Goal: Task Accomplishment & Management: Use online tool/utility

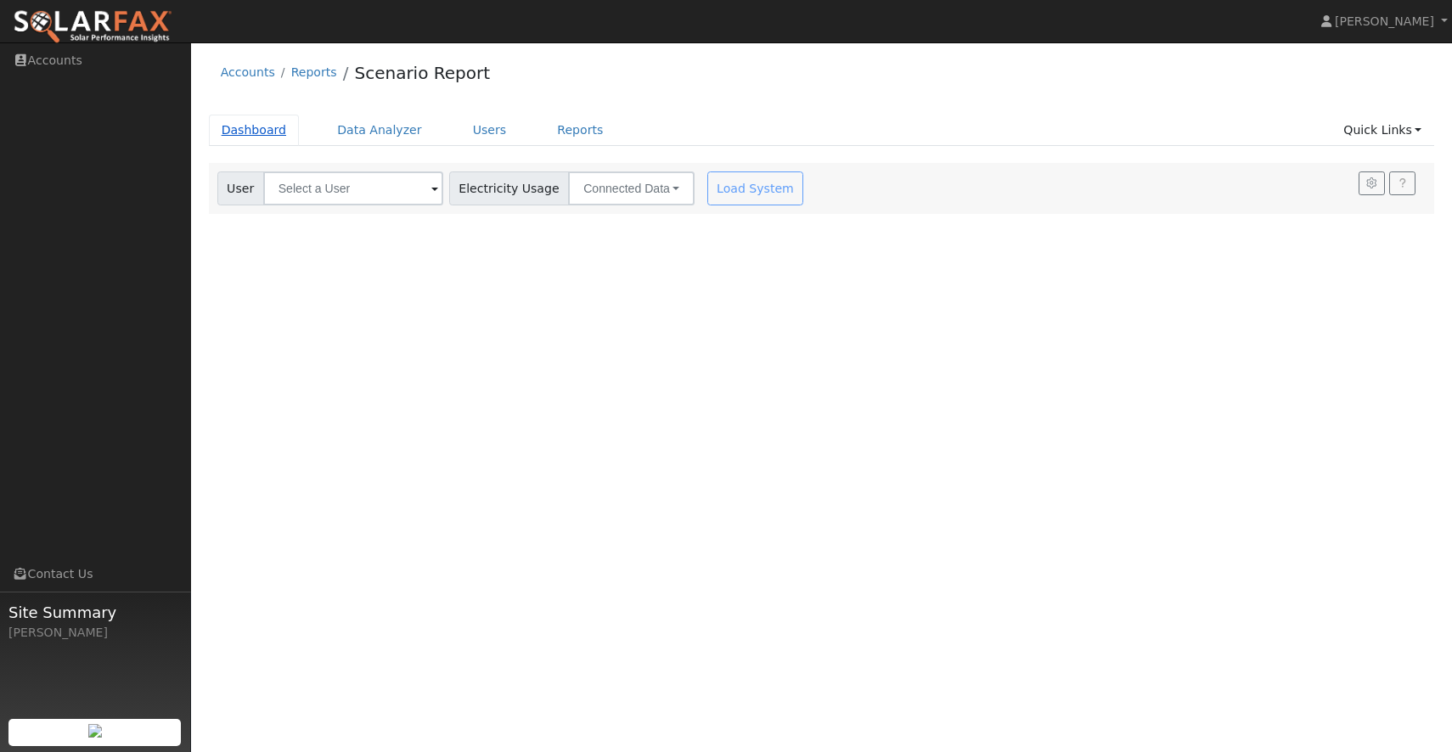
click at [248, 132] on link "Dashboard" at bounding box center [254, 130] width 91 height 31
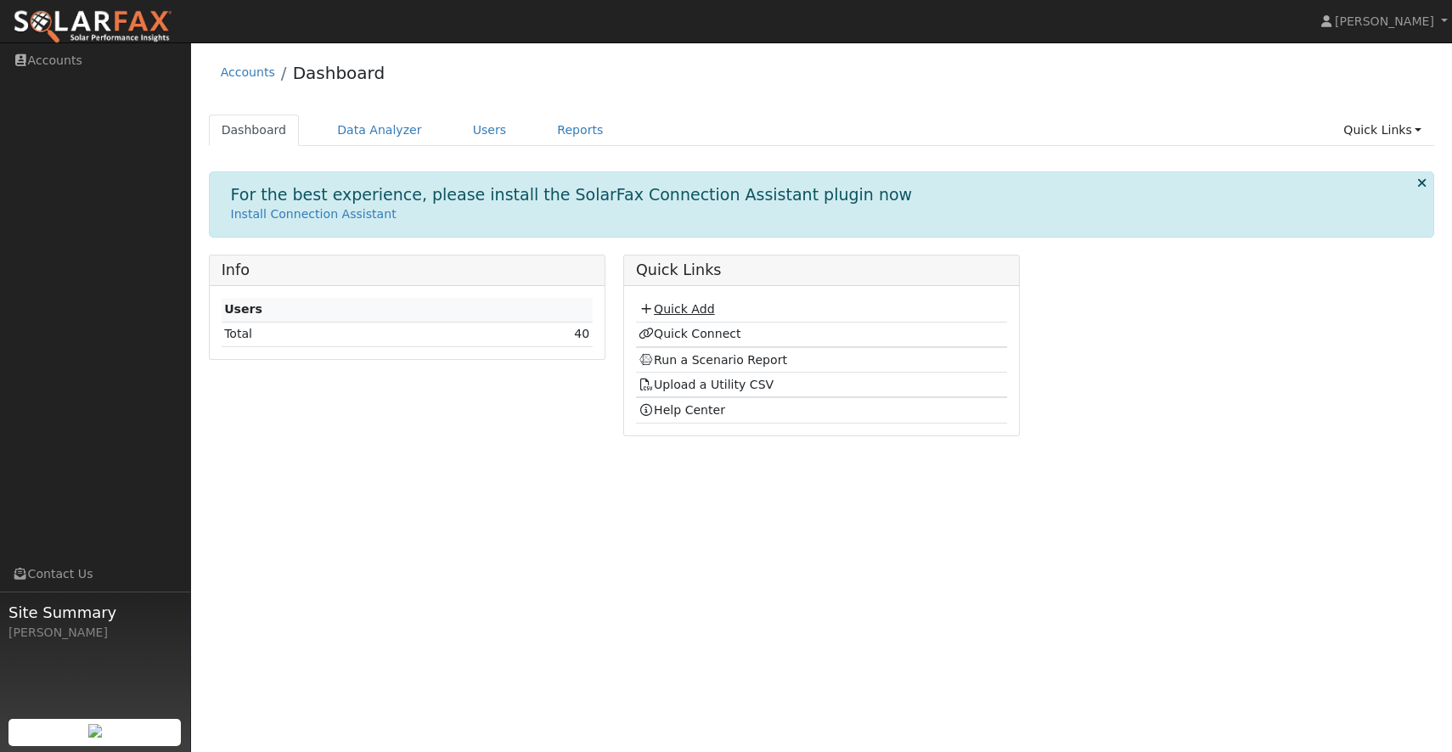
click at [696, 307] on link "Quick Add" at bounding box center [676, 309] width 76 height 14
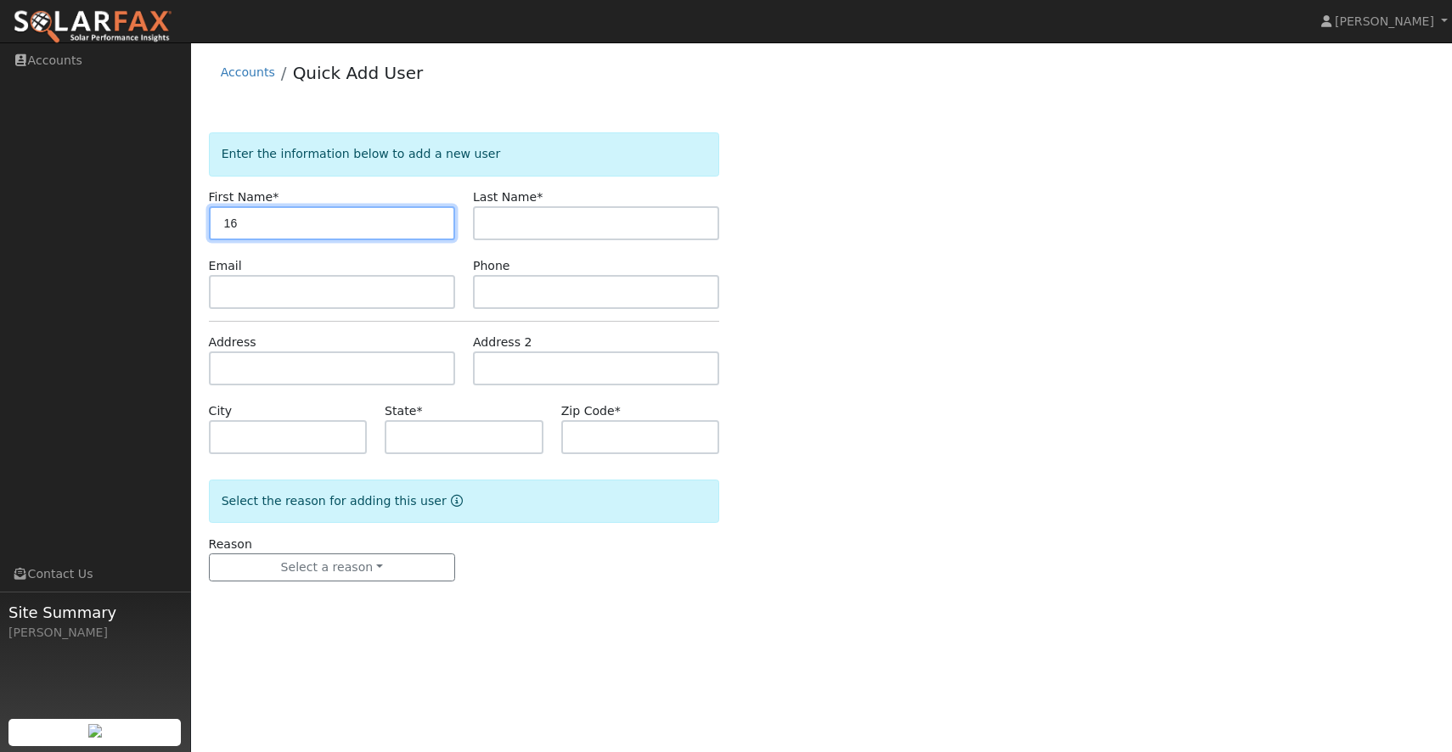
type input "1"
type input "[PERSON_NAME]"
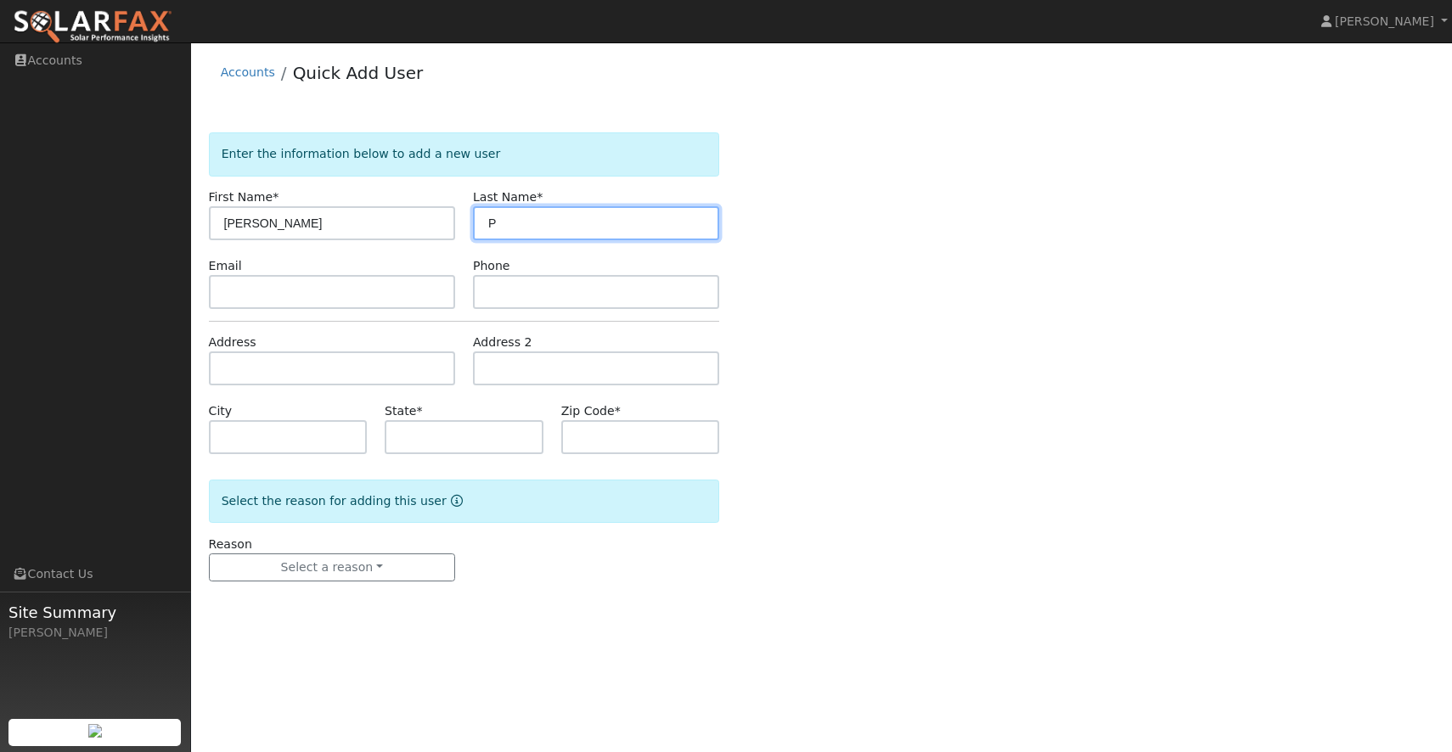
type input "P"
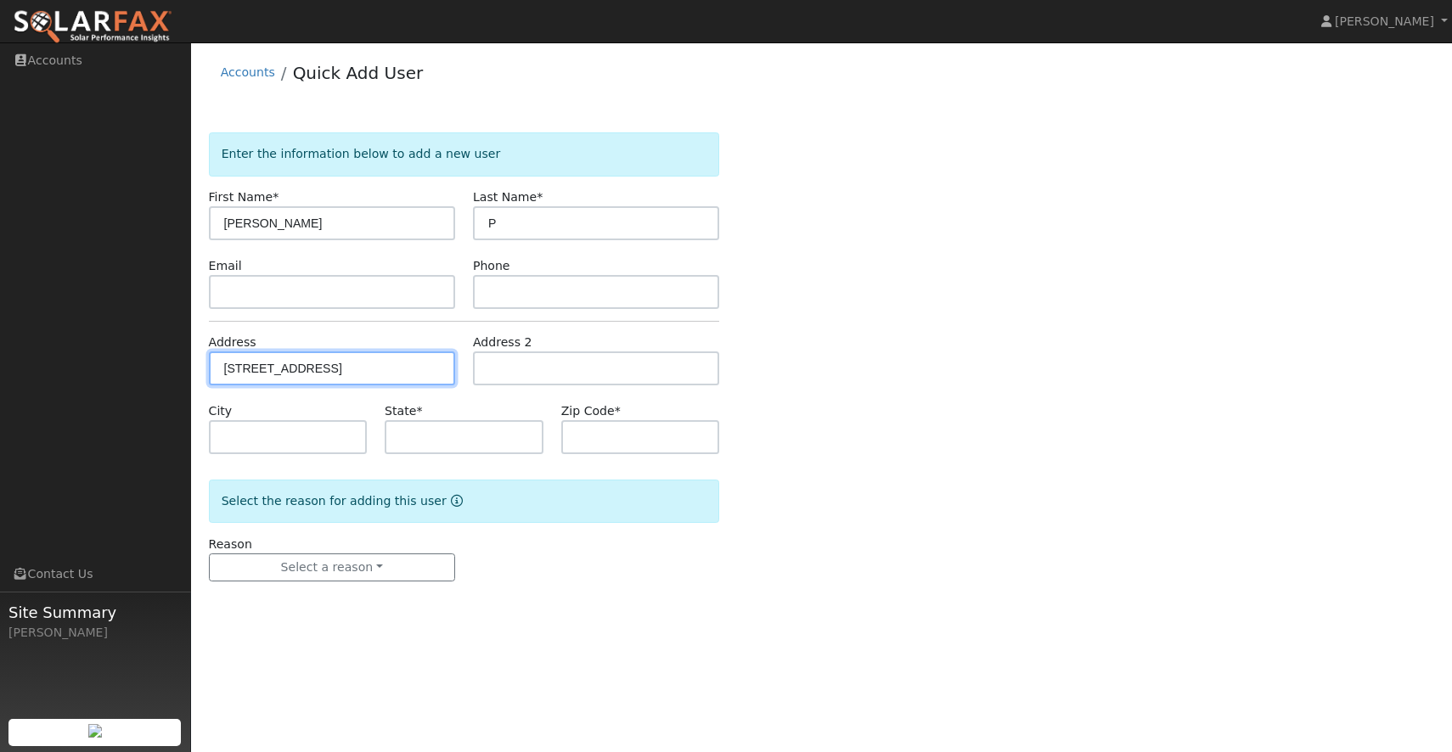
type input "16375 Flaming Oak Lane"
type input "Morgan Hill"
type input "CA"
type input "95037"
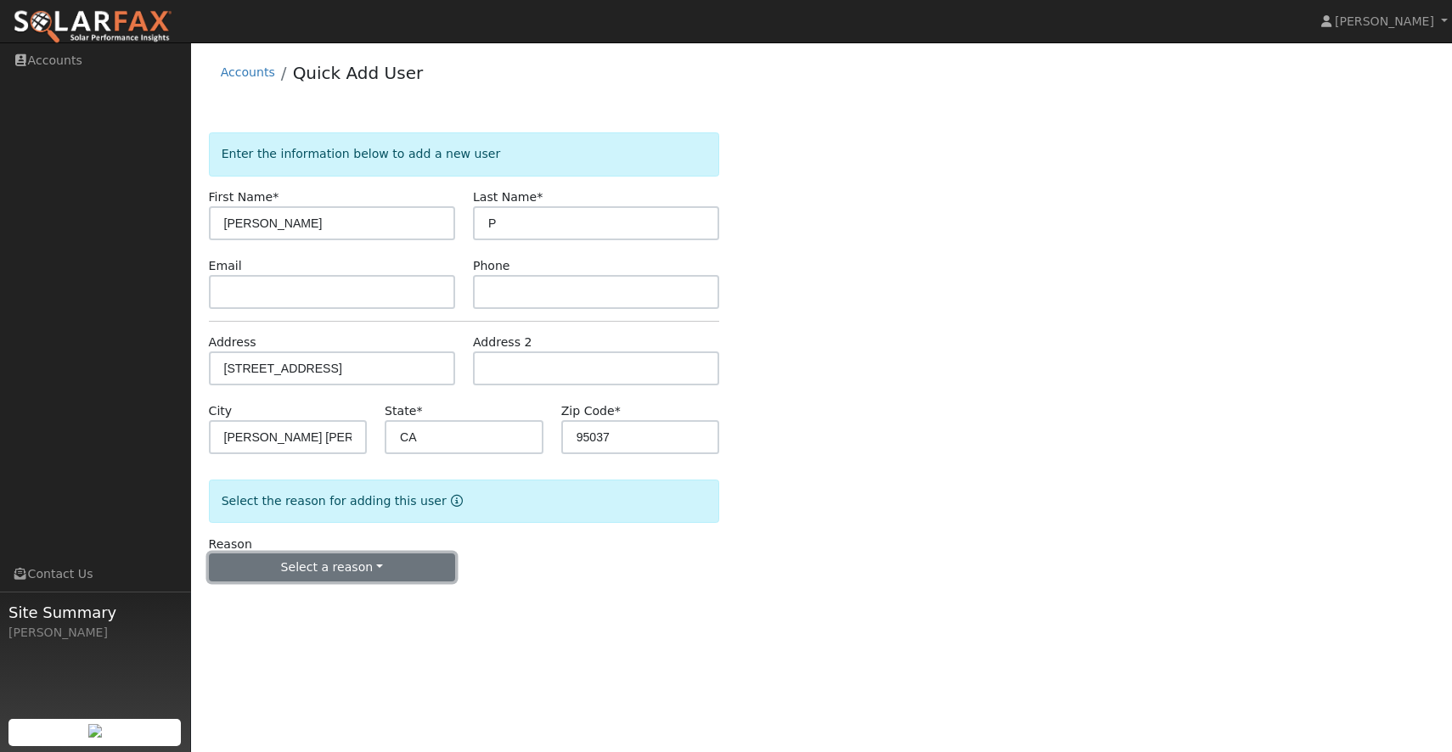
click at [349, 560] on button "Select a reason" at bounding box center [332, 568] width 246 height 29
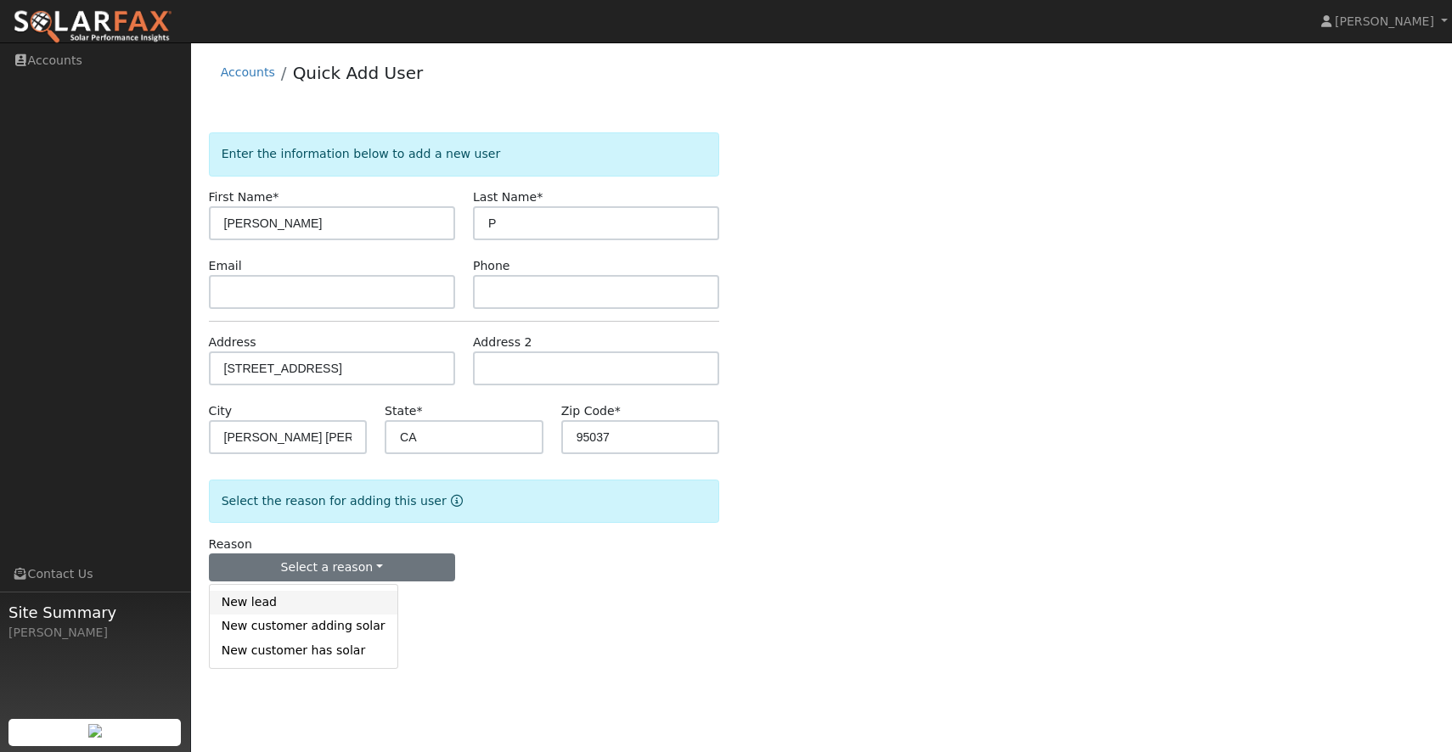
click at [338, 606] on link "New lead" at bounding box center [304, 603] width 188 height 24
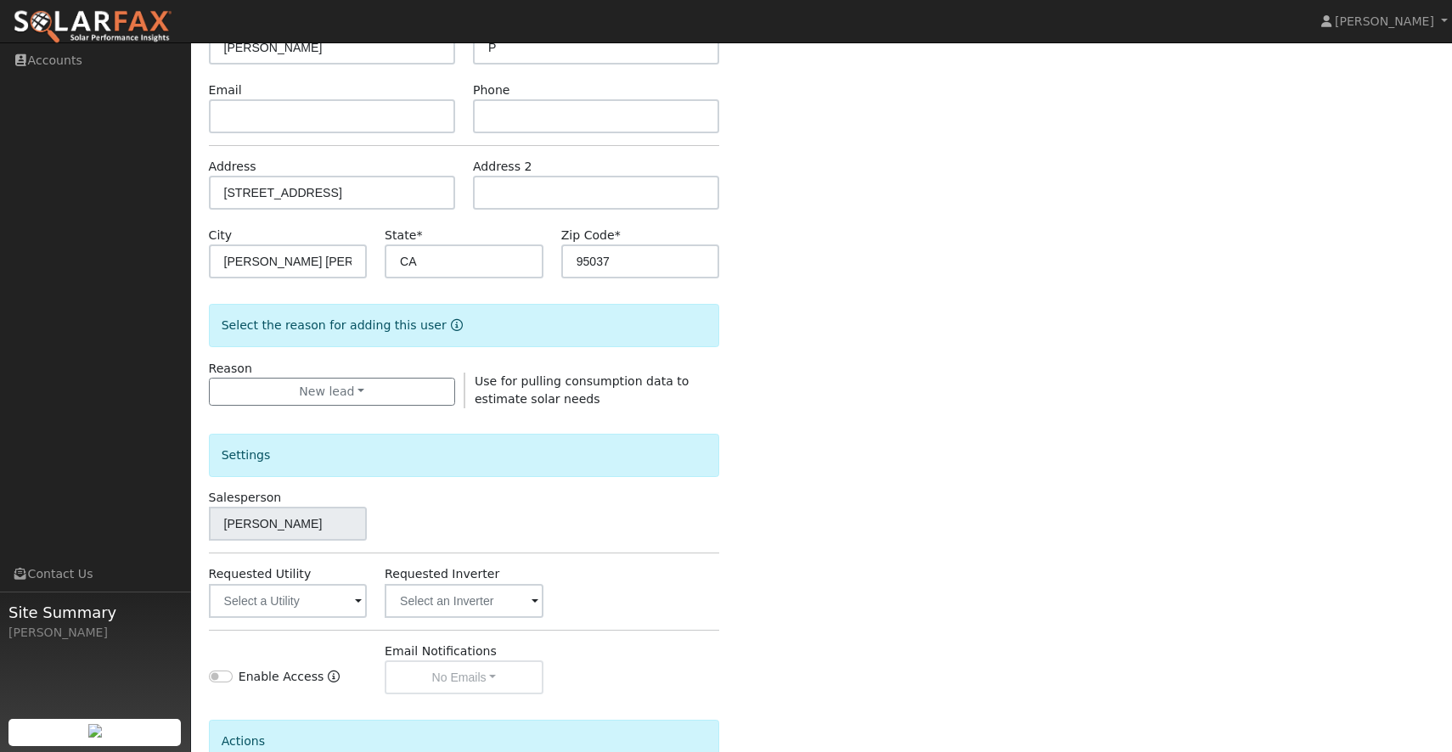
scroll to position [205, 0]
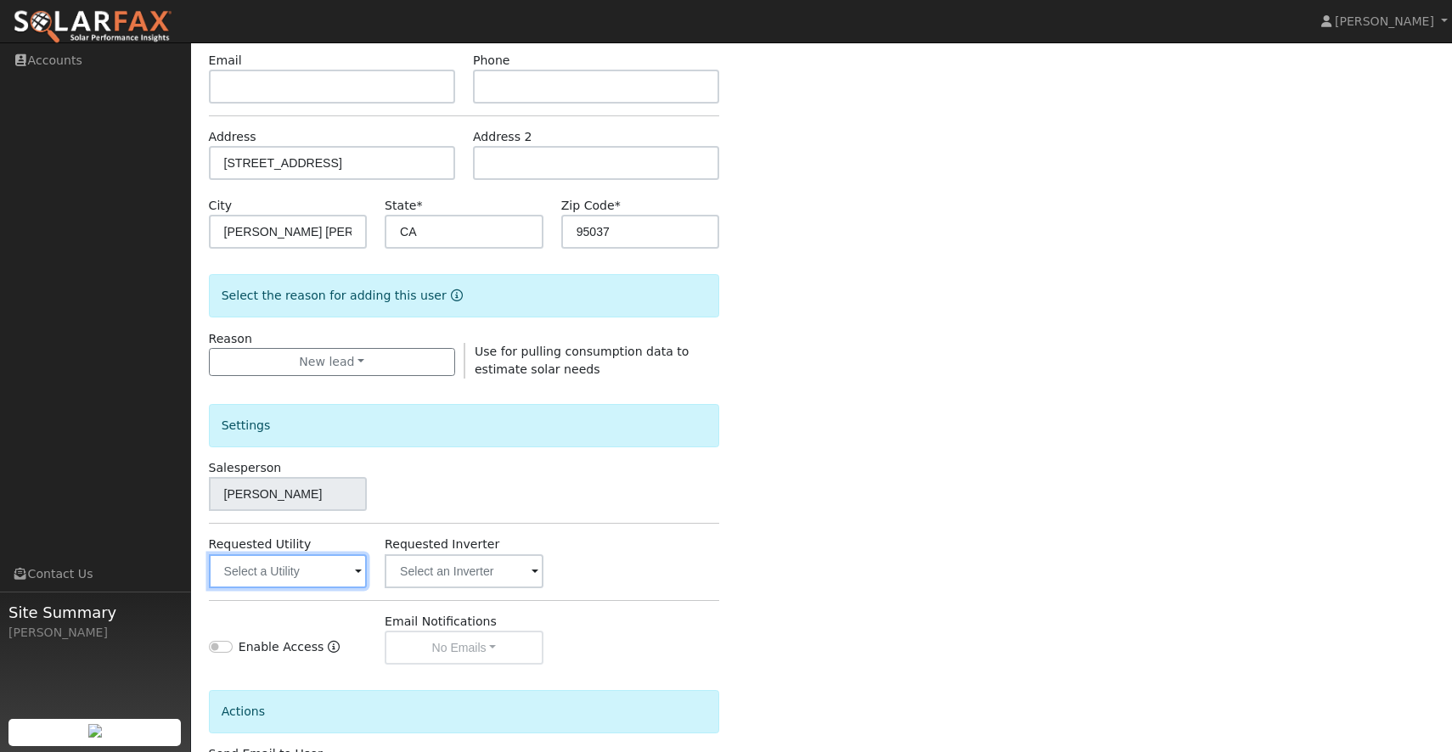
click at [339, 575] on input "text" at bounding box center [288, 571] width 158 height 34
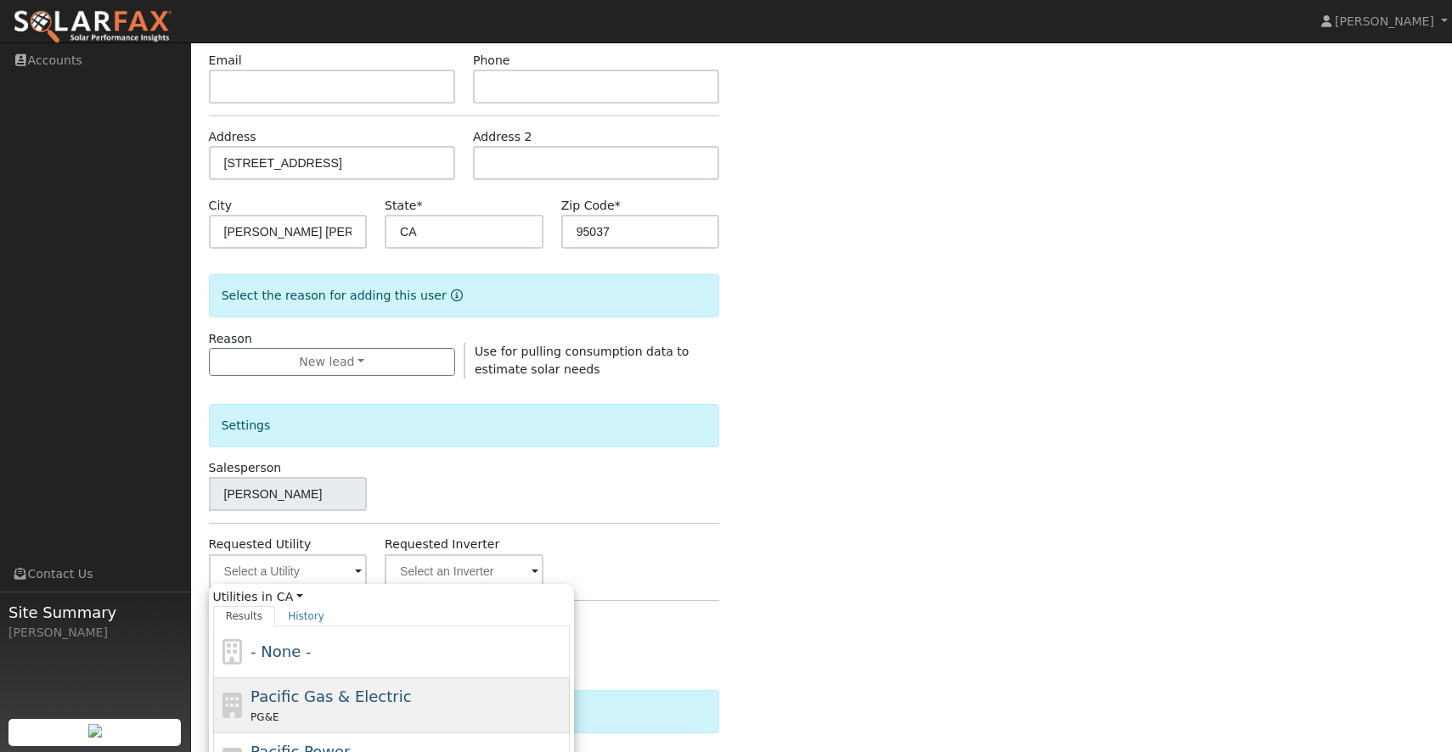
click at [311, 702] on span "Pacific Gas & Electric" at bounding box center [330, 697] width 160 height 18
type input "Pacific Gas & Electric"
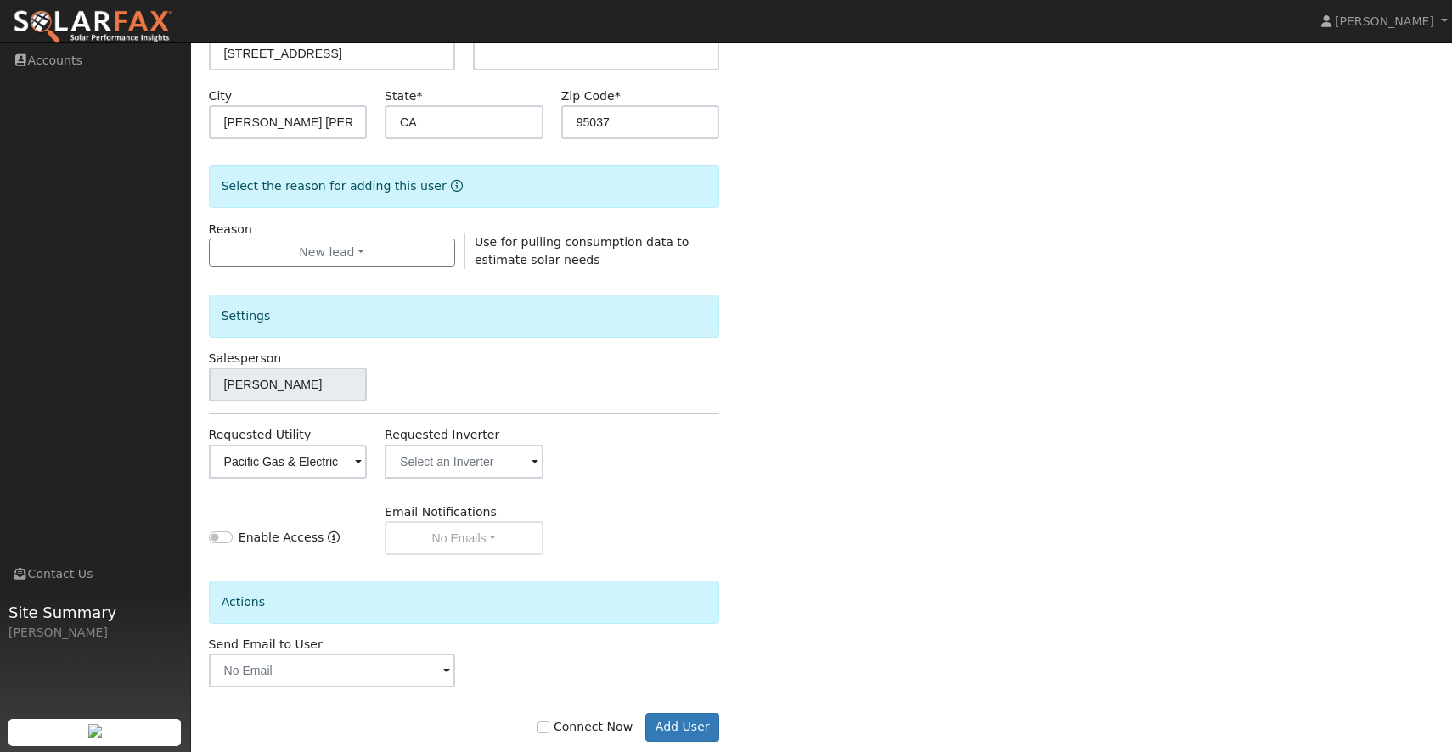
scroll to position [347, 0]
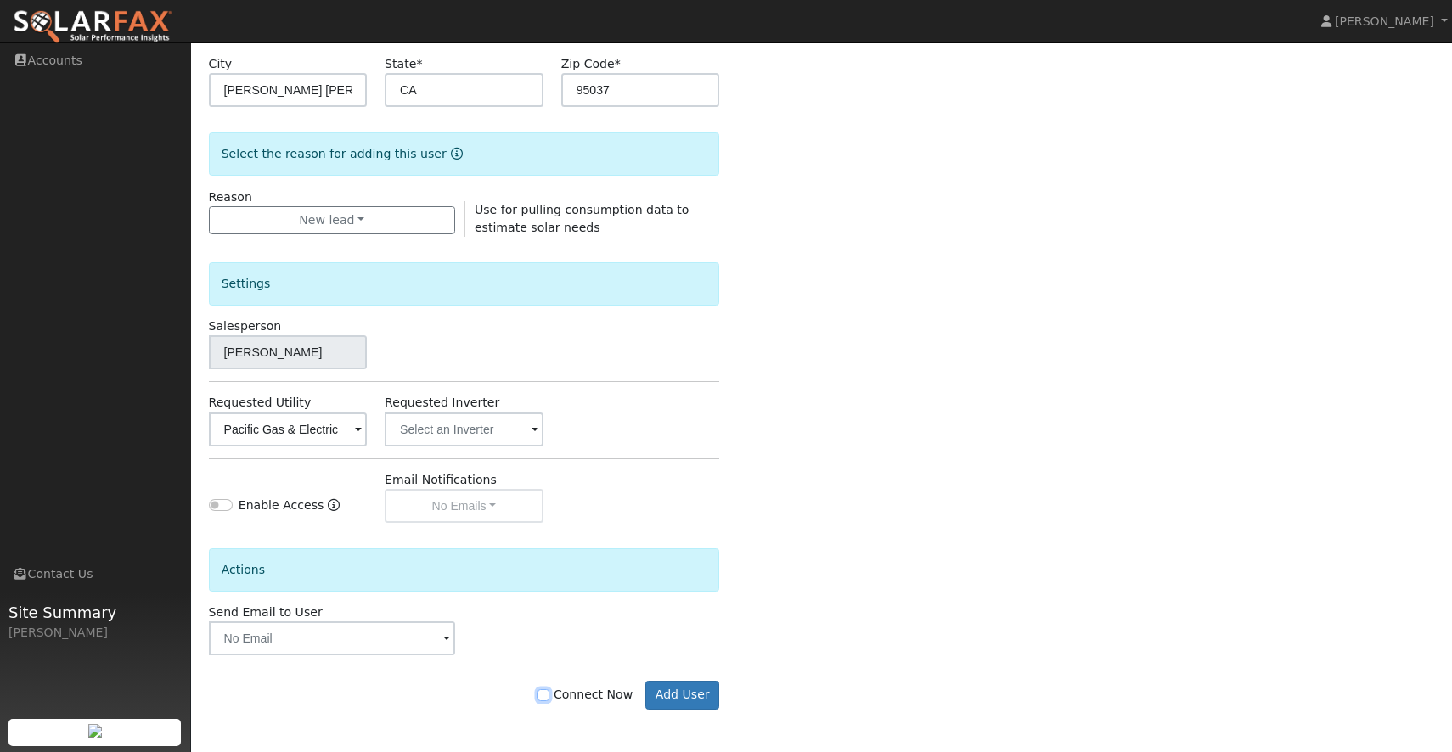
click at [548, 695] on input "Connect Now" at bounding box center [543, 695] width 12 height 12
checkbox input "true"
click at [707, 697] on button "Add User" at bounding box center [682, 695] width 74 height 29
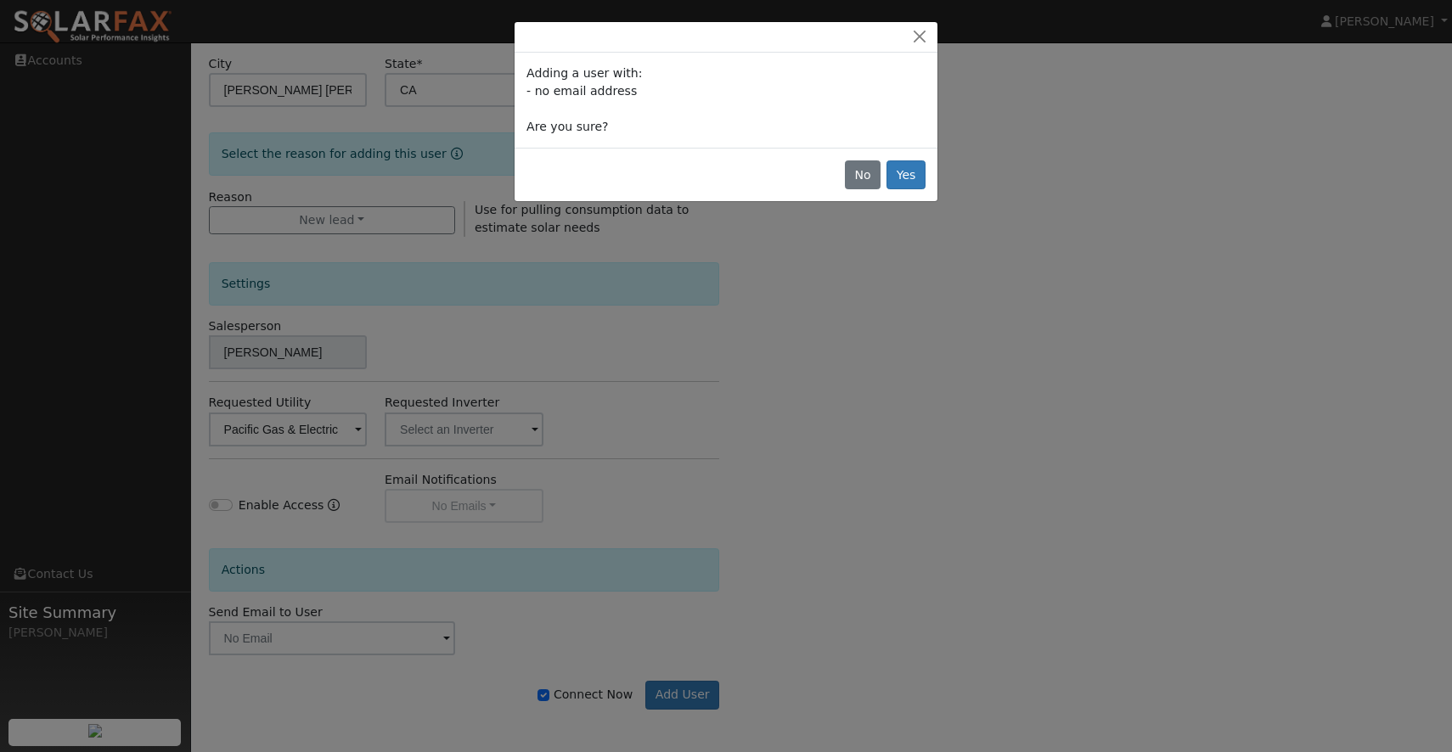
click at [916, 157] on div "No Yes" at bounding box center [726, 174] width 423 height 53
click at [915, 169] on button "Yes" at bounding box center [905, 174] width 39 height 29
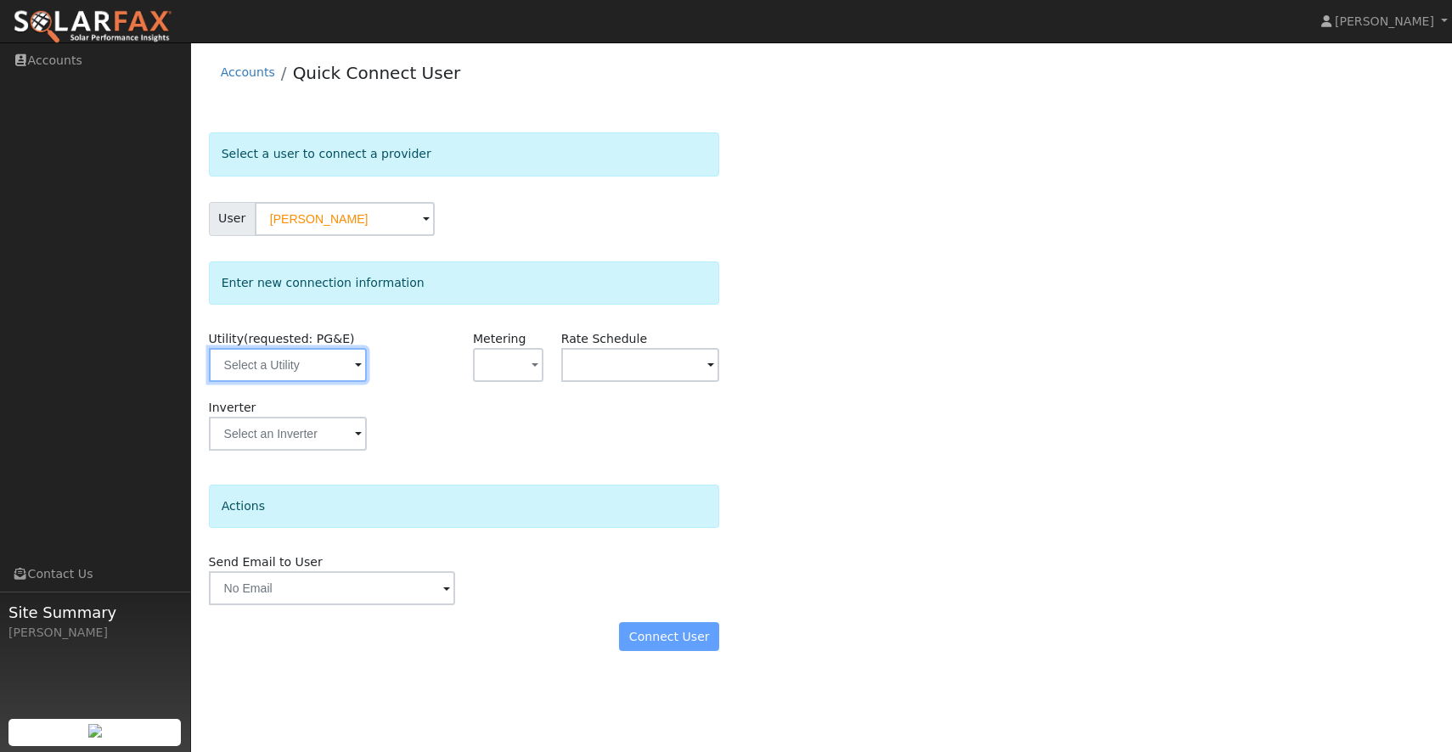
click at [286, 371] on input "text" at bounding box center [288, 365] width 158 height 34
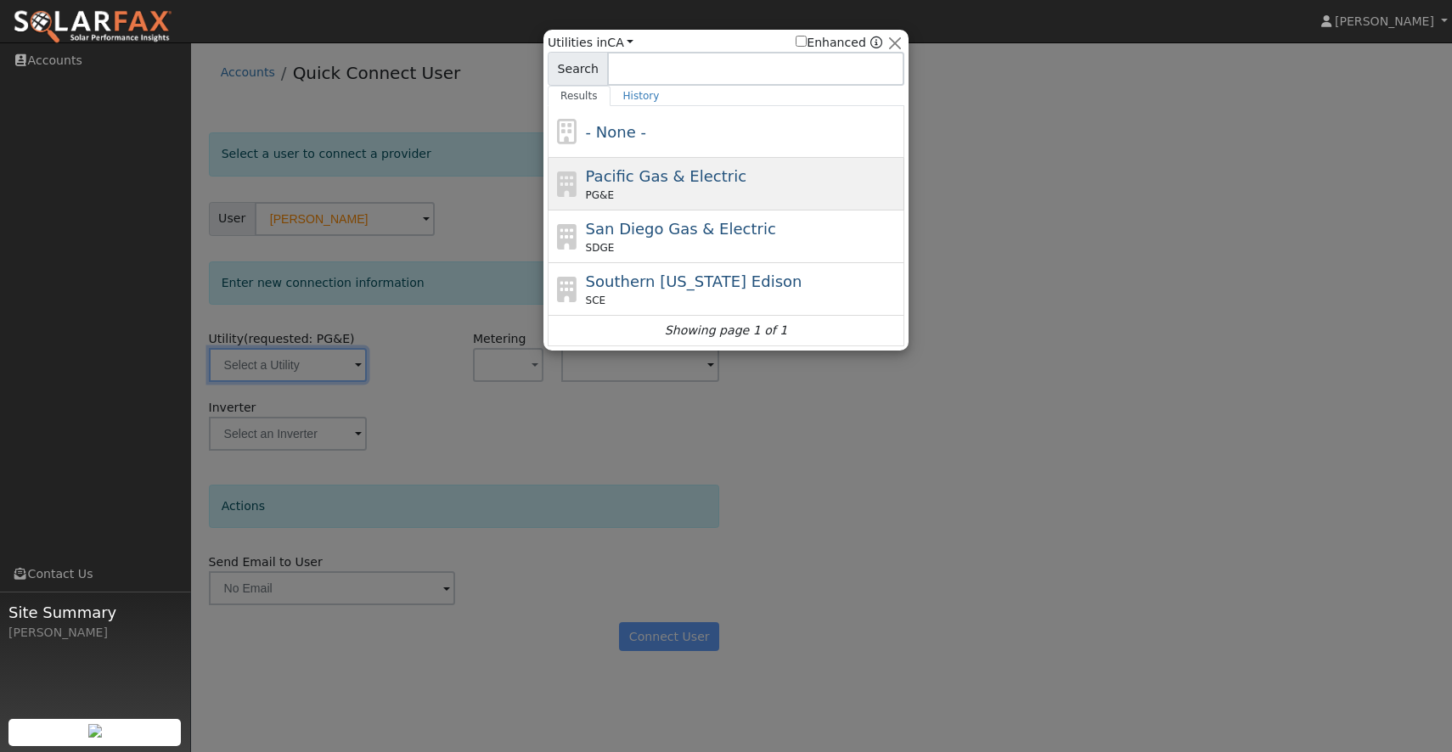
click at [712, 190] on div "PG&E" at bounding box center [743, 195] width 315 height 15
type input "PG&E"
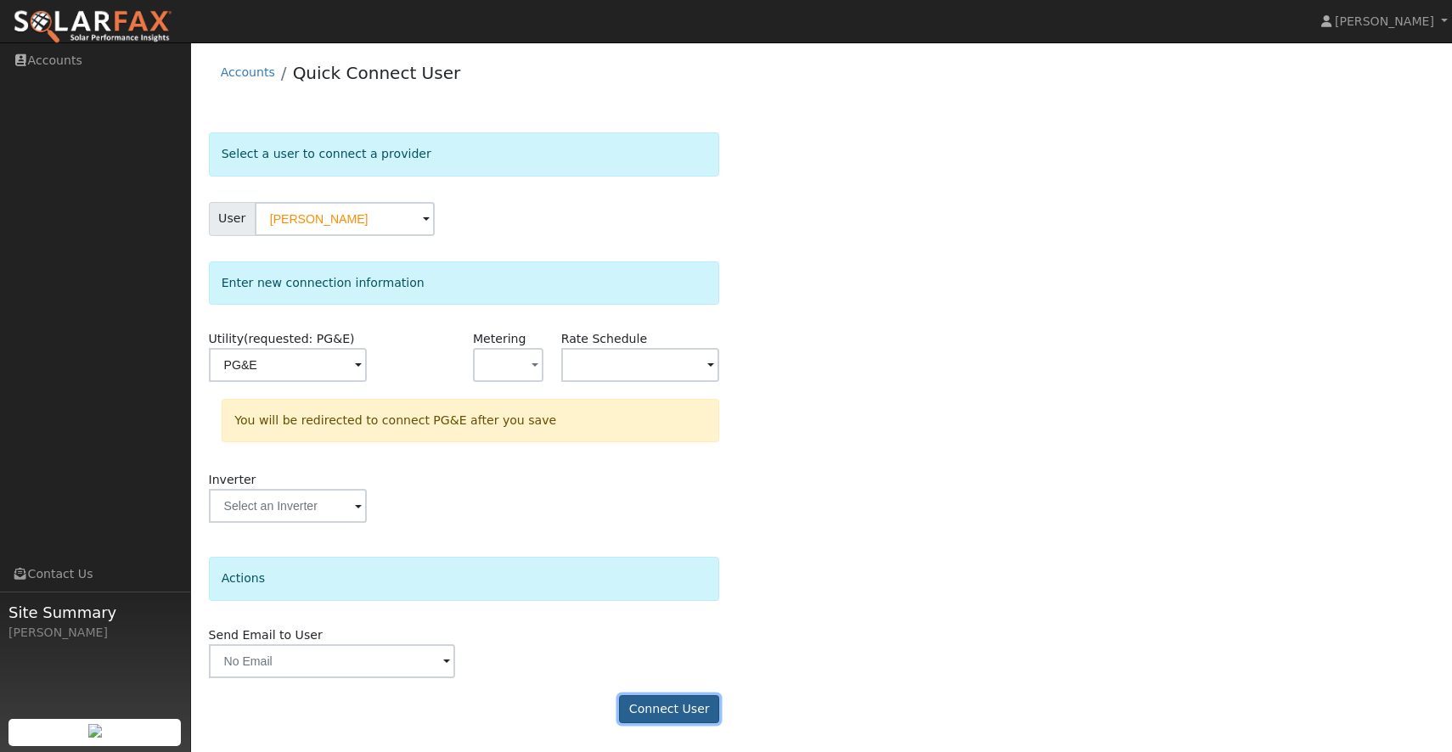
click at [661, 712] on button "Connect User" at bounding box center [669, 709] width 100 height 29
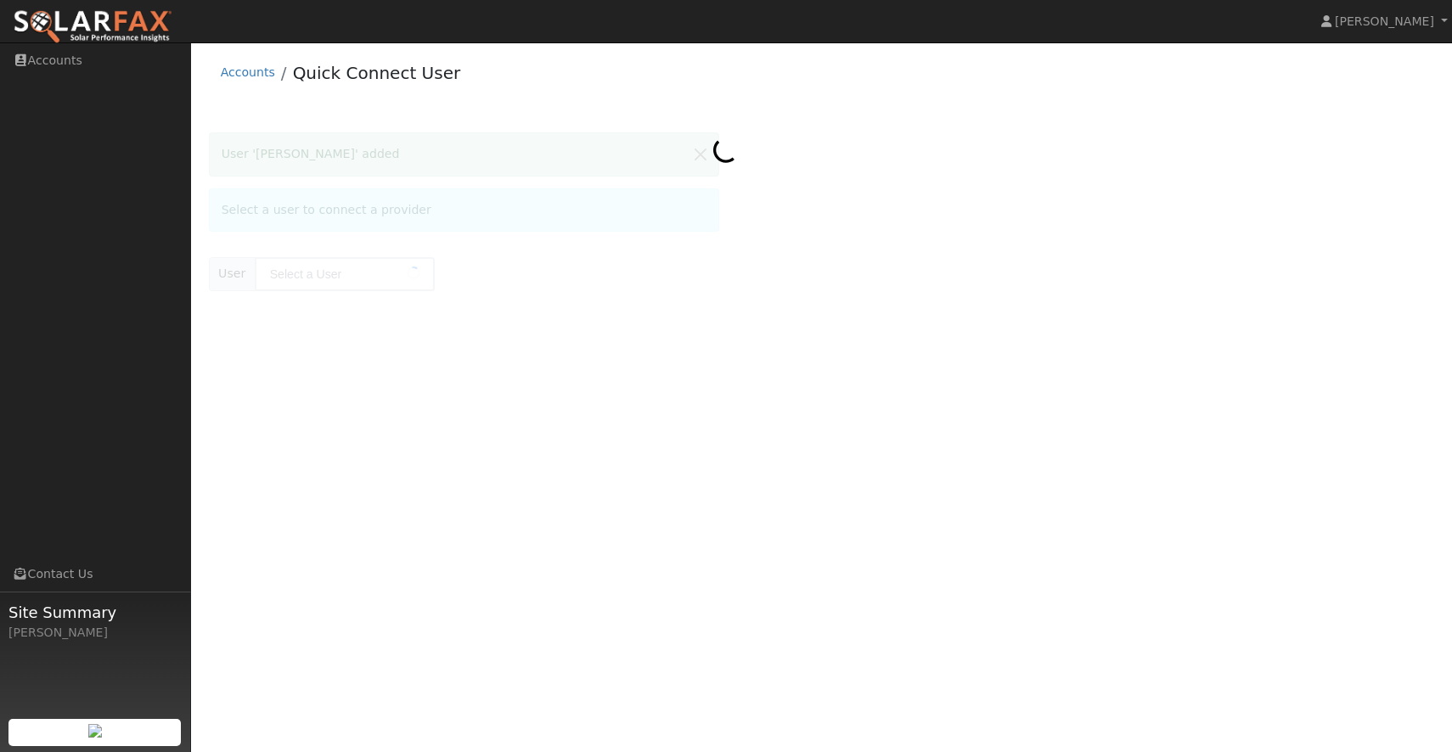
type input "John P"
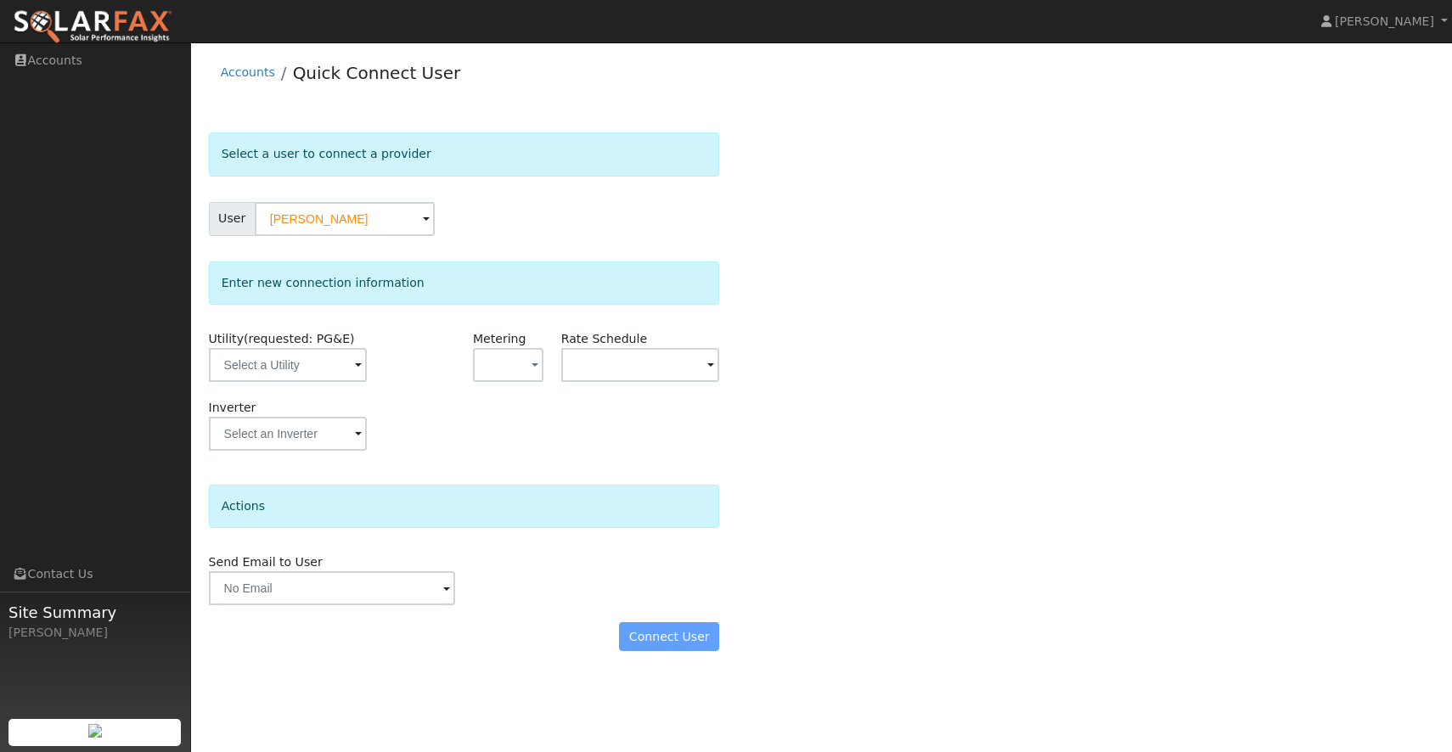
click at [672, 638] on div "Connect User" at bounding box center [464, 636] width 529 height 29
click at [892, 481] on div "Select a user to connect a provider User John P Account Default Account Default…" at bounding box center [822, 400] width 1226 height 536
click at [310, 372] on input "text" at bounding box center [288, 365] width 158 height 34
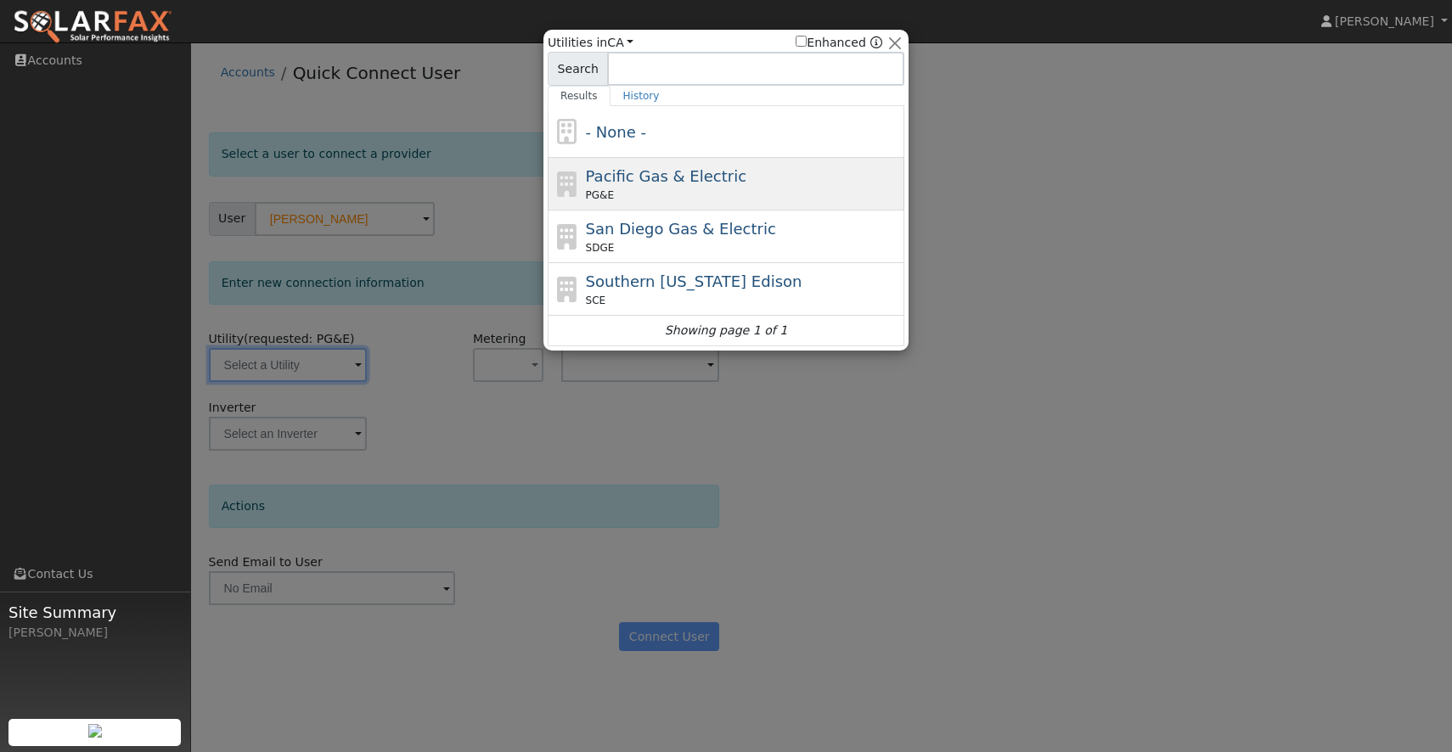
click at [694, 183] on span "Pacific Gas & Electric" at bounding box center [666, 176] width 160 height 18
type input "PG&E"
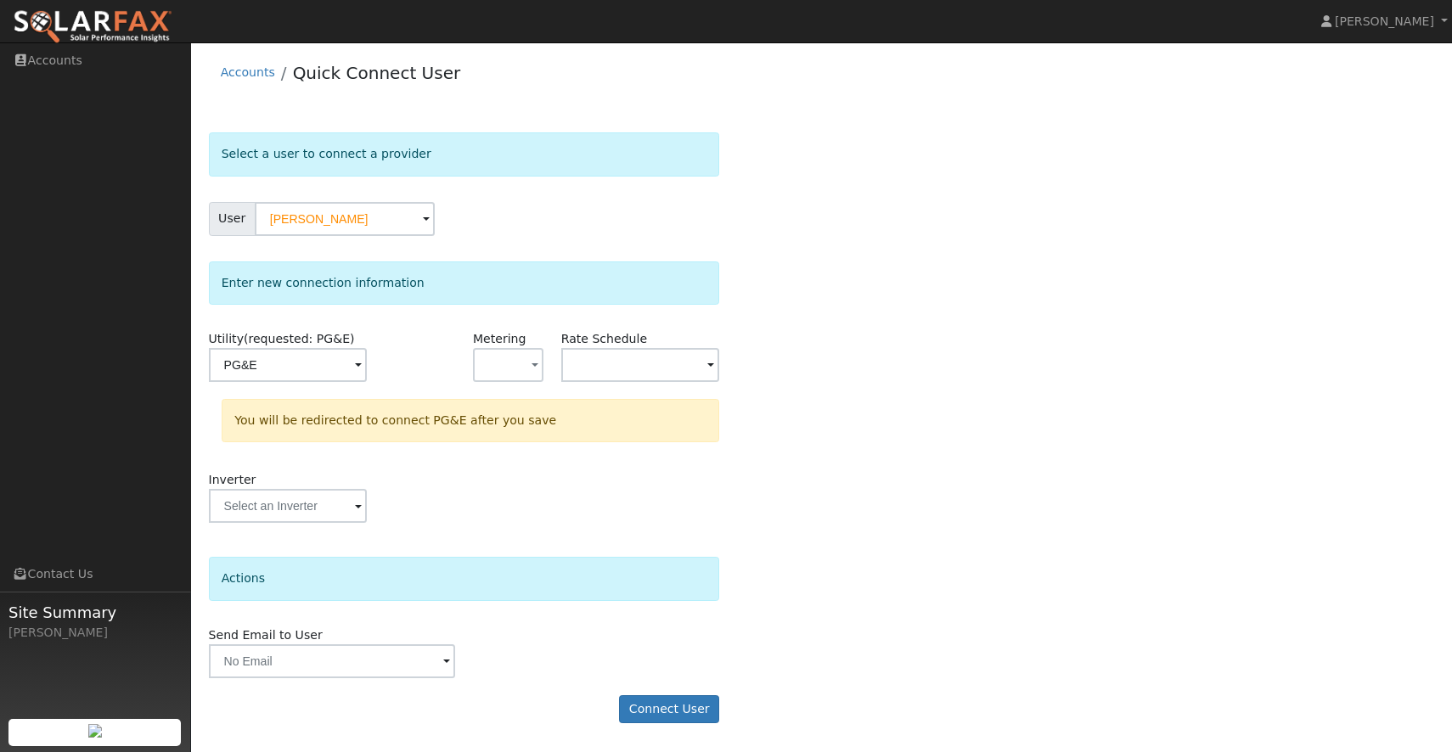
click at [652, 695] on form "Select a user to connect a provider User John P Account Default Account Default…" at bounding box center [464, 436] width 511 height 608
click at [656, 705] on button "Connect User" at bounding box center [669, 709] width 100 height 29
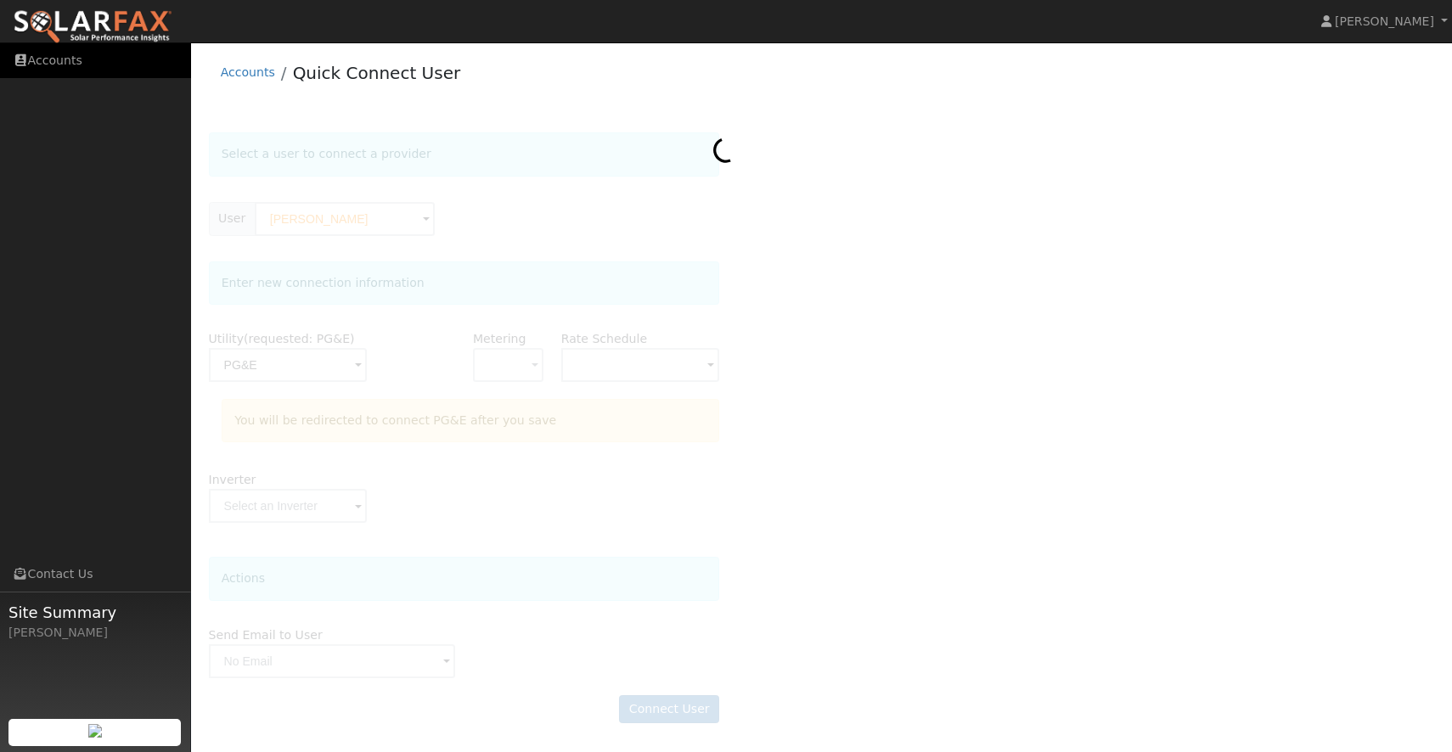
click at [78, 65] on link "Accounts" at bounding box center [95, 60] width 191 height 35
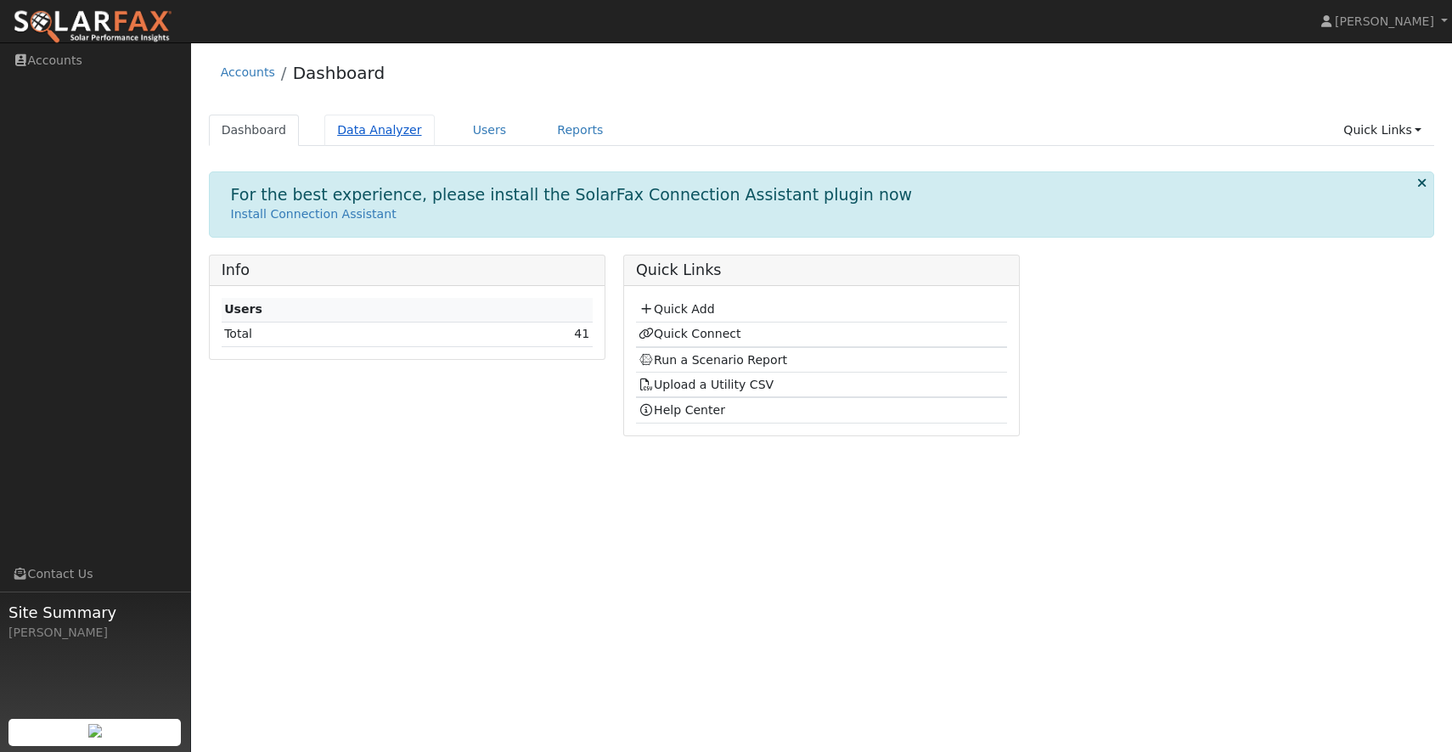
click at [368, 132] on link "Data Analyzer" at bounding box center [379, 130] width 110 height 31
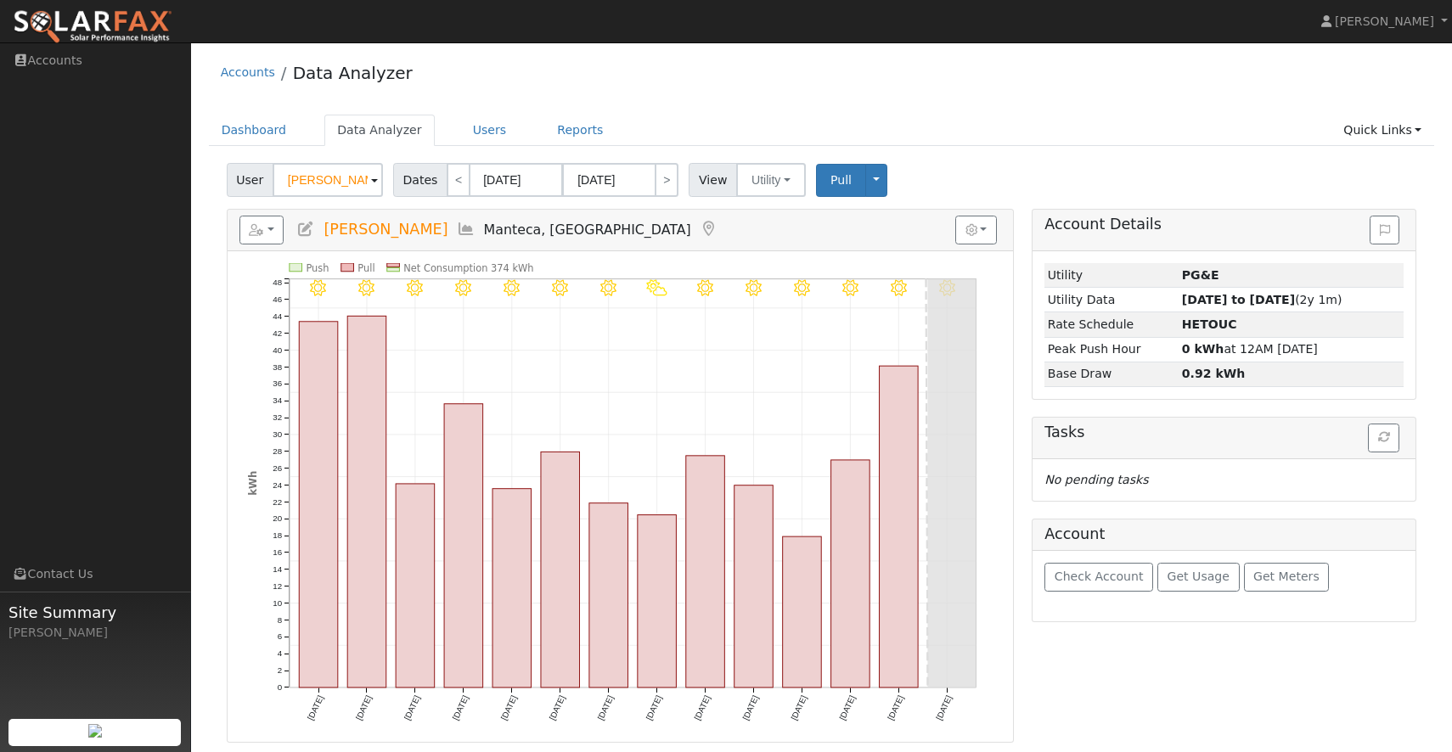
click at [374, 180] on span at bounding box center [374, 182] width 7 height 20
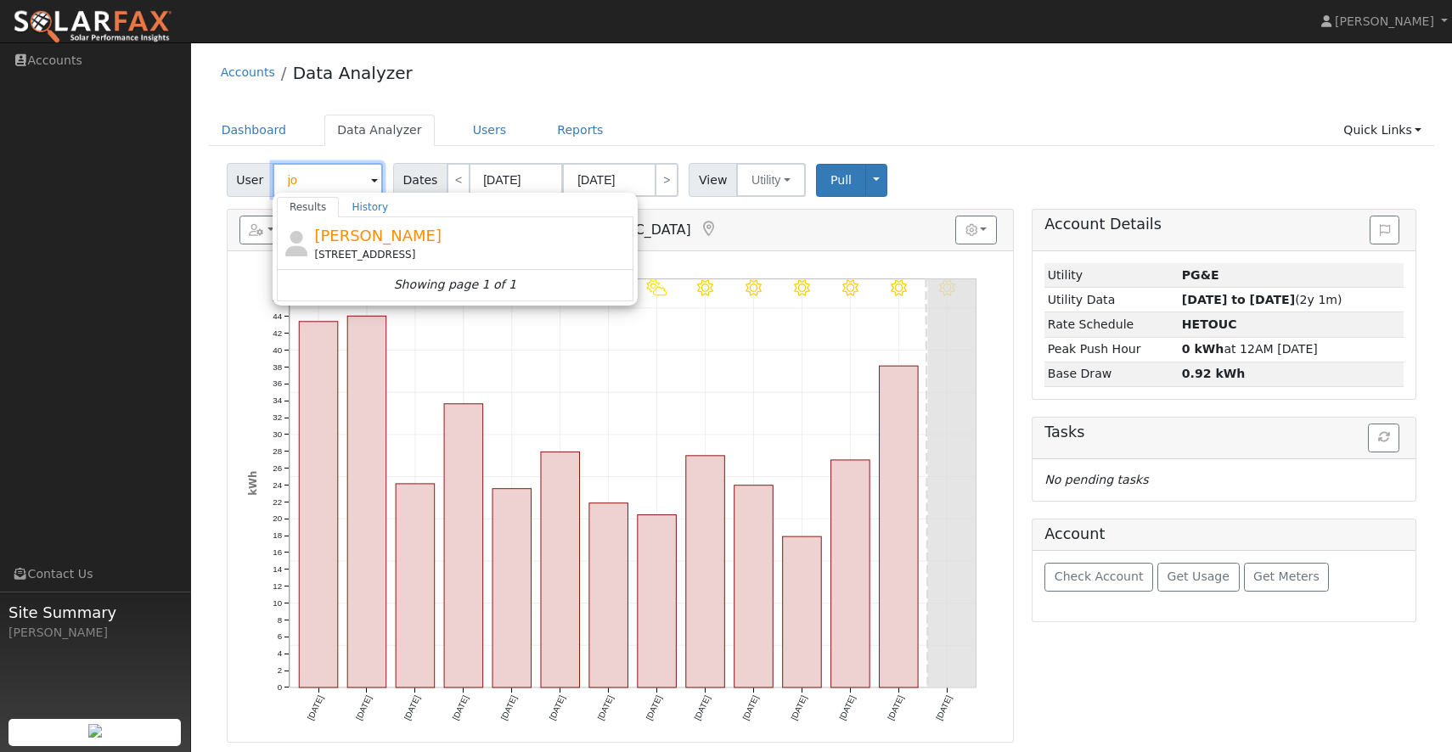
type input "j"
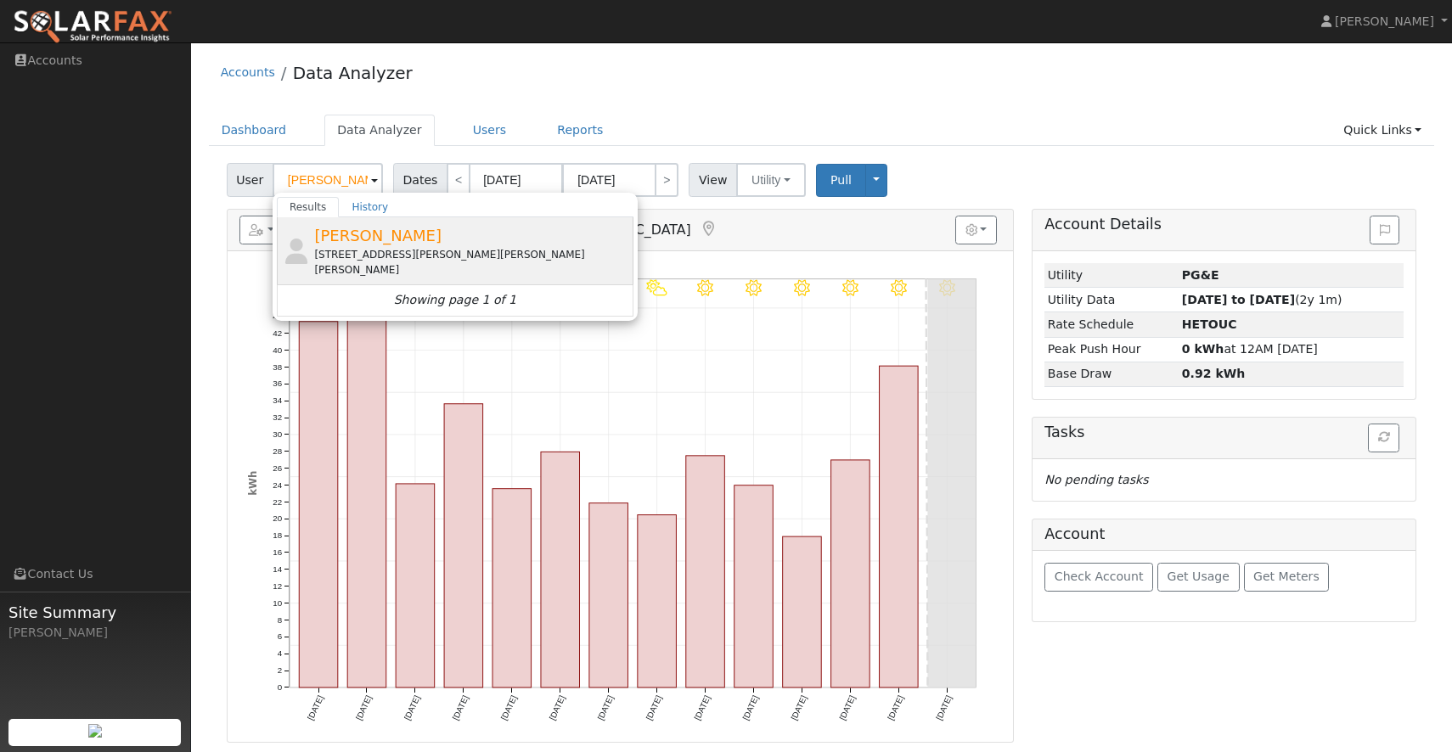
click at [348, 230] on span "[PERSON_NAME]" at bounding box center [377, 236] width 127 height 18
type input "Lisa Pampuch"
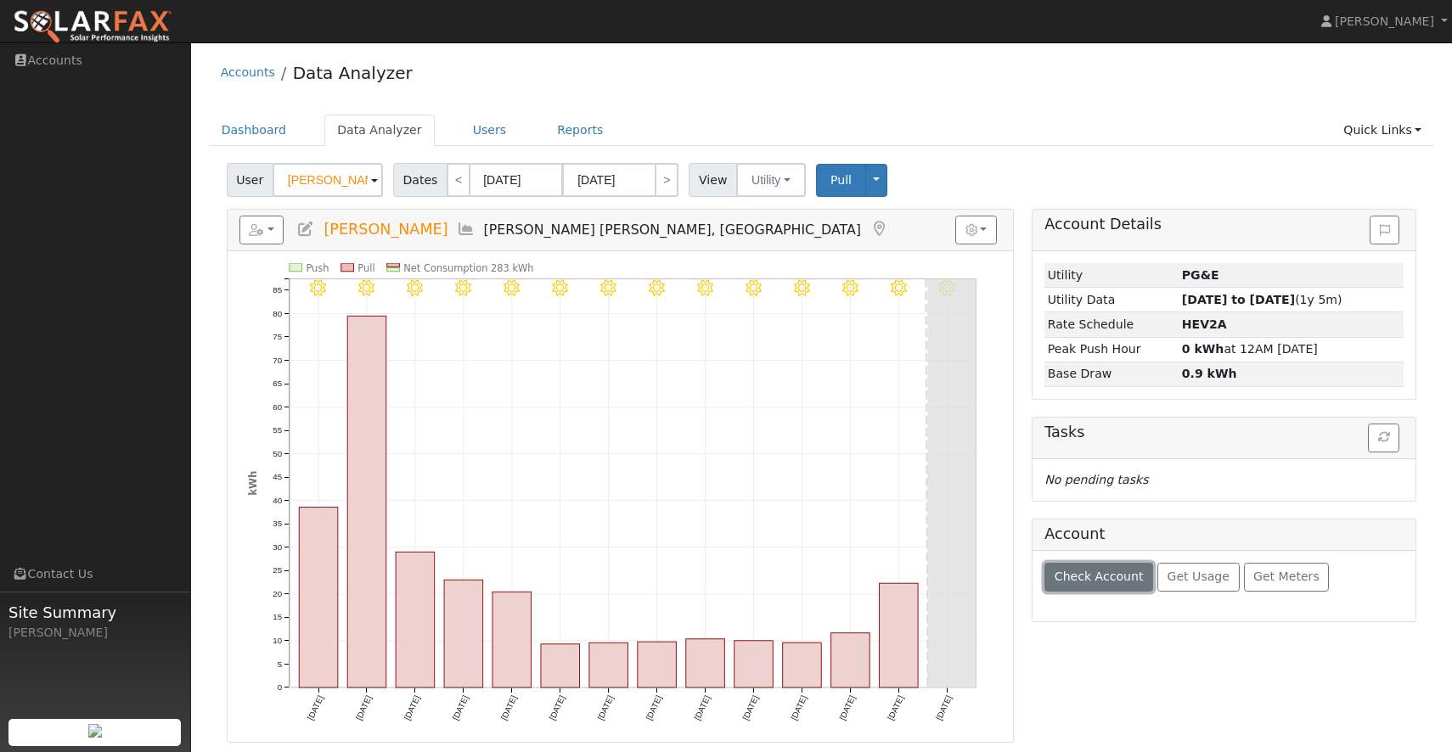
click at [1100, 582] on span "Check Account" at bounding box center [1099, 577] width 89 height 14
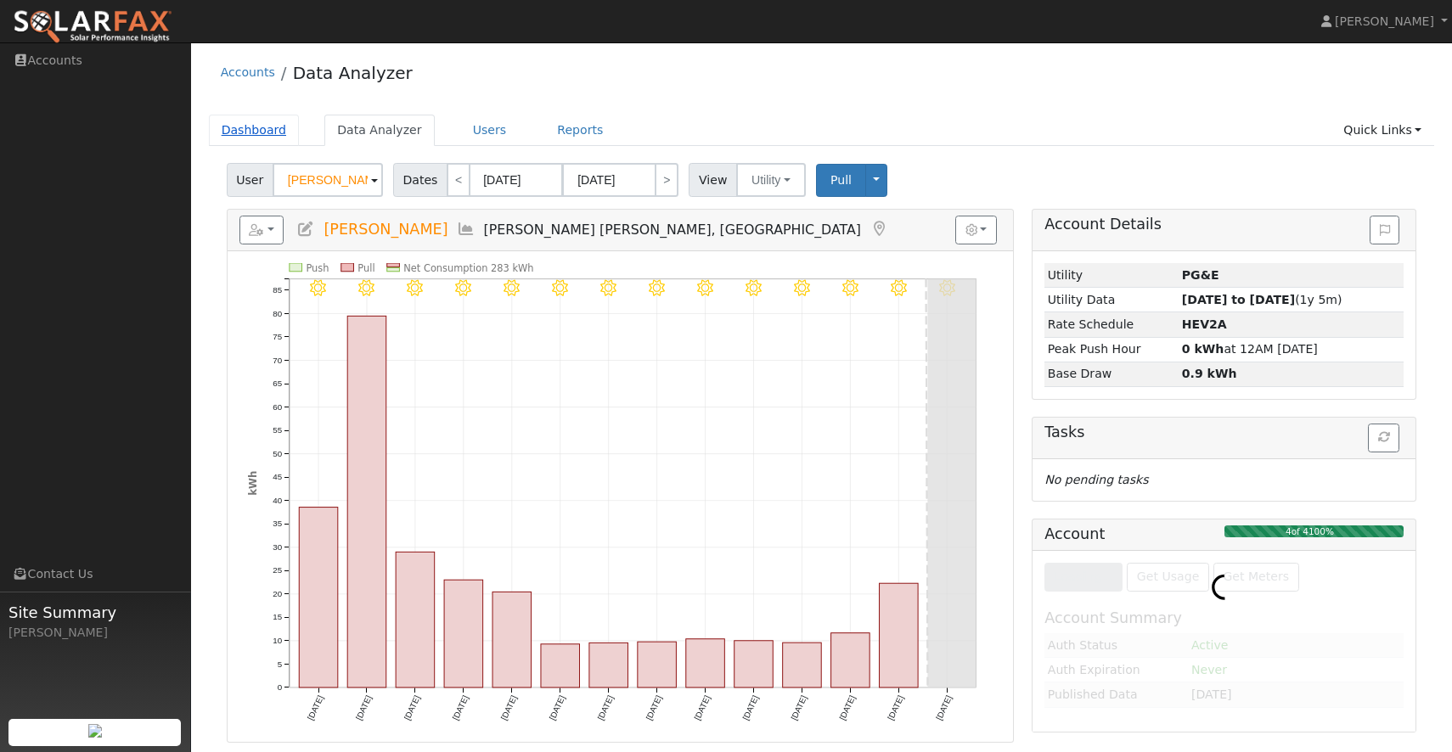
click link "Dashboard"
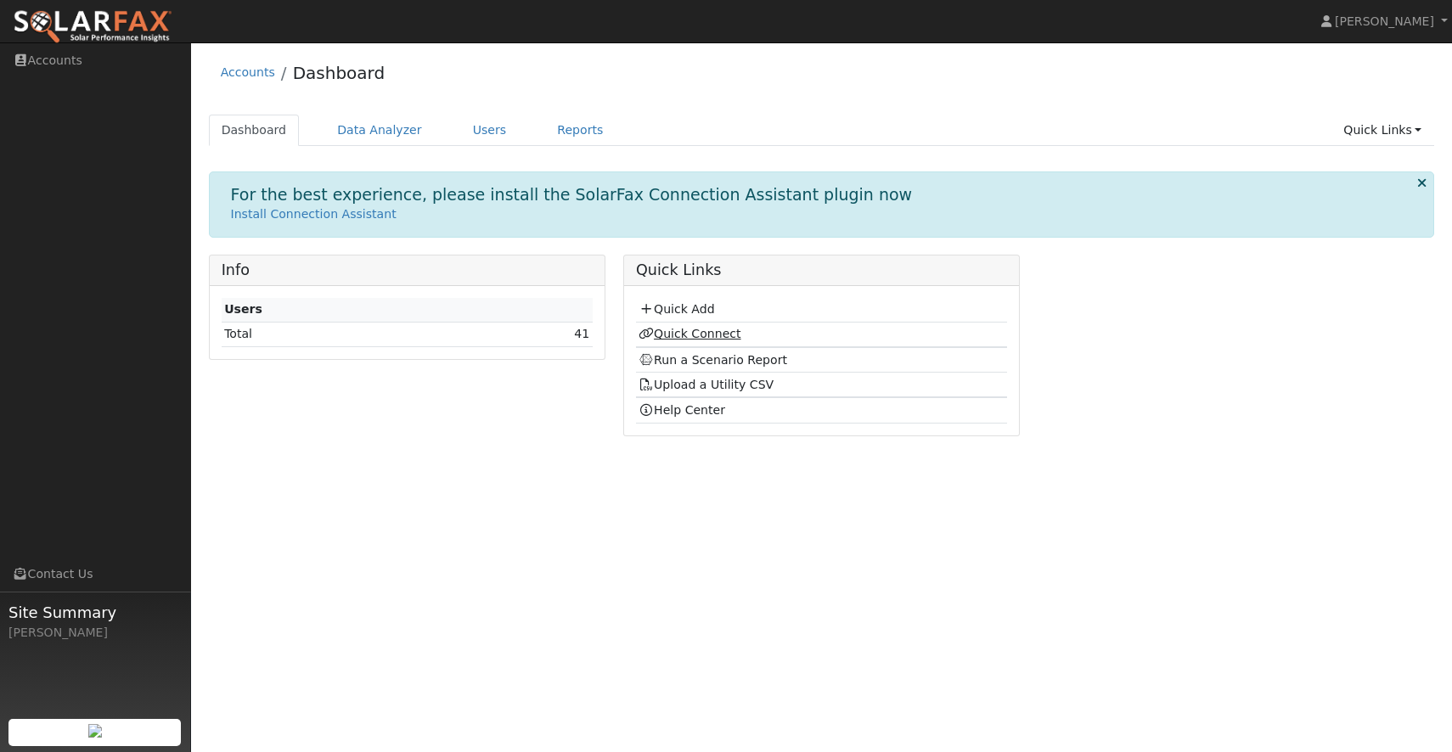
click at [710, 331] on link "Quick Connect" at bounding box center [689, 334] width 102 height 14
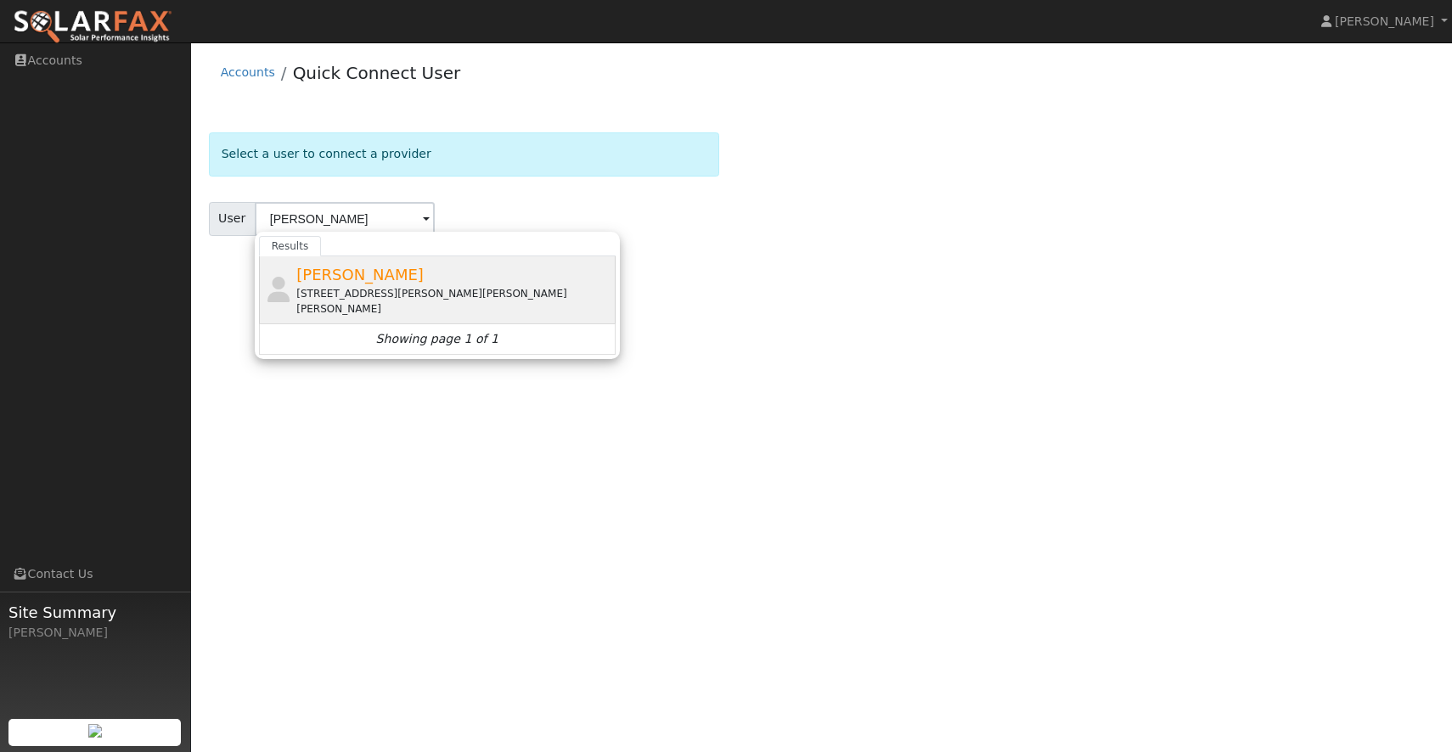
click at [314, 274] on span "[PERSON_NAME]" at bounding box center [359, 275] width 127 height 18
type input "[PERSON_NAME]"
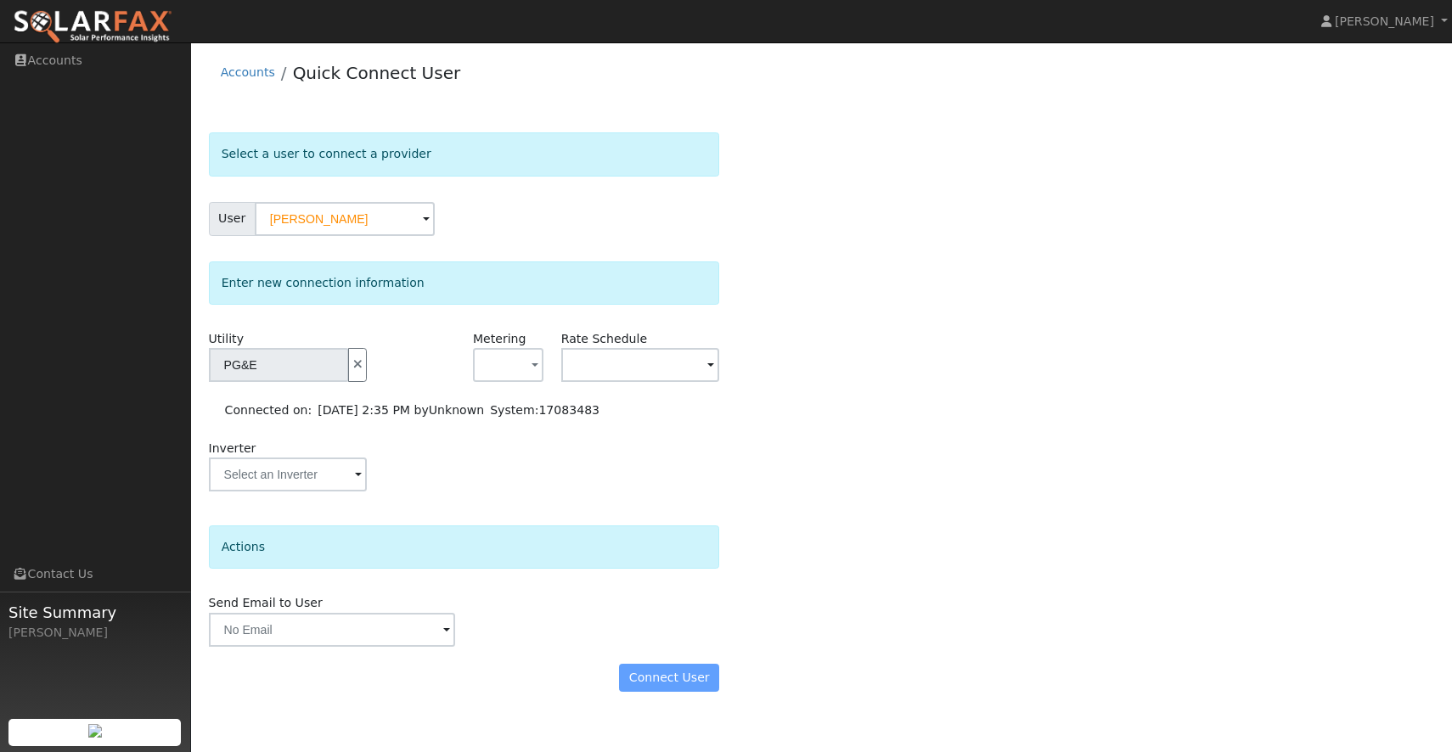
click at [610, 644] on div "Send Email to User Delete Email Template Are you sure you want to delete ? Canc…" at bounding box center [464, 620] width 529 height 52
click at [654, 683] on div "Connect User" at bounding box center [464, 678] width 529 height 29
click at [644, 360] on input "text" at bounding box center [640, 365] width 158 height 34
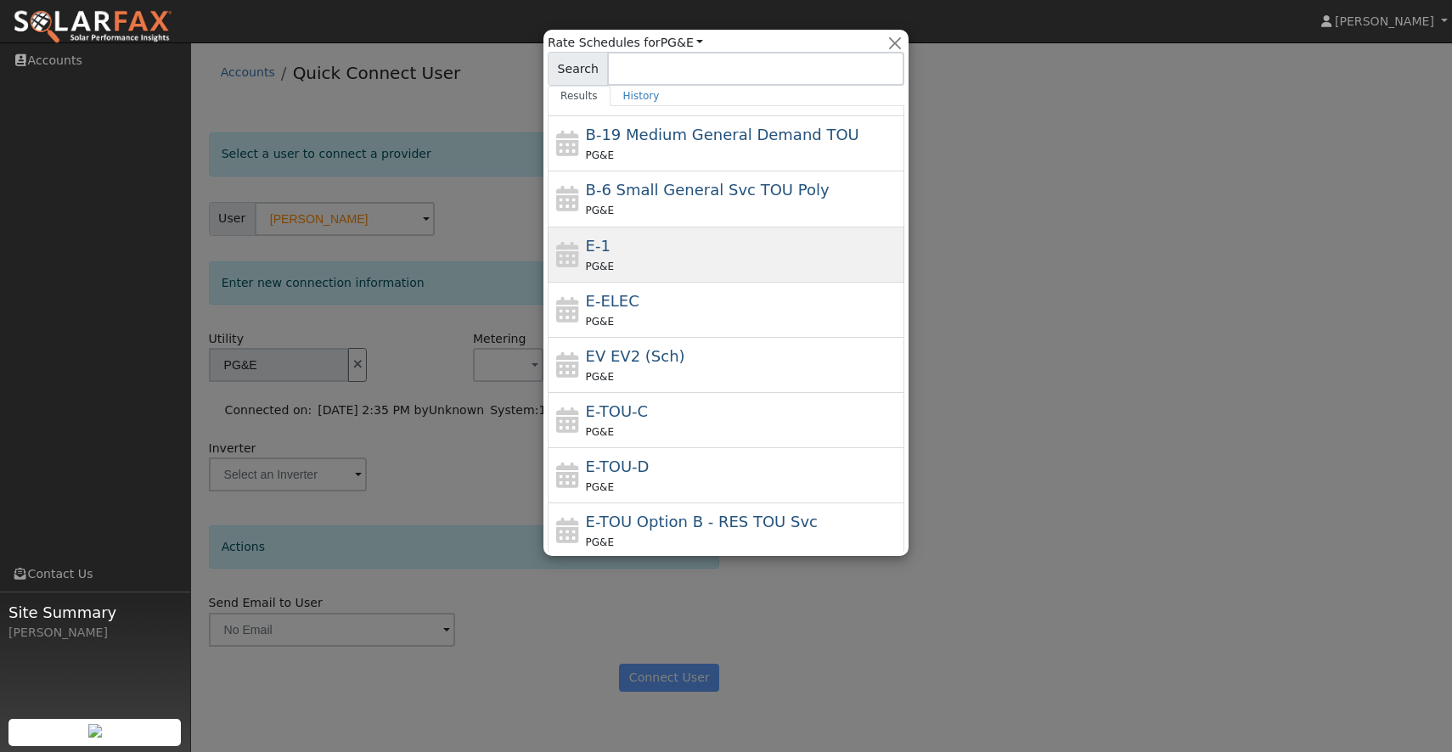
scroll to position [189, 0]
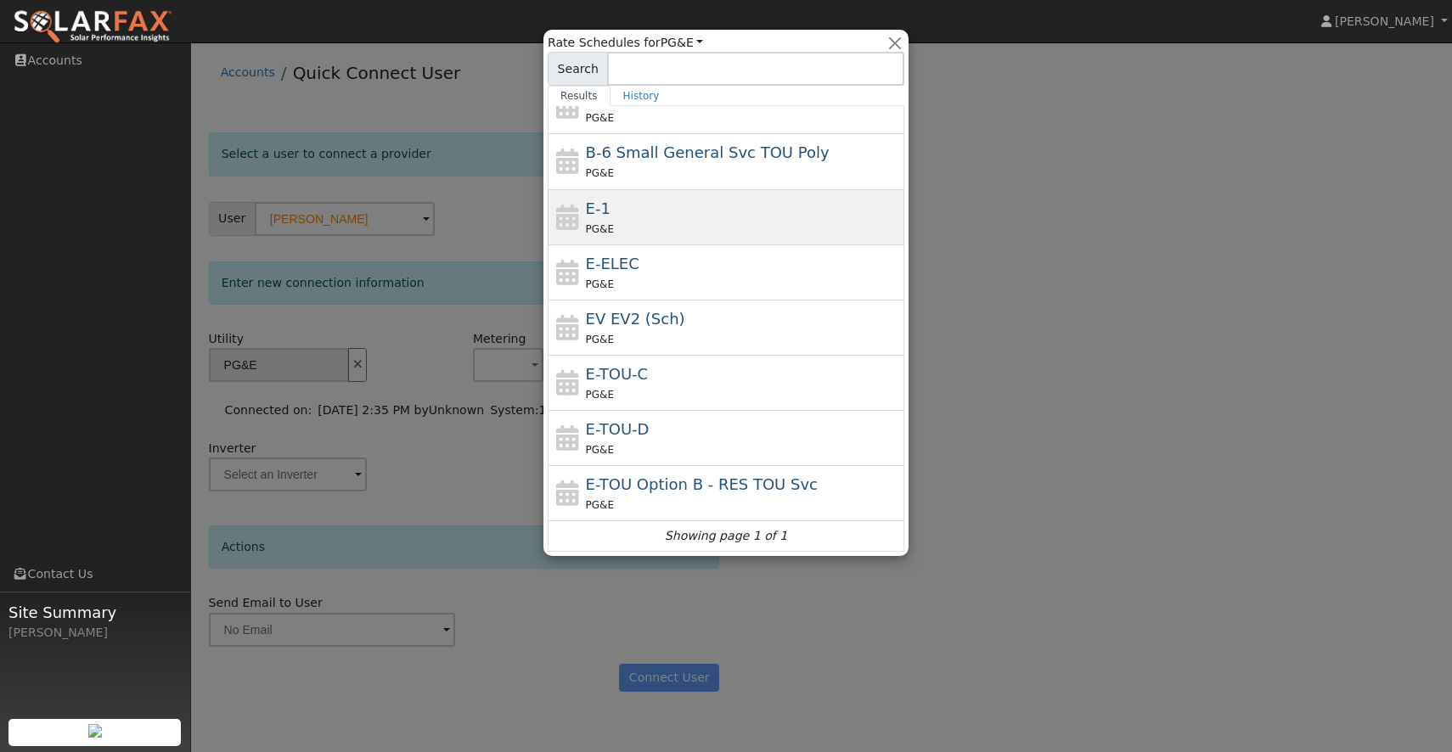
click at [768, 240] on div "E-1 PG&E" at bounding box center [726, 217] width 357 height 55
type input "E-1"
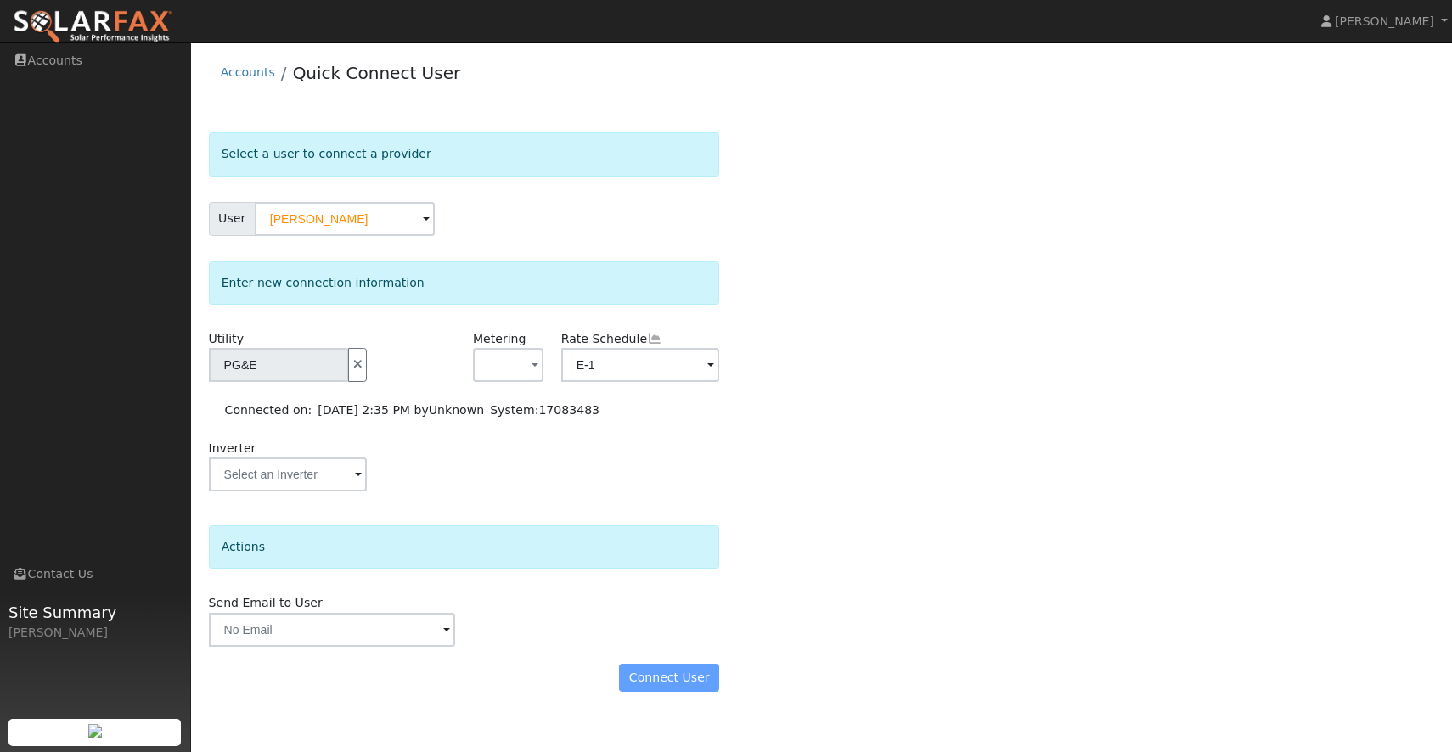
click at [690, 679] on div "Connect User" at bounding box center [464, 678] width 529 height 29
click at [541, 353] on button "button" at bounding box center [508, 365] width 70 height 34
click at [519, 449] on link "NBT" at bounding box center [534, 451] width 118 height 24
click at [672, 683] on div "Connect User" at bounding box center [464, 678] width 529 height 29
click at [355, 475] on span at bounding box center [358, 476] width 7 height 20
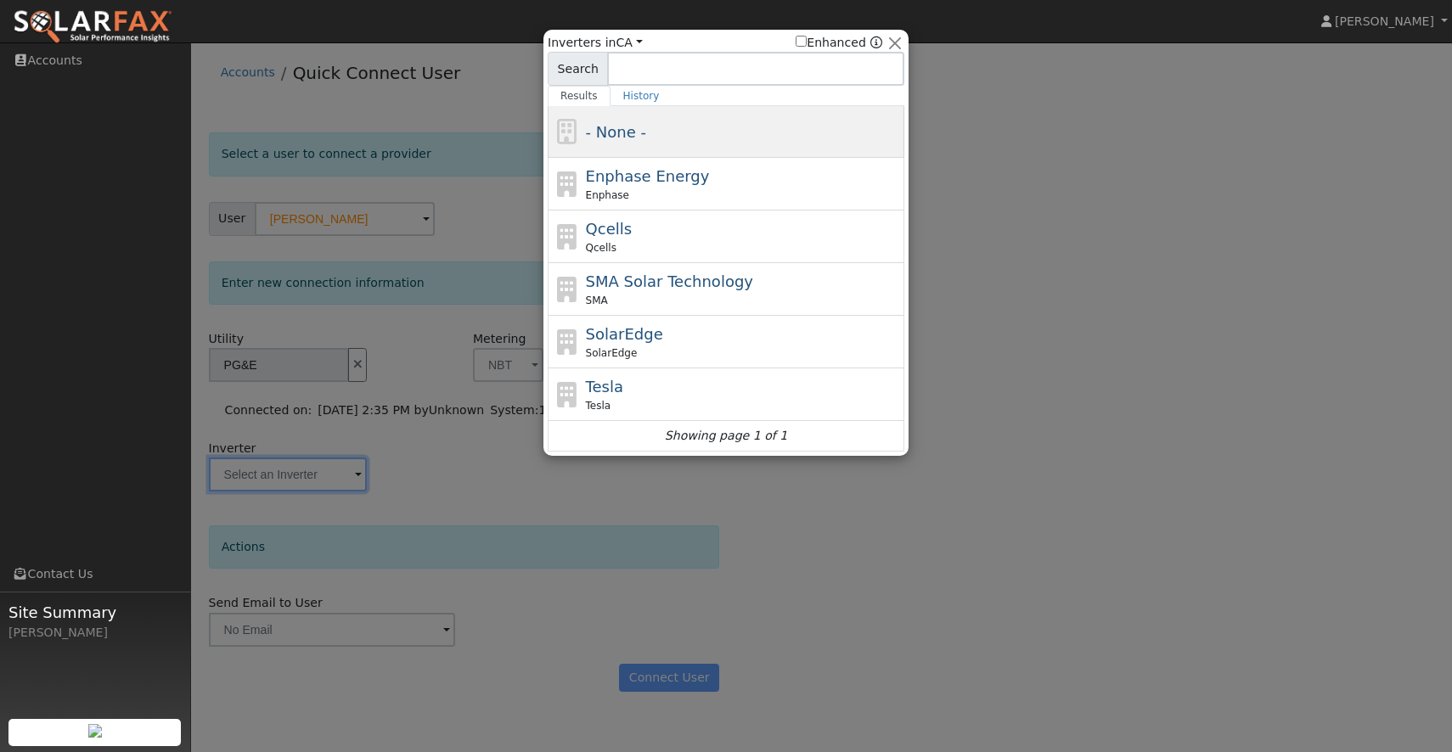
click at [764, 139] on div "- None -" at bounding box center [743, 132] width 315 height 23
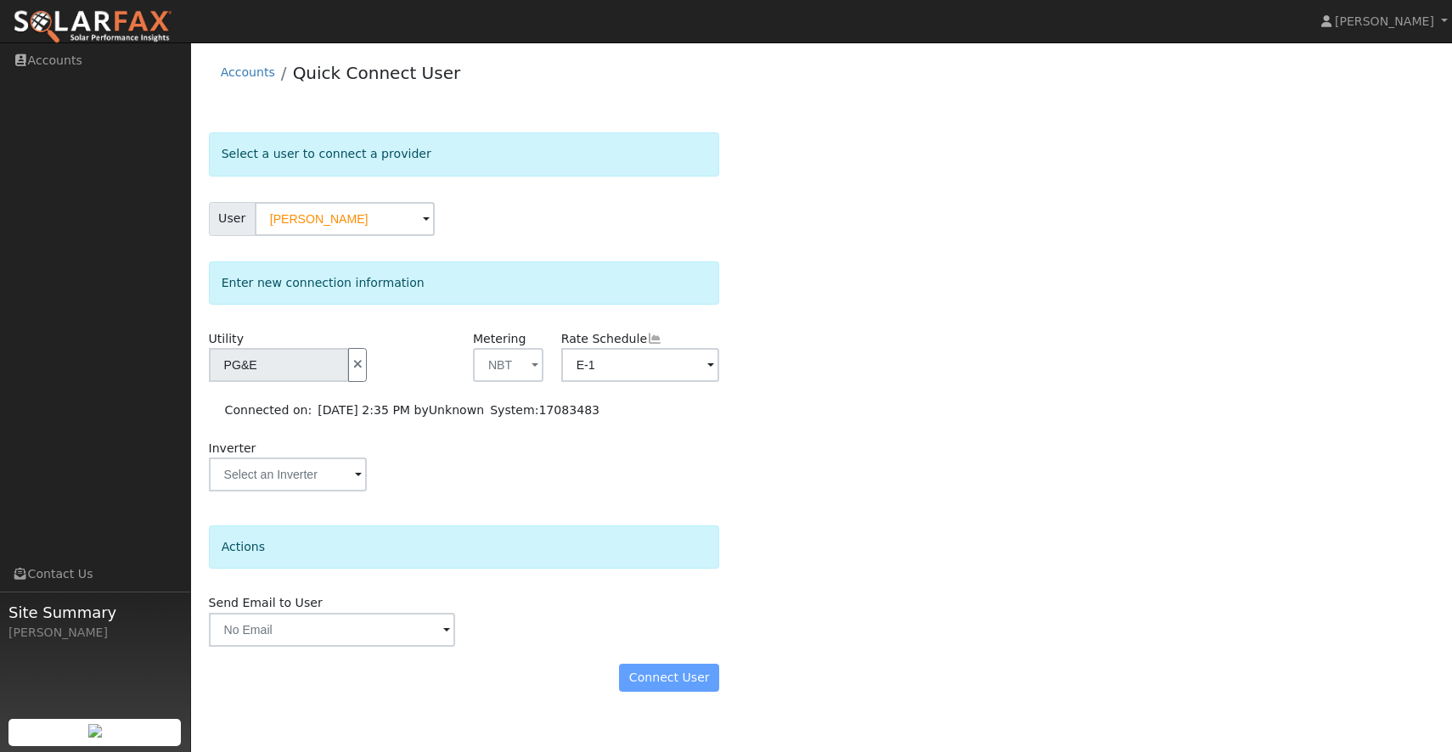
click at [670, 672] on div "Connect User" at bounding box center [464, 678] width 529 height 29
click at [595, 472] on div "Inverter" at bounding box center [464, 474] width 529 height 69
click at [391, 229] on input "[PERSON_NAME]" at bounding box center [345, 219] width 180 height 34
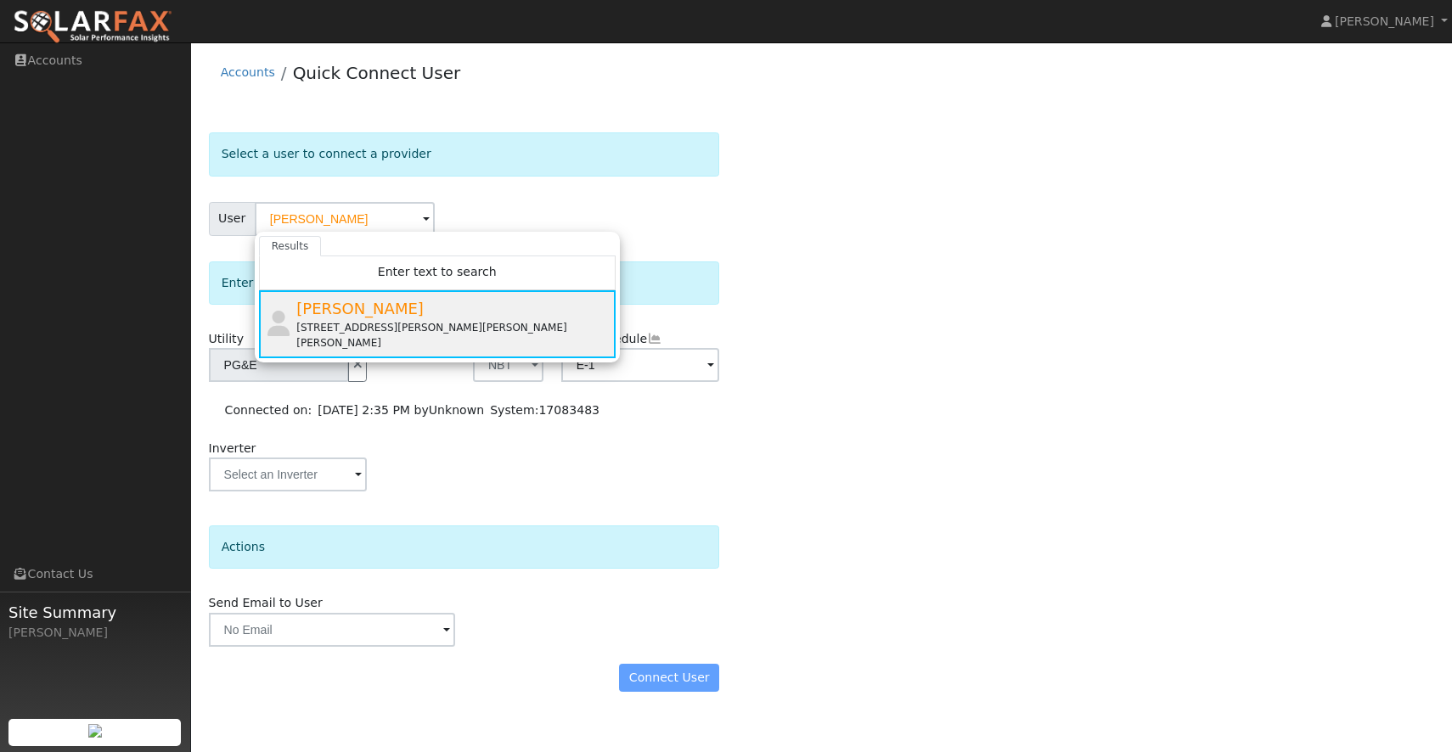
click at [444, 304] on div "[PERSON_NAME] [STREET_ADDRESS][PERSON_NAME][PERSON_NAME][PERSON_NAME]" at bounding box center [453, 323] width 315 height 53
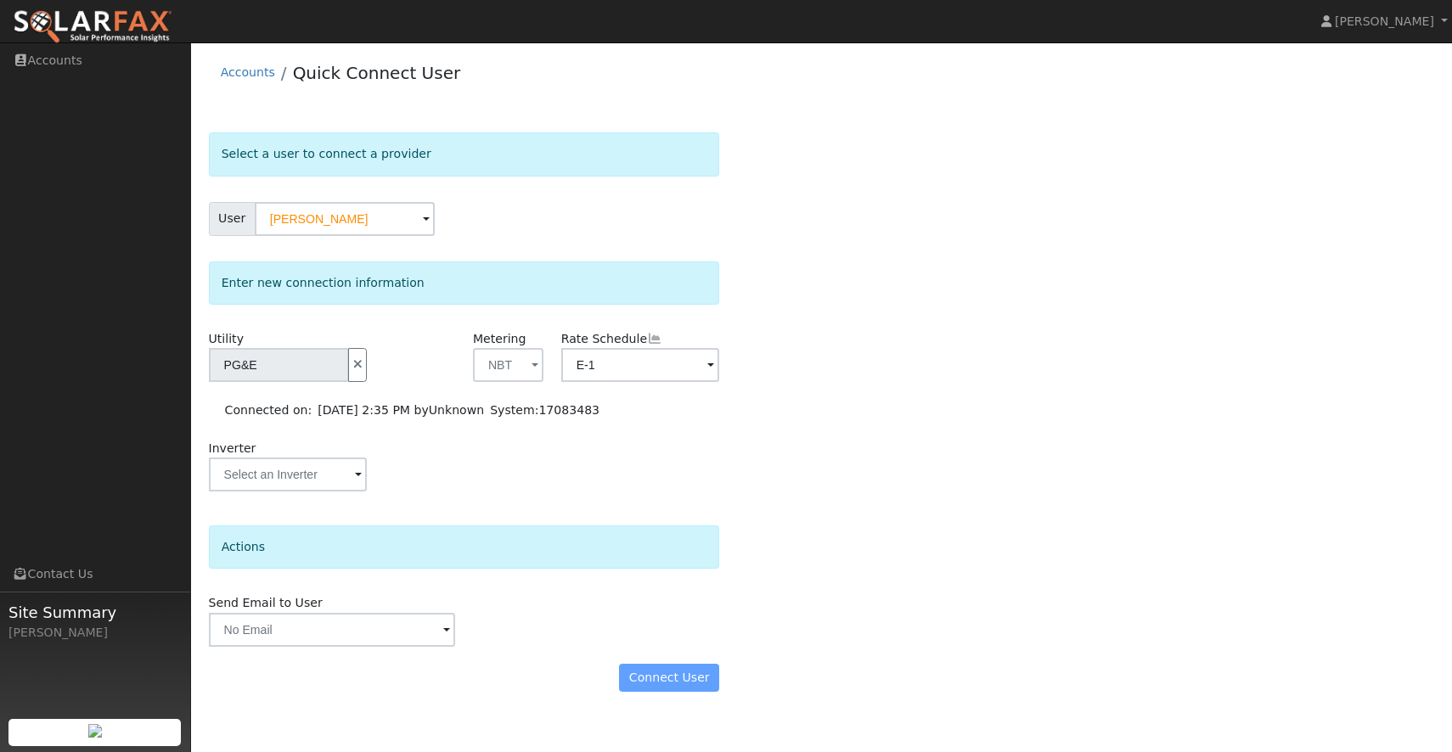
click at [682, 671] on div "Connect User" at bounding box center [464, 678] width 529 height 29
click at [673, 684] on div "Connect User" at bounding box center [464, 678] width 529 height 29
click at [445, 623] on span at bounding box center [446, 632] width 7 height 20
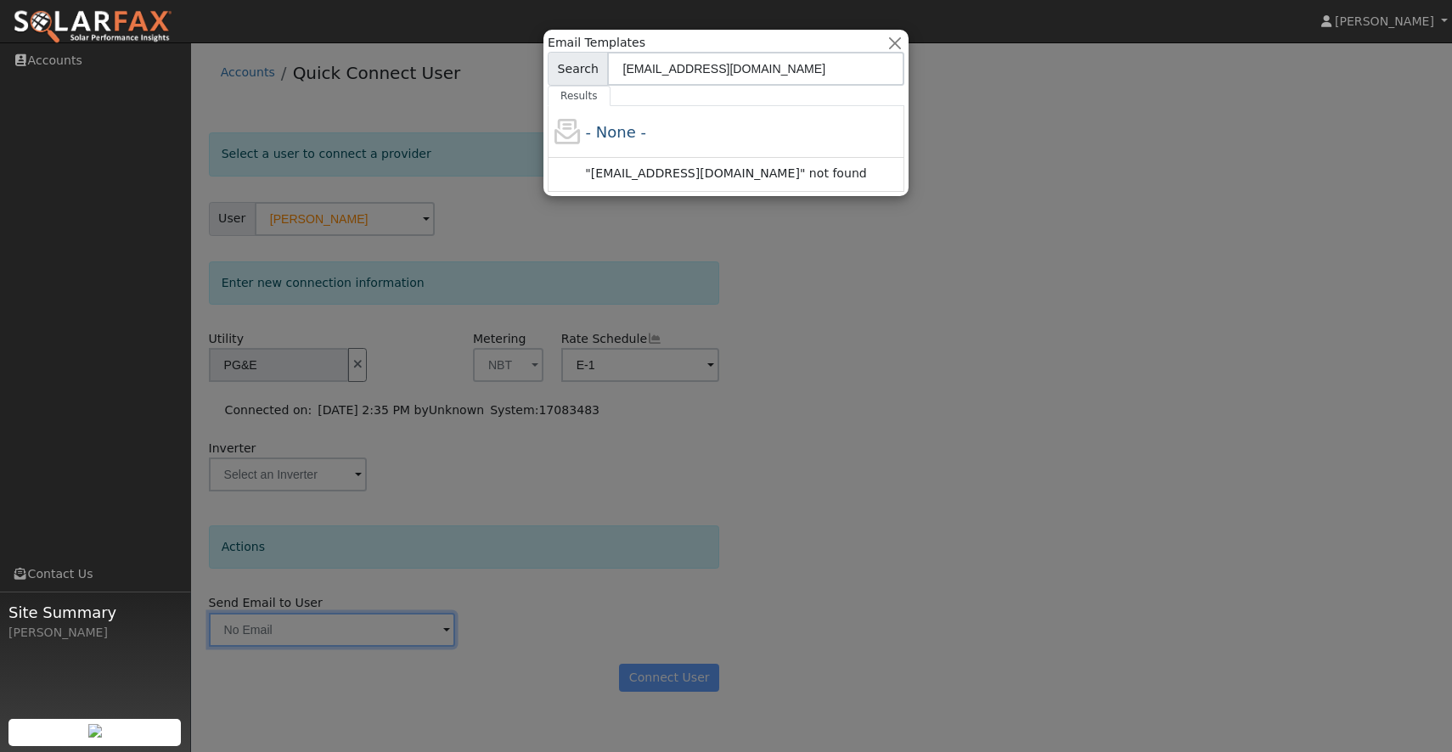
type input "[EMAIL_ADDRESS][DOMAIN_NAME]"
click at [827, 259] on div at bounding box center [726, 376] width 1452 height 752
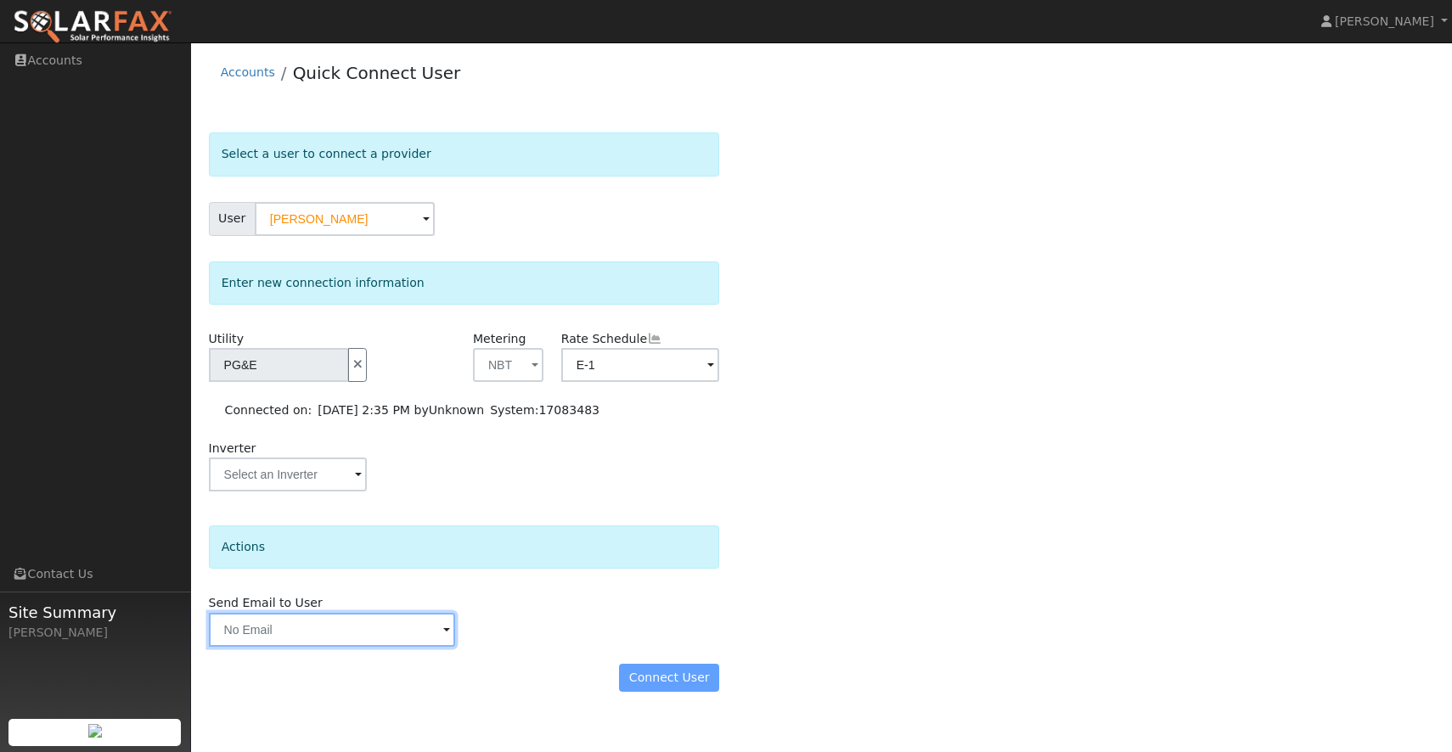
click at [432, 626] on input "text" at bounding box center [332, 630] width 246 height 34
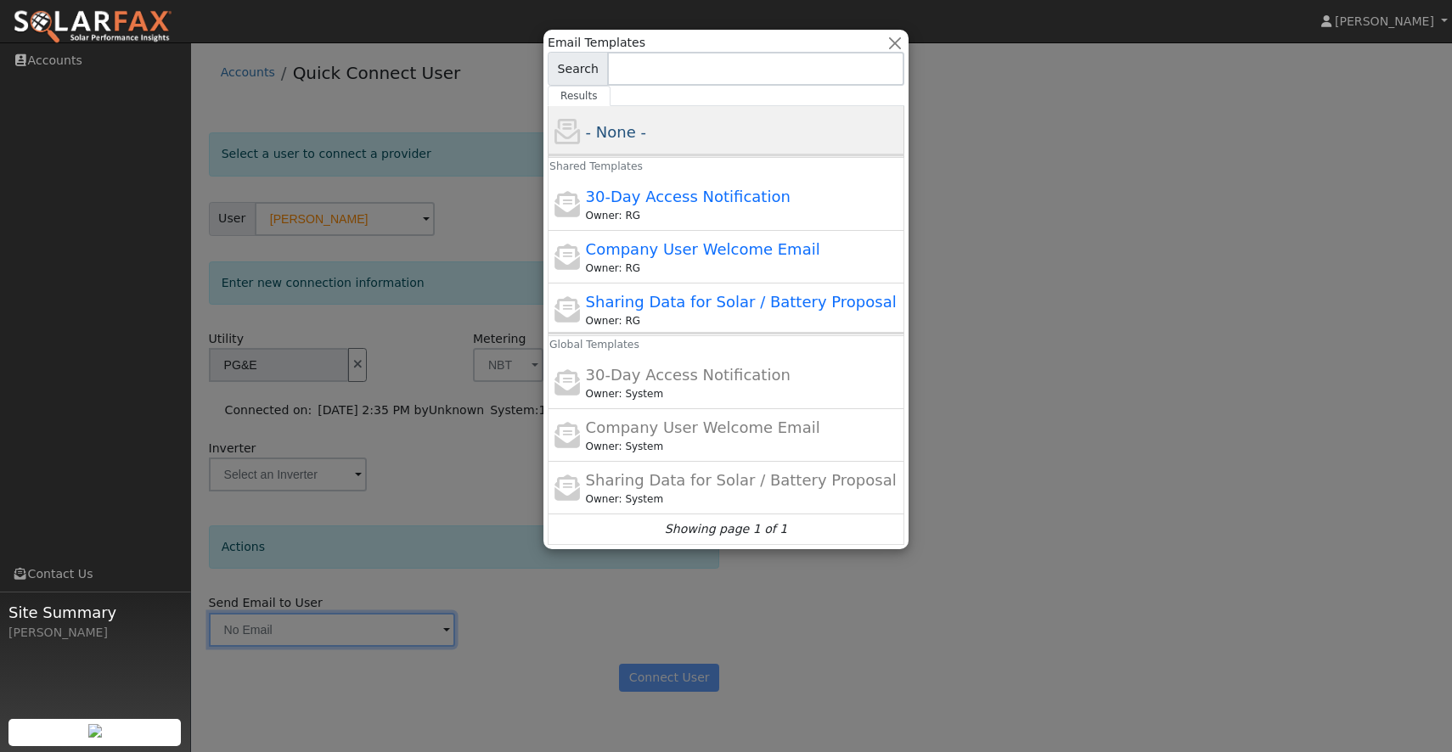
click at [688, 149] on div "- None -" at bounding box center [726, 132] width 357 height 52
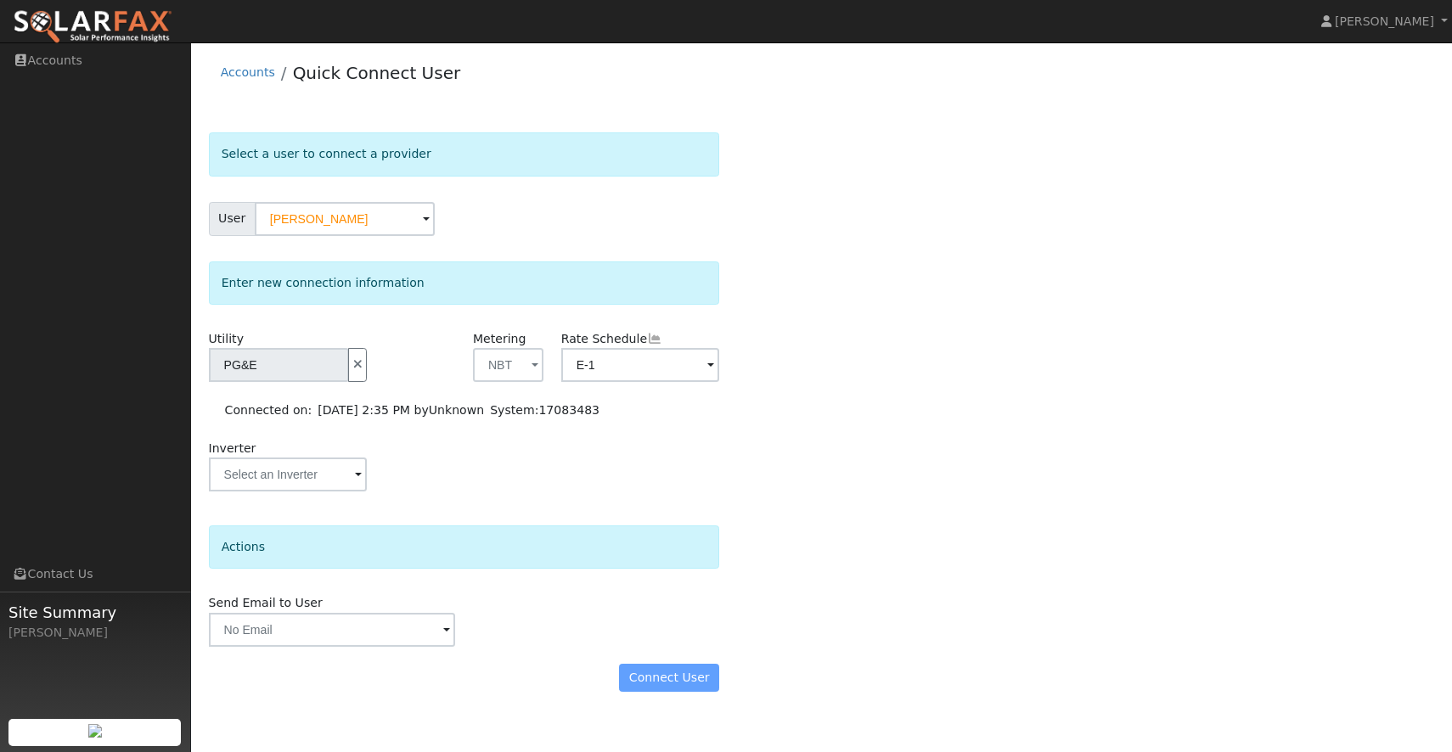
click at [655, 683] on div "Connect User" at bounding box center [464, 678] width 529 height 29
click at [288, 487] on input "text" at bounding box center [288, 475] width 158 height 34
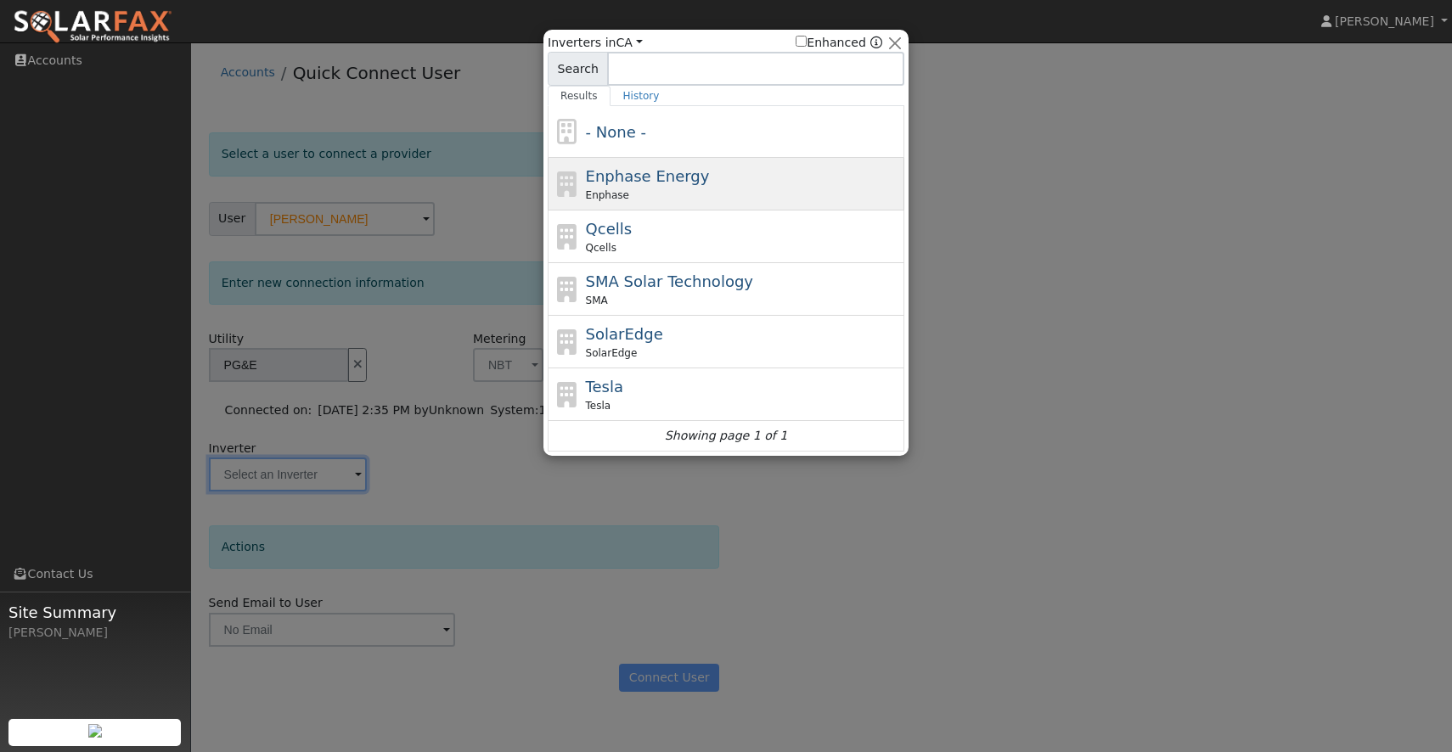
click at [696, 195] on div "Enphase" at bounding box center [743, 195] width 315 height 15
type input "Enphase"
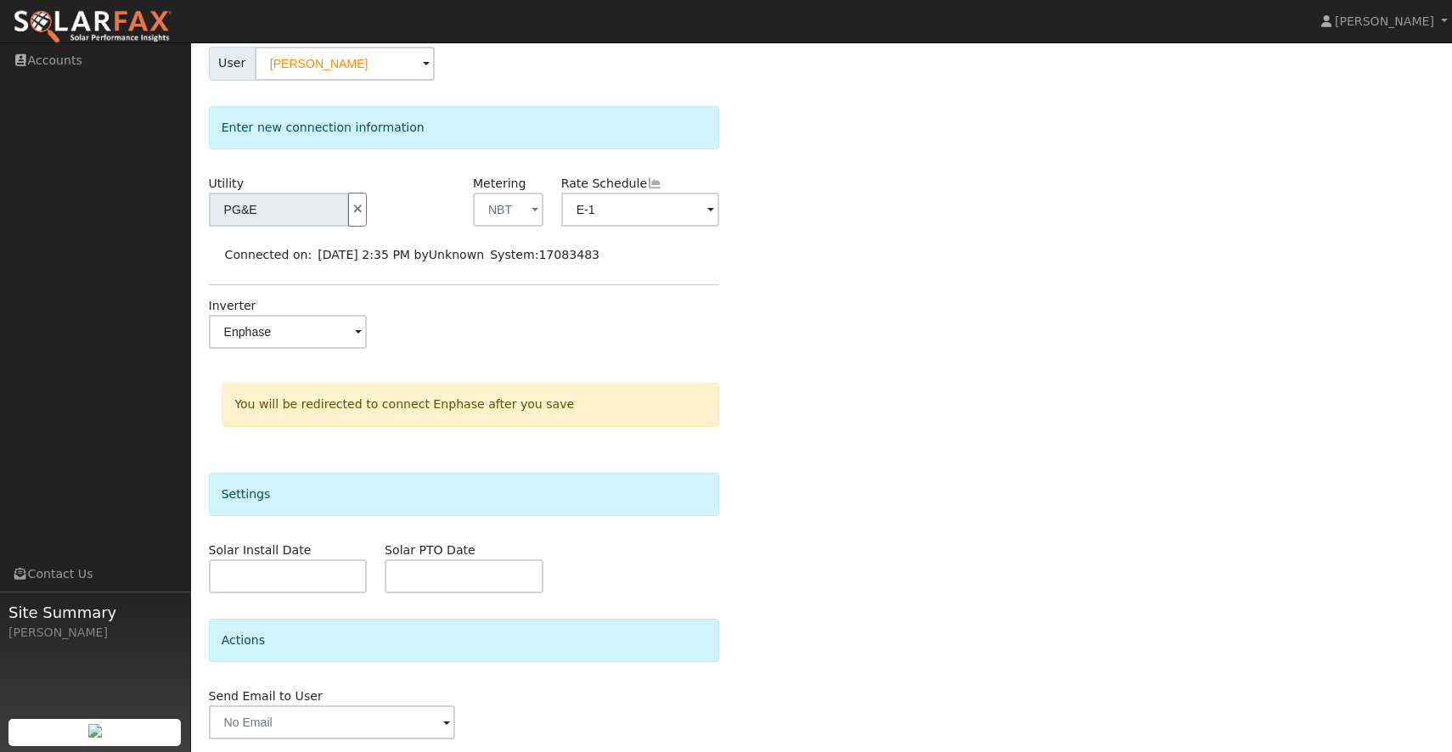
scroll to position [214, 0]
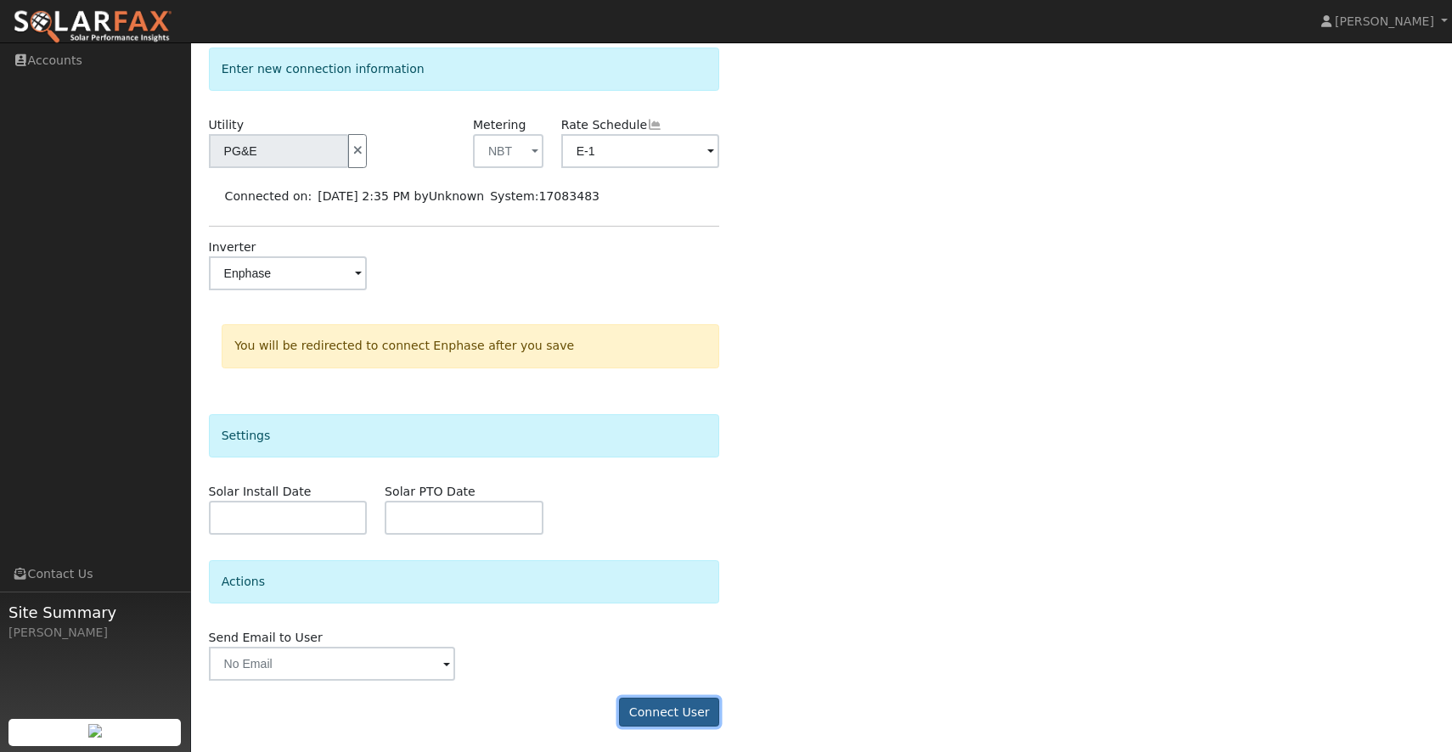
click at [674, 706] on button "Connect User" at bounding box center [669, 712] width 100 height 29
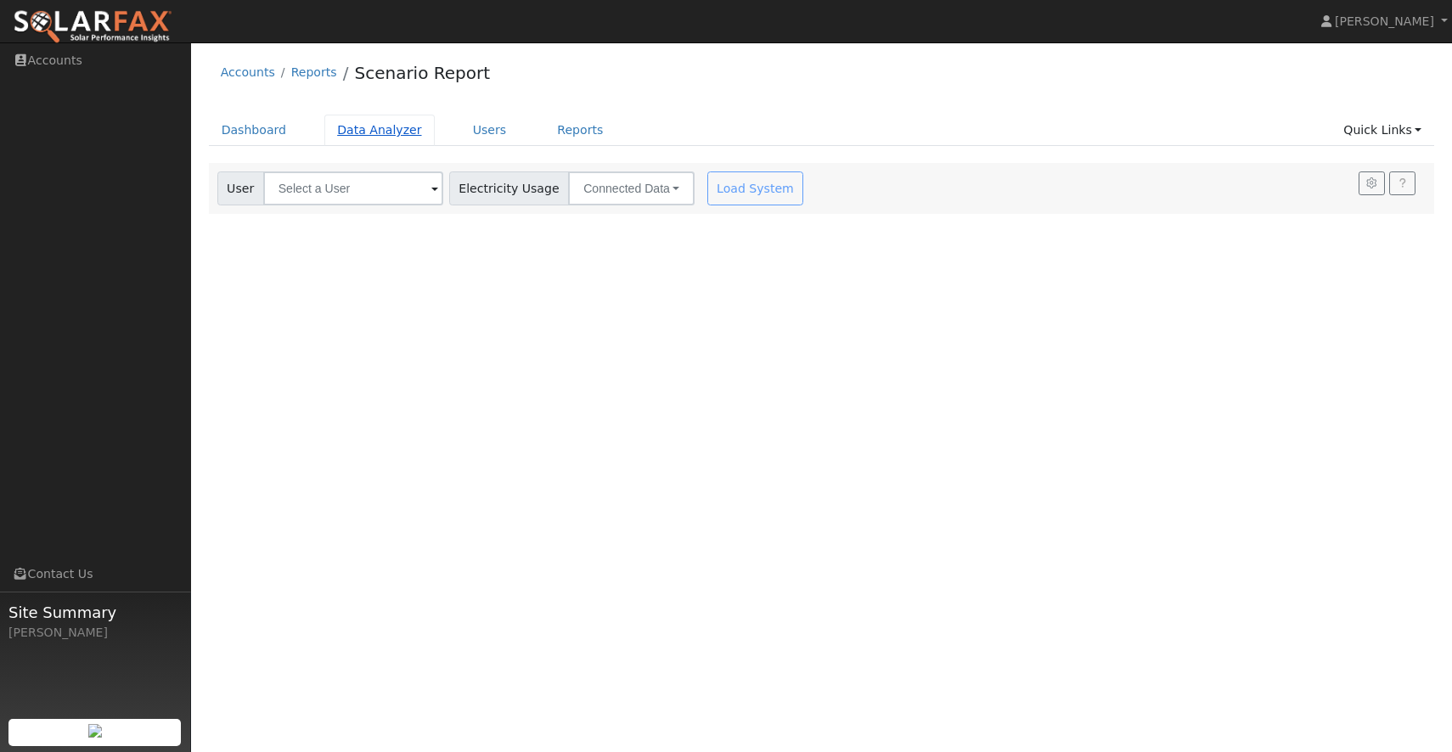
click at [362, 131] on link "Data Analyzer" at bounding box center [379, 130] width 110 height 31
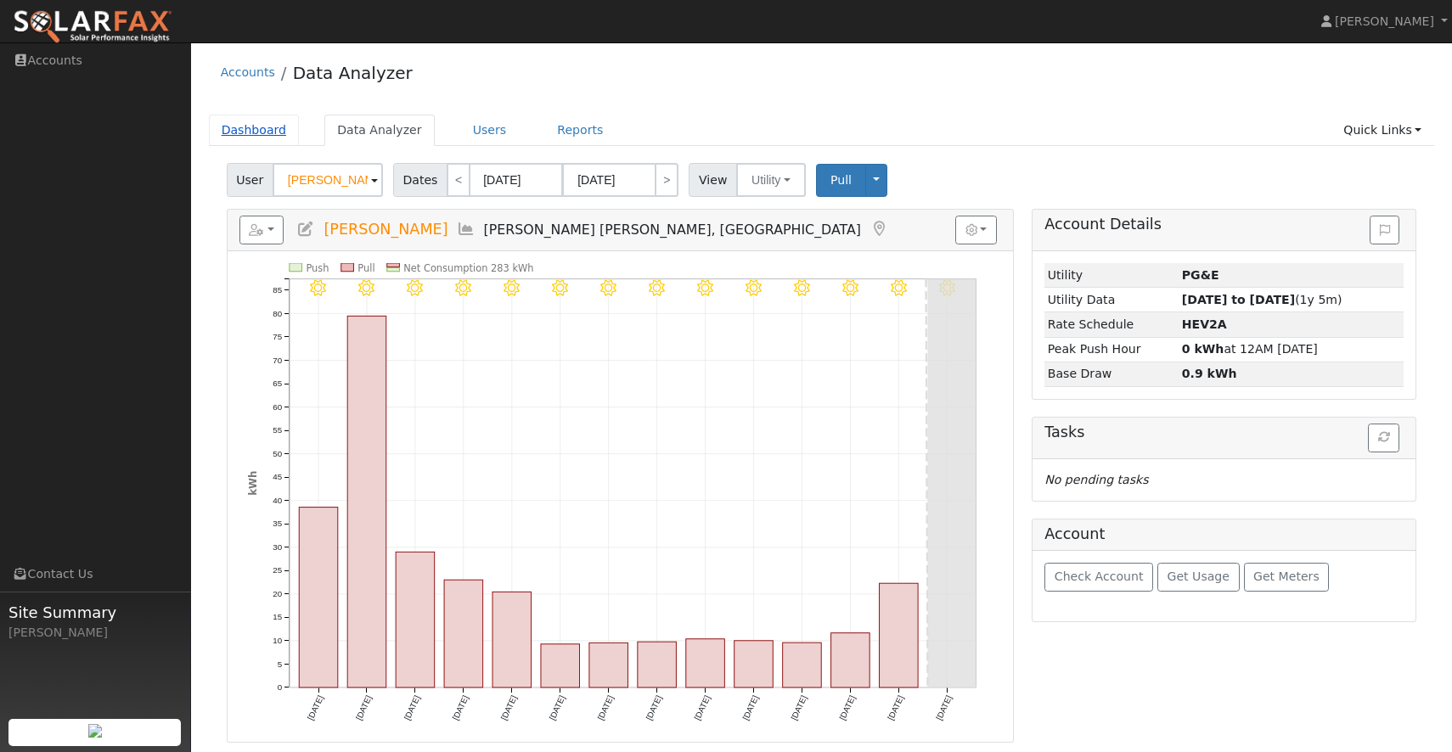
click at [274, 131] on link "Dashboard" at bounding box center [254, 130] width 91 height 31
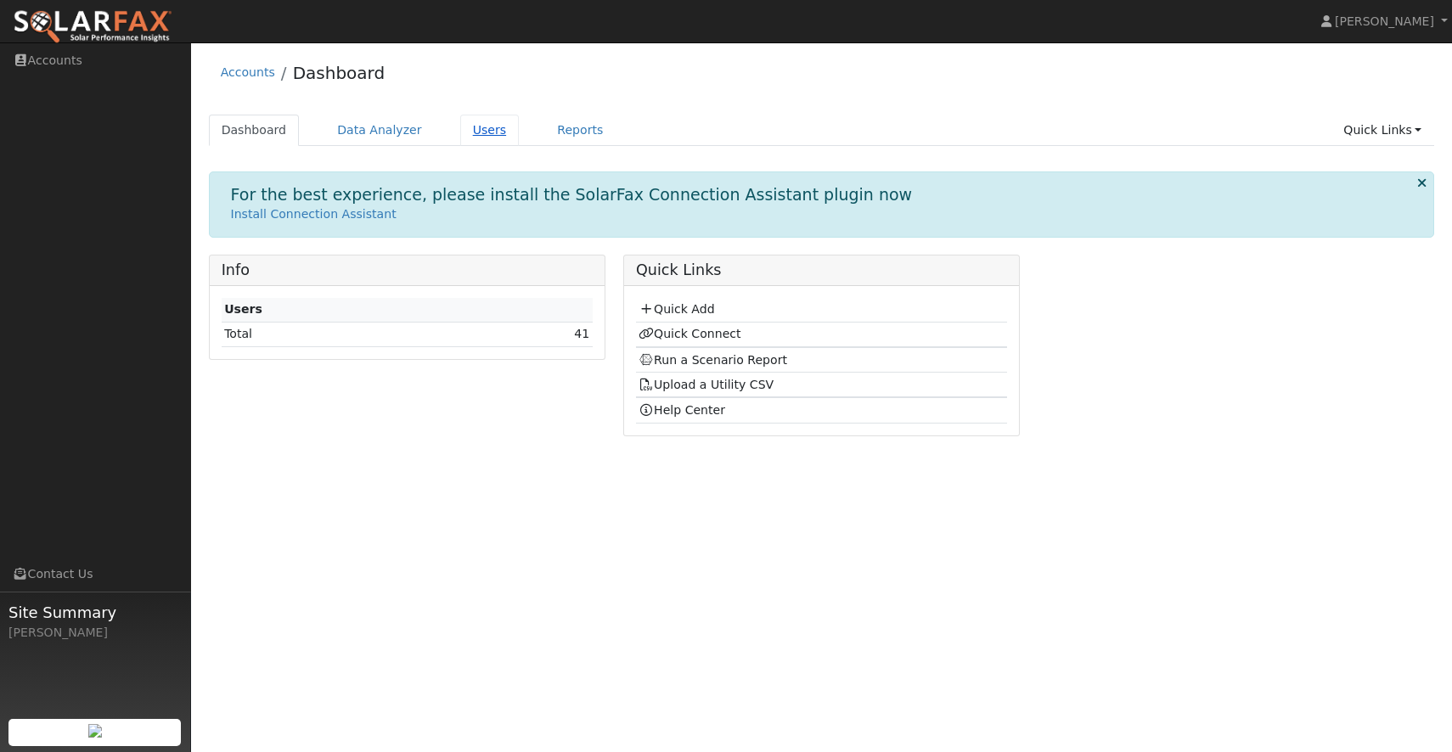
click at [476, 130] on link "Users" at bounding box center [489, 130] width 59 height 31
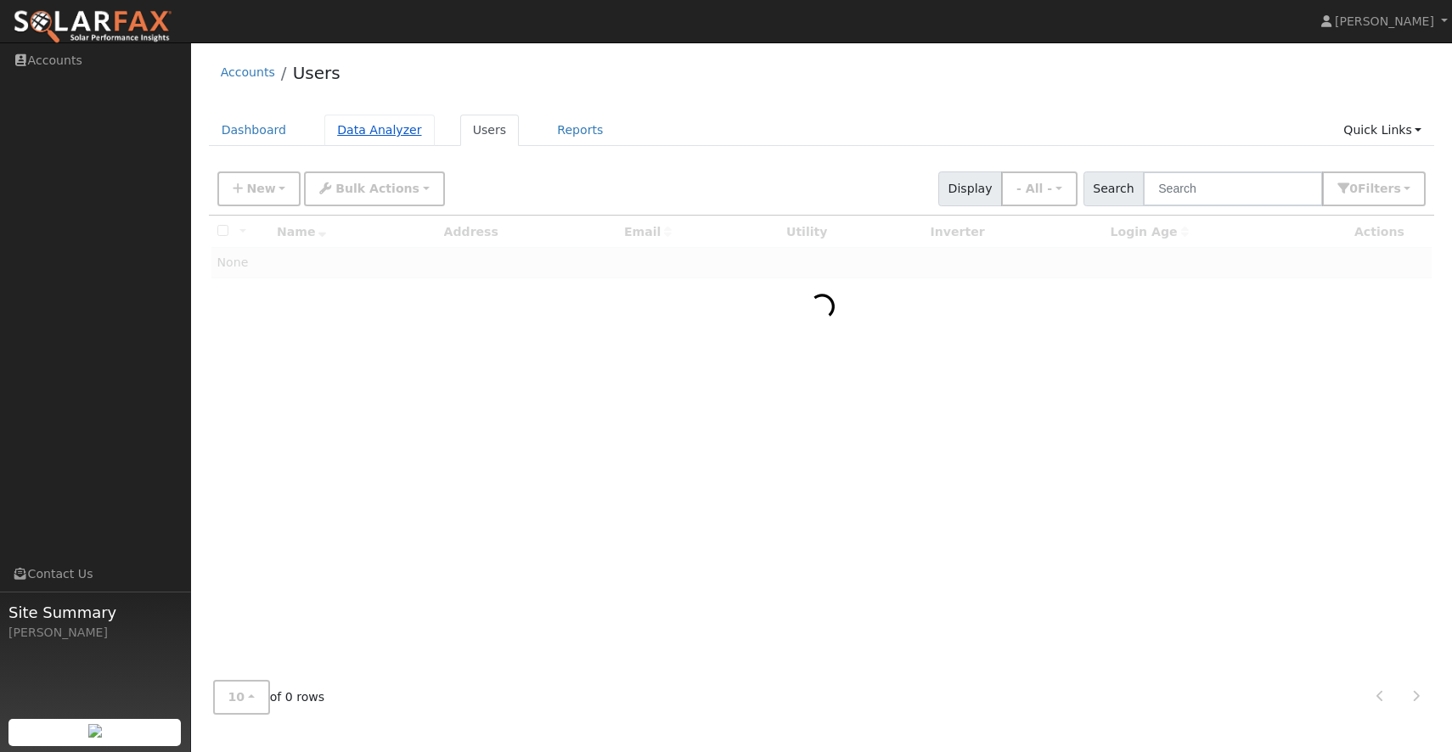
click at [395, 123] on link "Data Analyzer" at bounding box center [379, 130] width 110 height 31
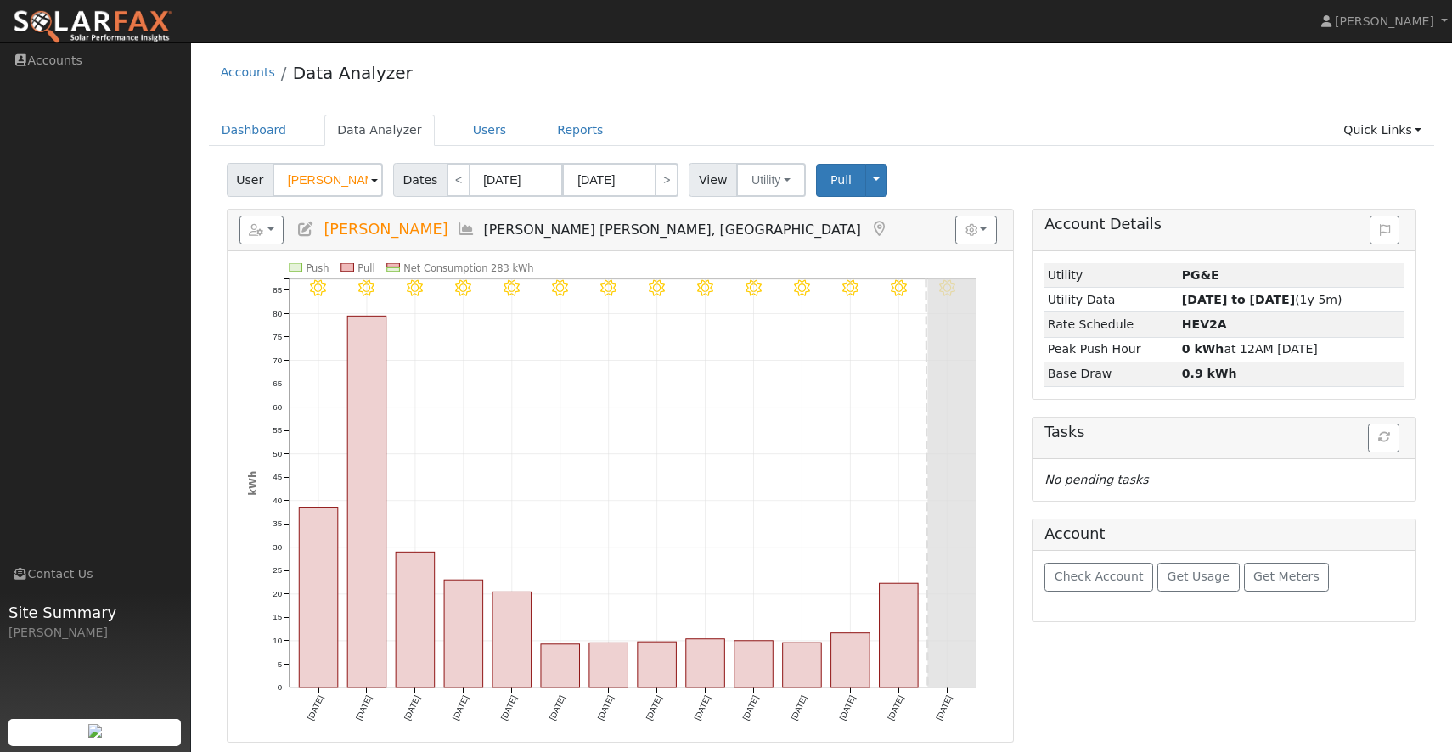
click at [355, 177] on input "[PERSON_NAME]" at bounding box center [328, 180] width 110 height 34
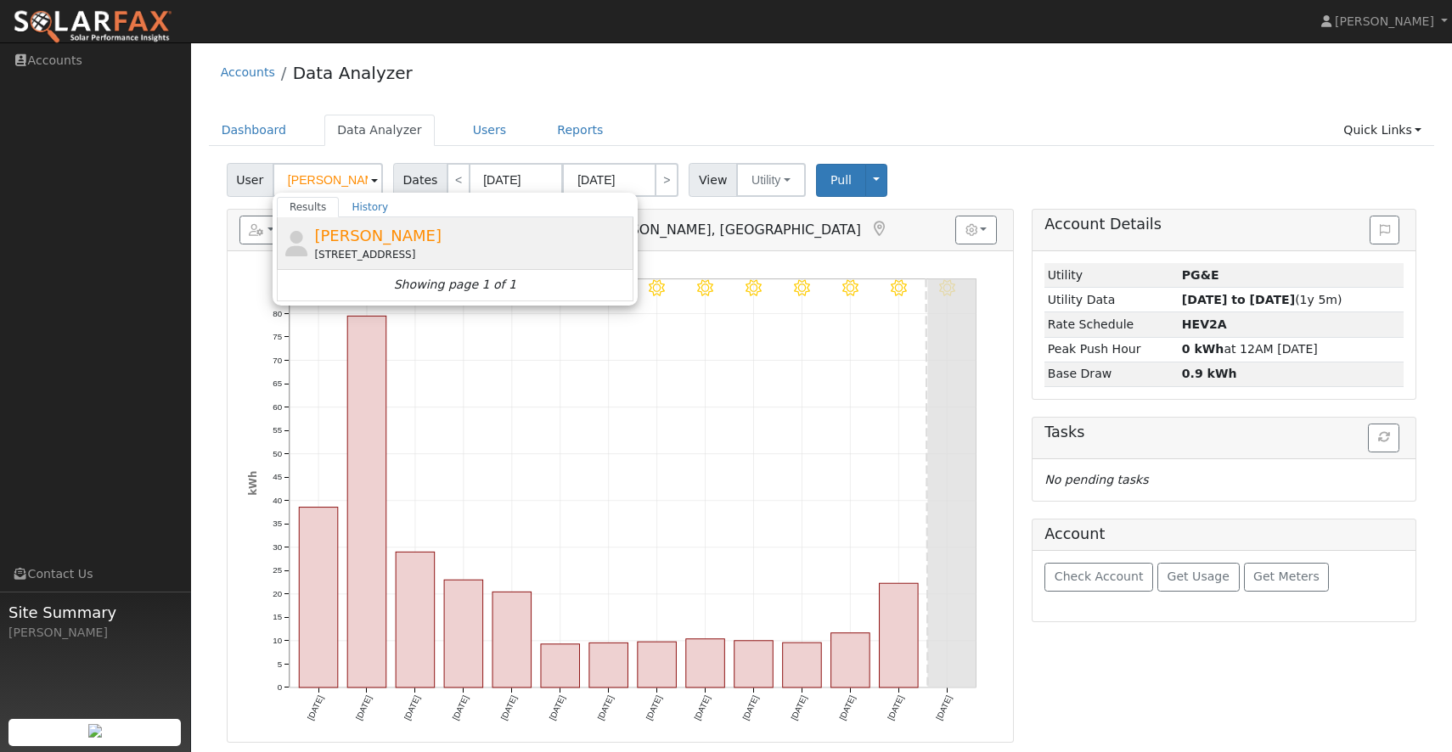
click at [342, 245] on div "[PERSON_NAME] [STREET_ADDRESS]" at bounding box center [471, 243] width 315 height 38
type input "[PERSON_NAME]"
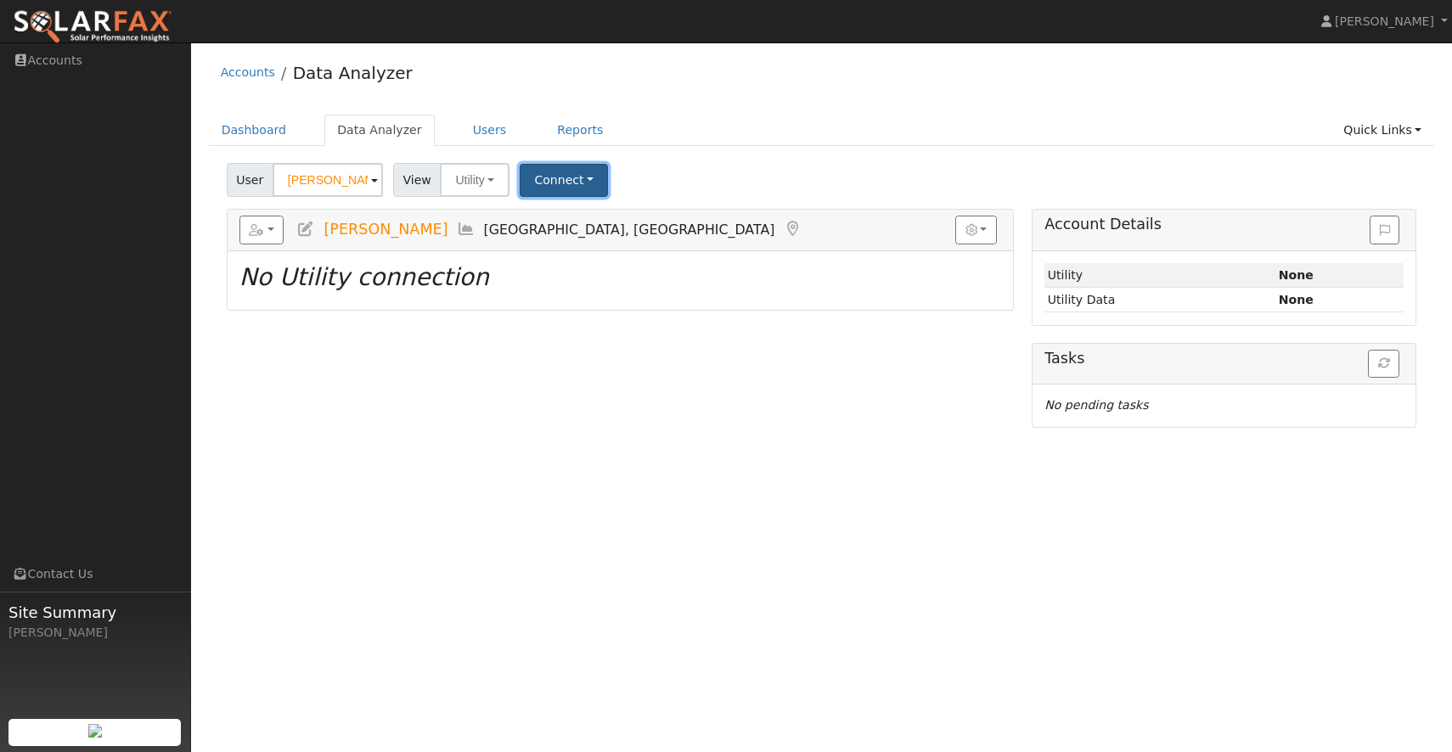
click at [588, 174] on button "Connect" at bounding box center [564, 180] width 88 height 33
click at [588, 211] on link "Select a Provider" at bounding box center [587, 217] width 132 height 24
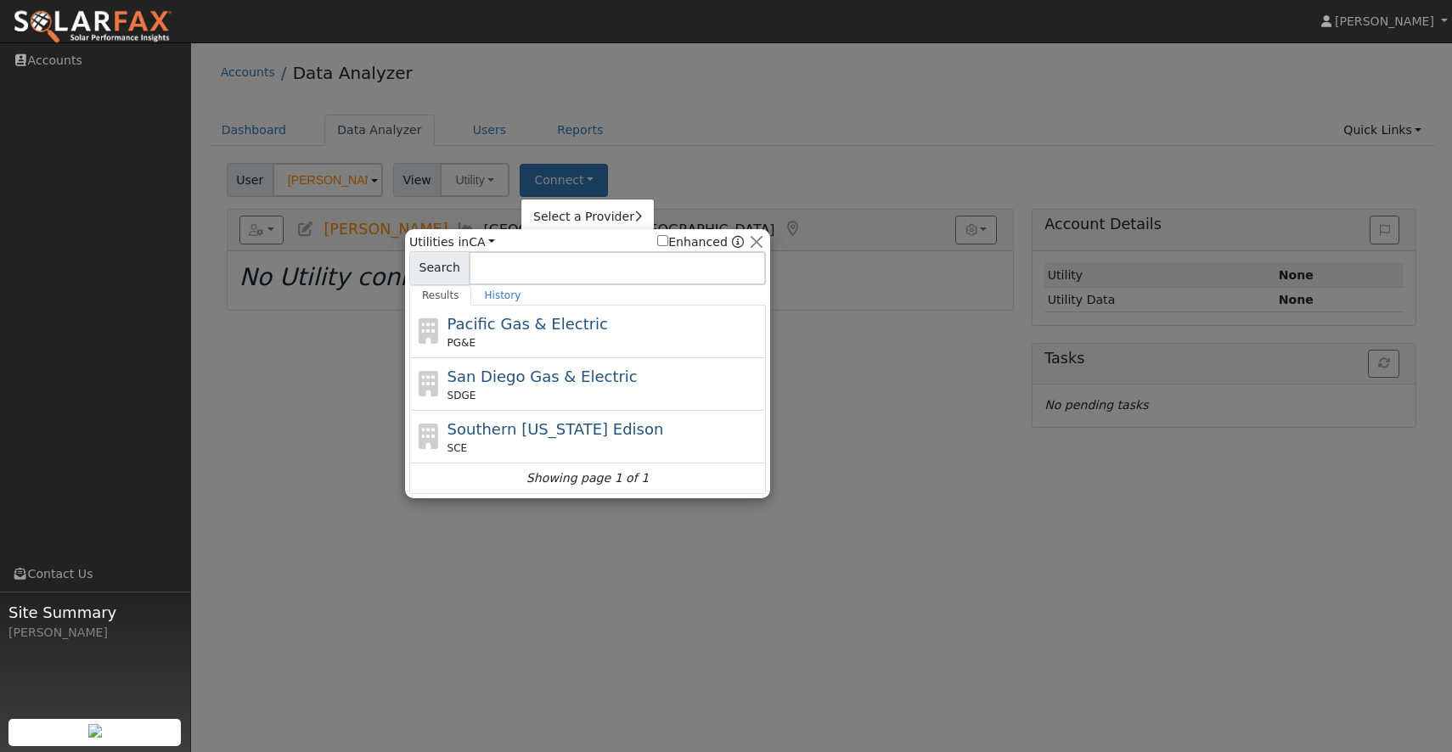
click at [592, 190] on div at bounding box center [726, 376] width 1452 height 752
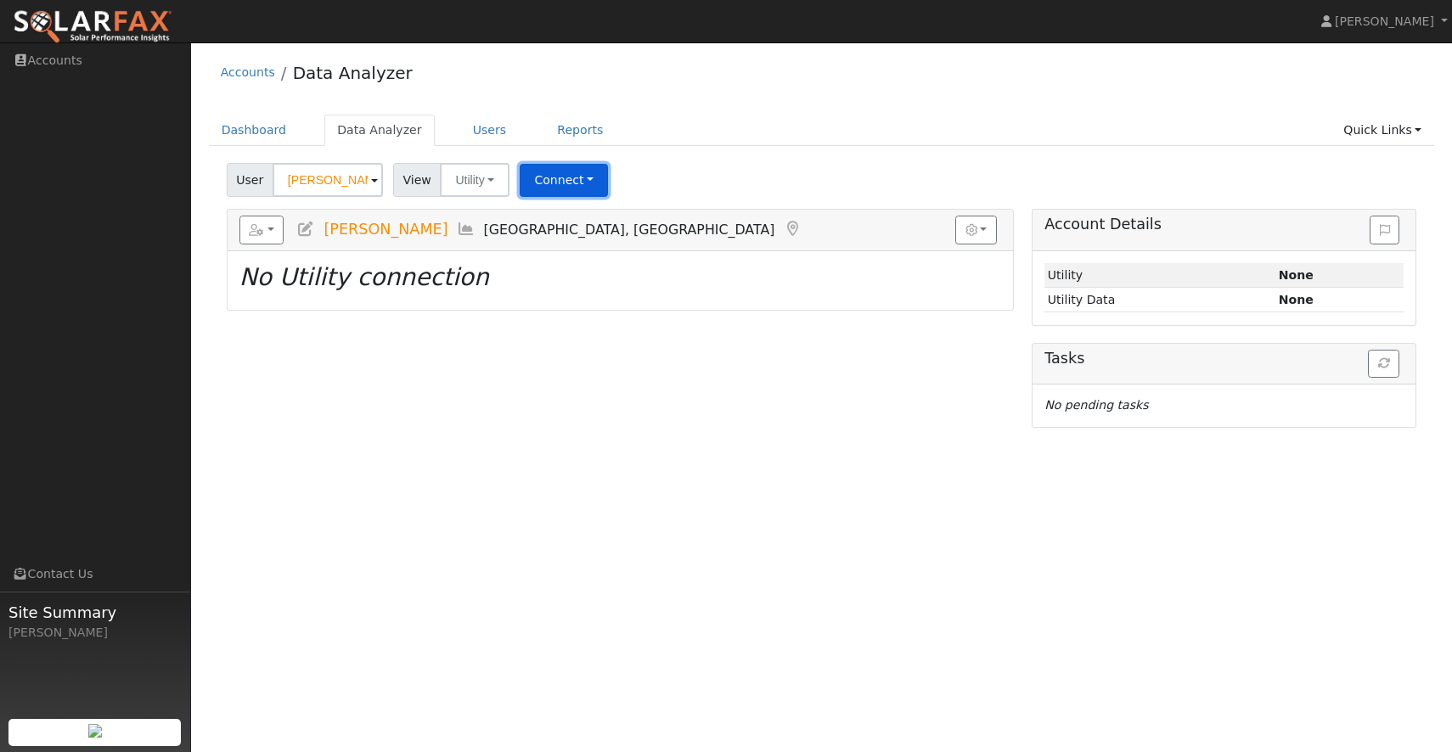
click at [592, 190] on button "Connect" at bounding box center [564, 180] width 88 height 33
click at [586, 247] on link "Quick Connect" at bounding box center [587, 254] width 132 height 24
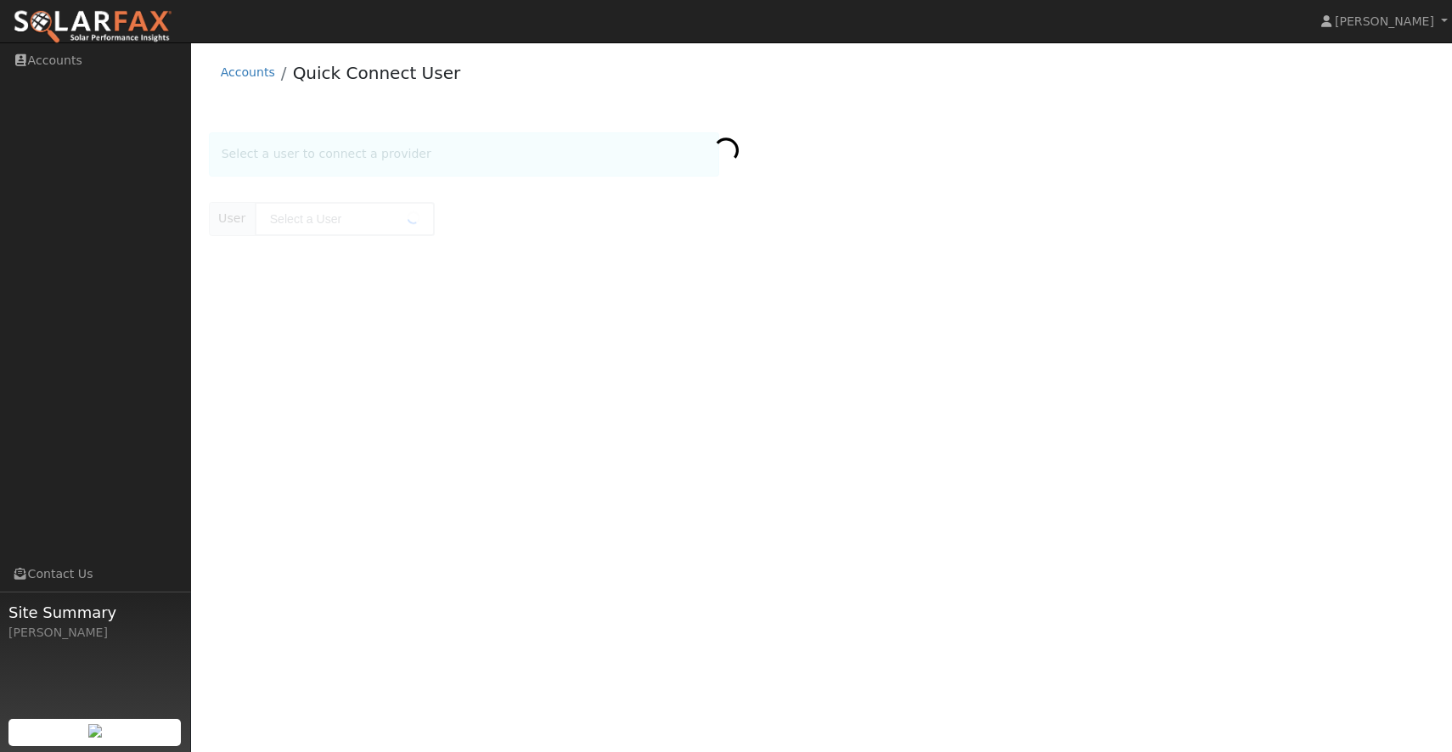
type input "[PERSON_NAME]"
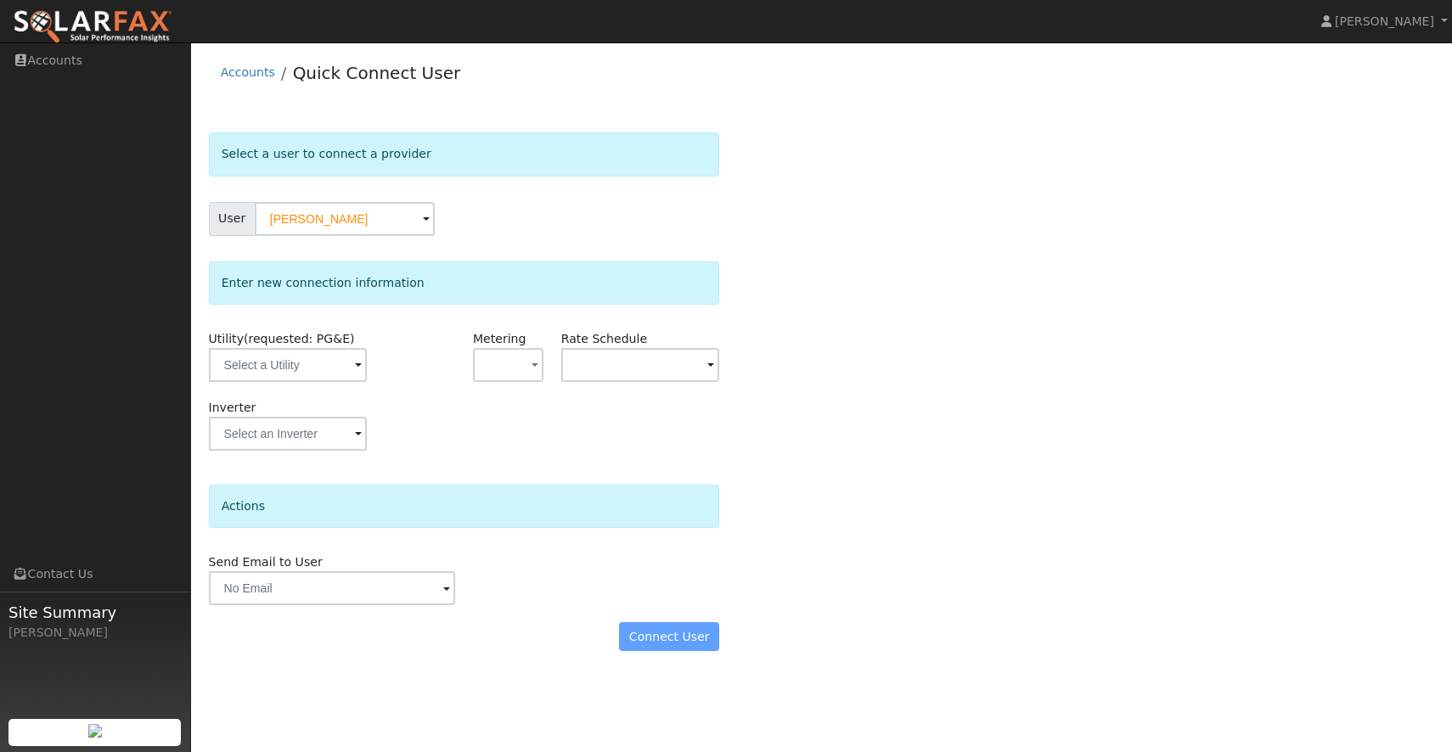
click at [649, 638] on div "Connect User" at bounding box center [464, 636] width 529 height 29
click at [345, 376] on input "text" at bounding box center [288, 365] width 158 height 34
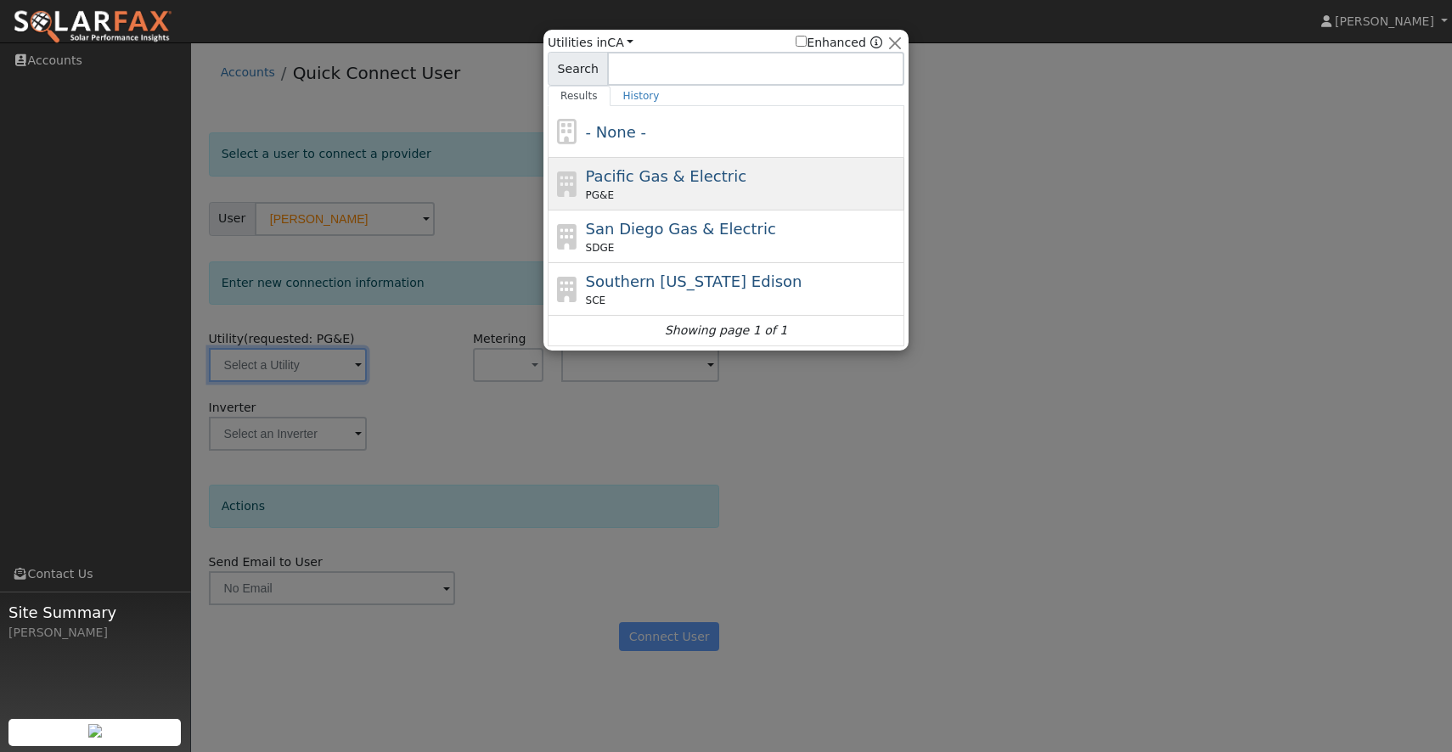
click at [659, 167] on span "Pacific Gas & Electric" at bounding box center [666, 176] width 160 height 18
type input "PG&E"
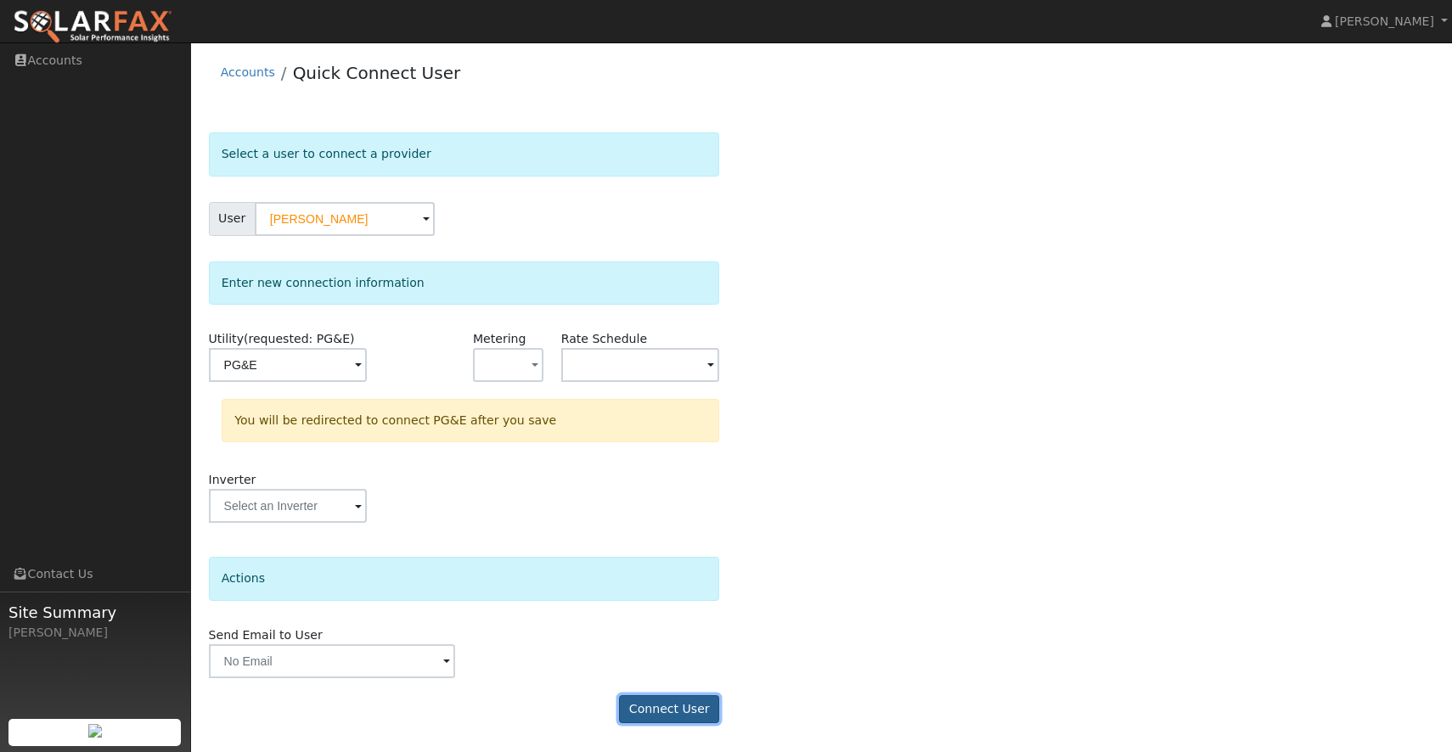
click at [692, 700] on button "Connect User" at bounding box center [669, 709] width 100 height 29
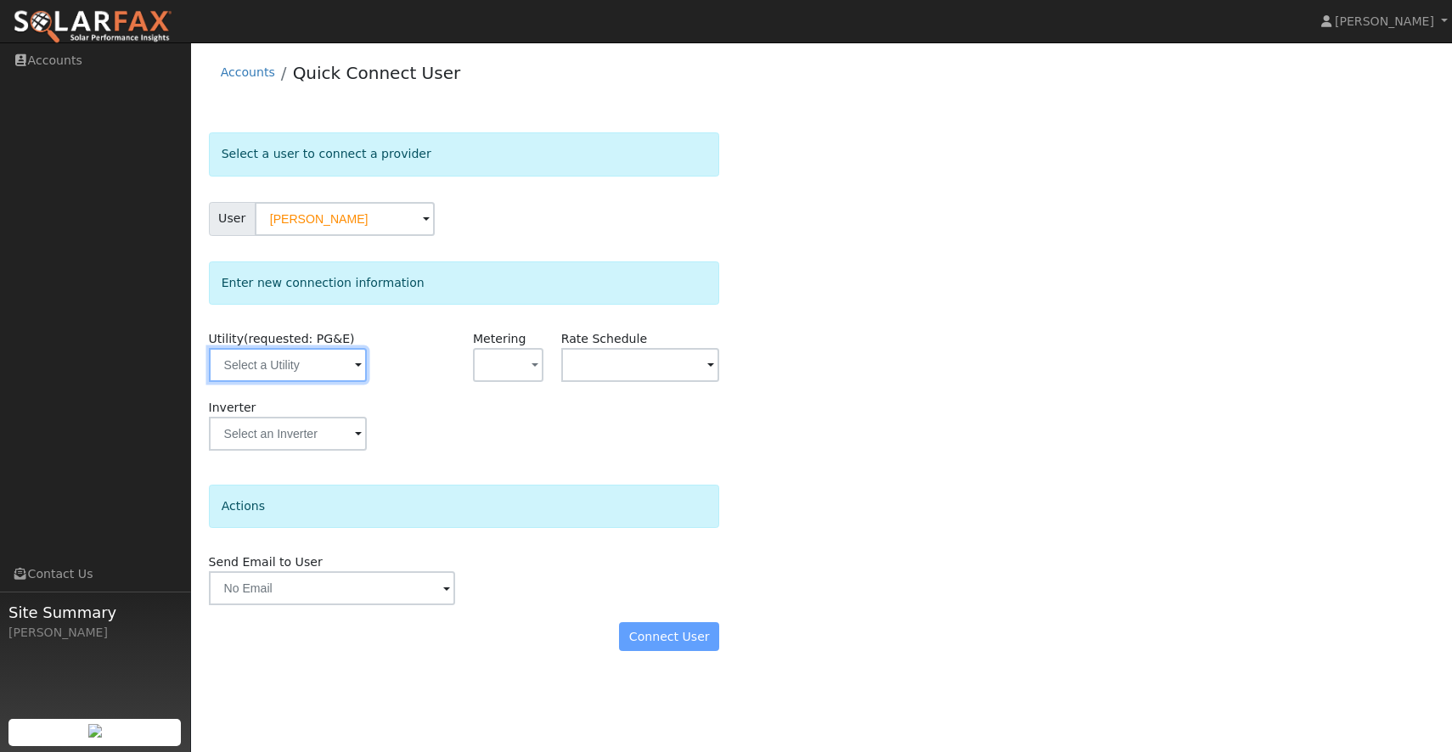
click at [308, 370] on input "text" at bounding box center [288, 365] width 158 height 34
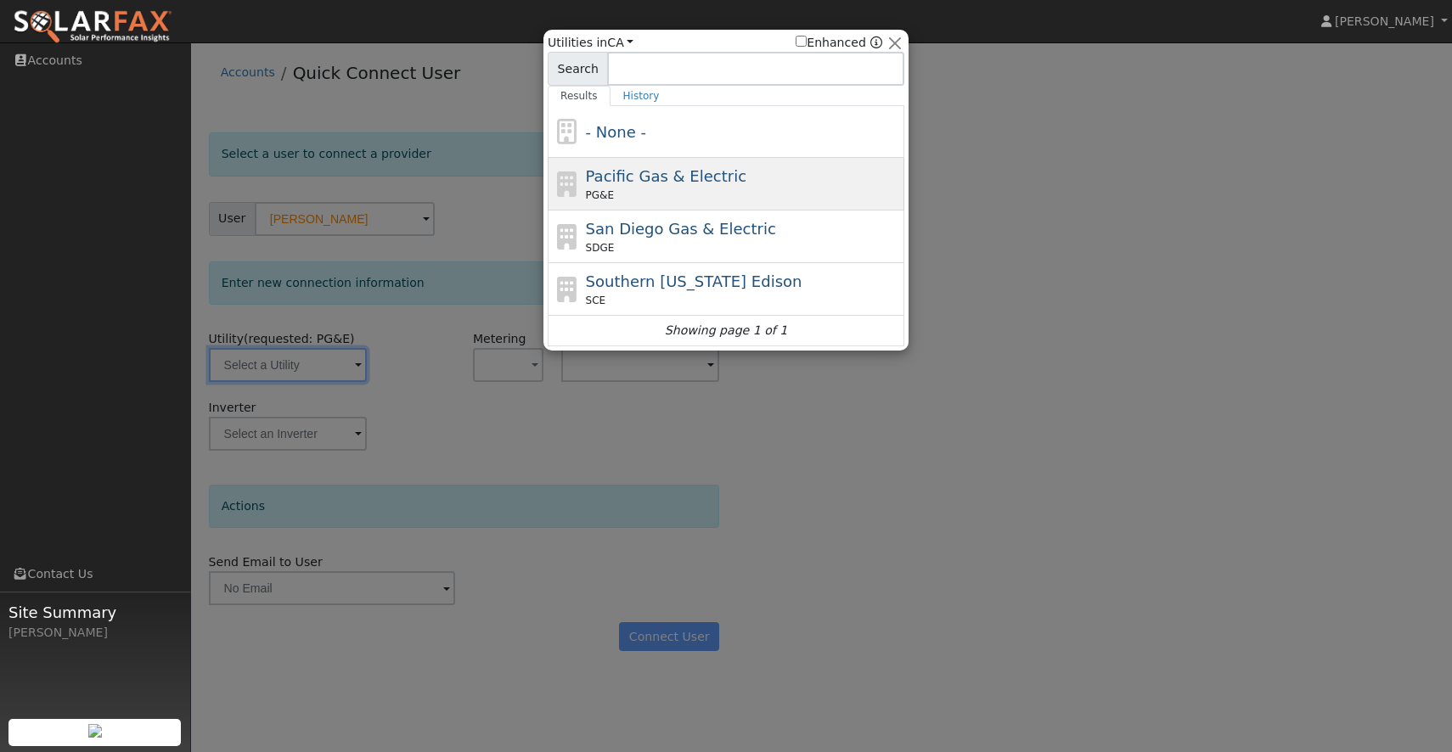
click at [700, 194] on div "PG&E" at bounding box center [743, 195] width 315 height 15
type input "PG&E"
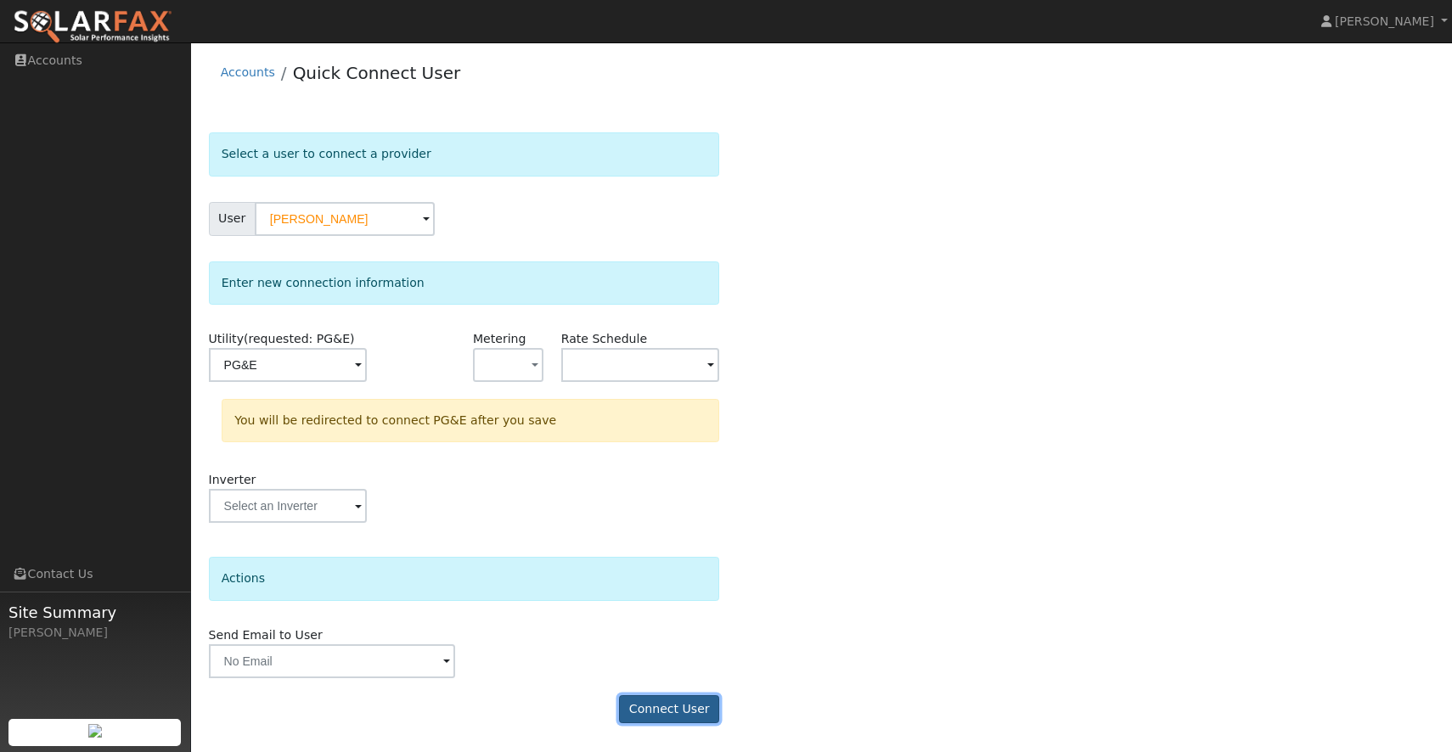
click at [683, 706] on button "Connect User" at bounding box center [669, 709] width 100 height 29
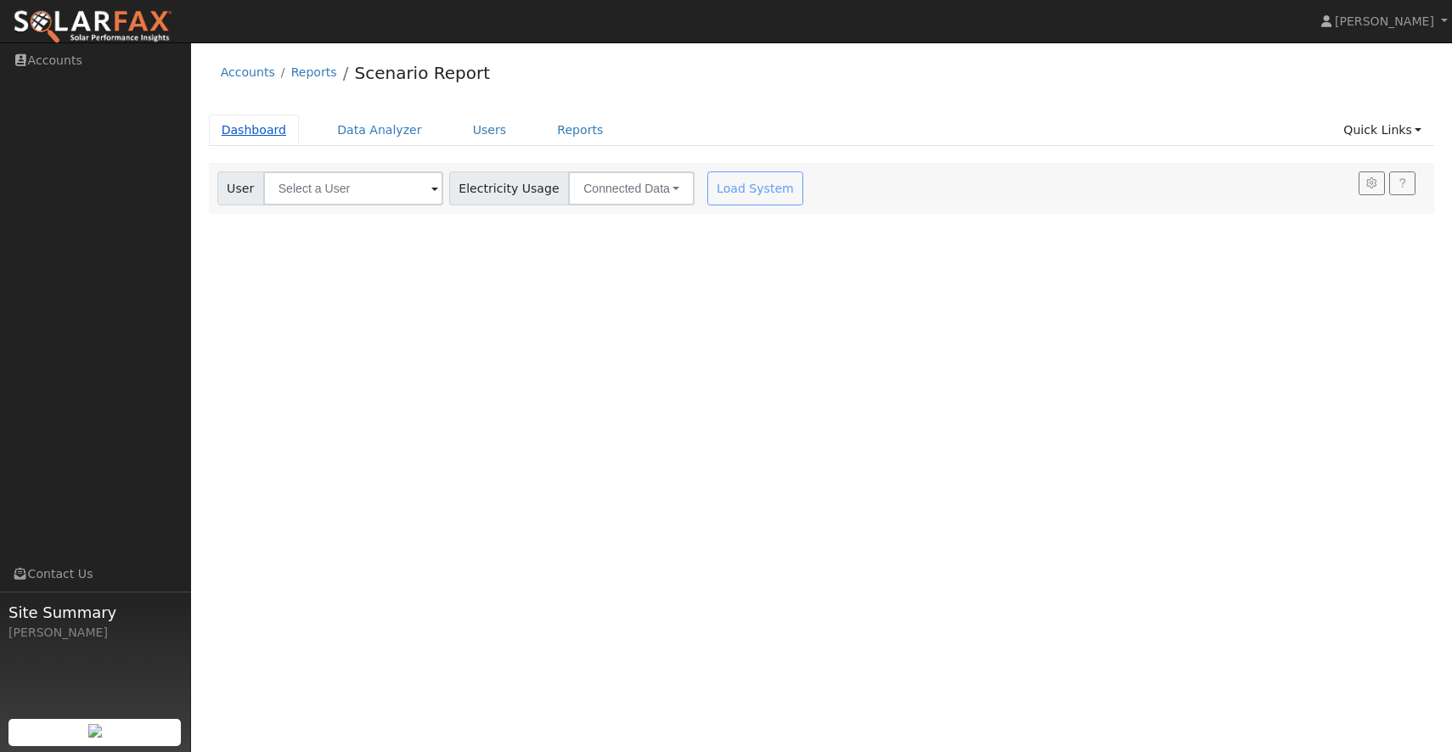
click at [239, 126] on link "Dashboard" at bounding box center [254, 130] width 91 height 31
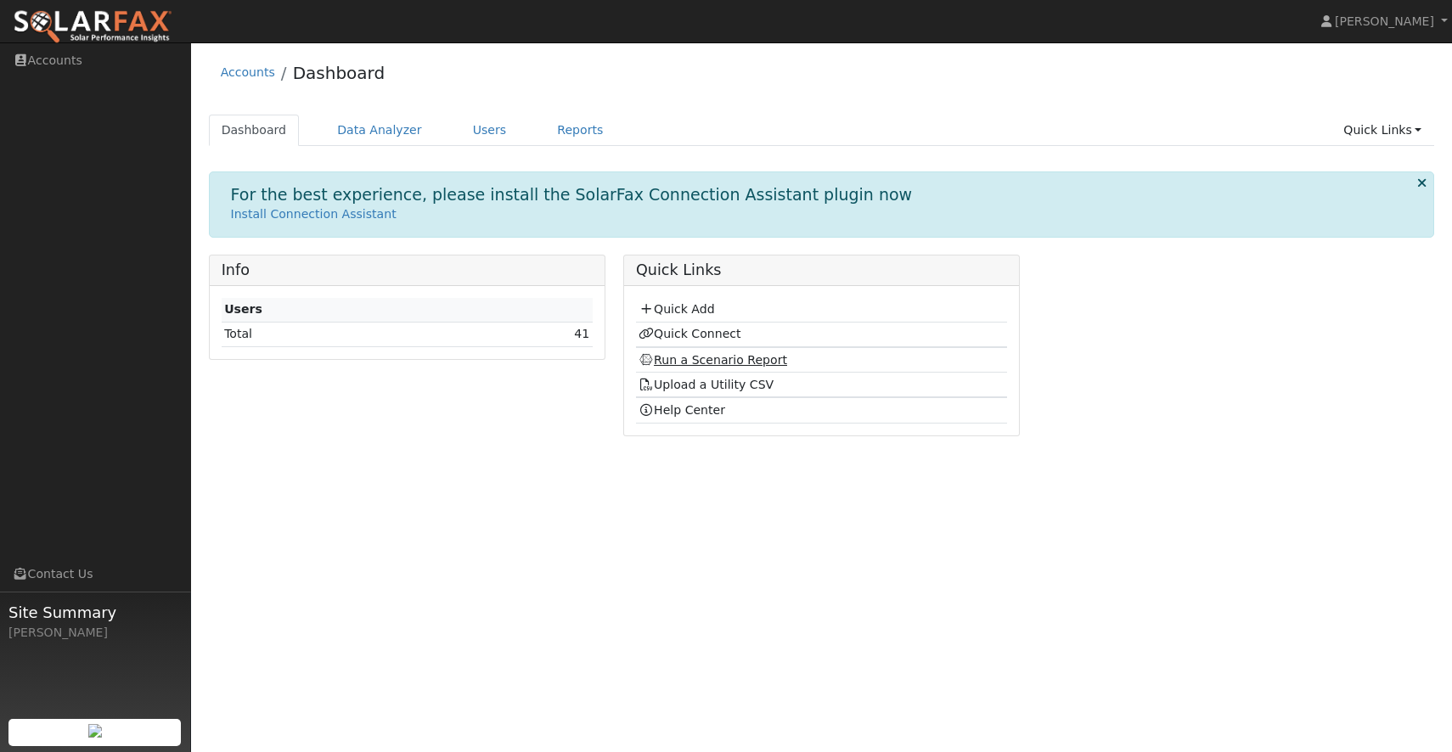
click at [718, 355] on link "Run a Scenario Report" at bounding box center [712, 360] width 149 height 14
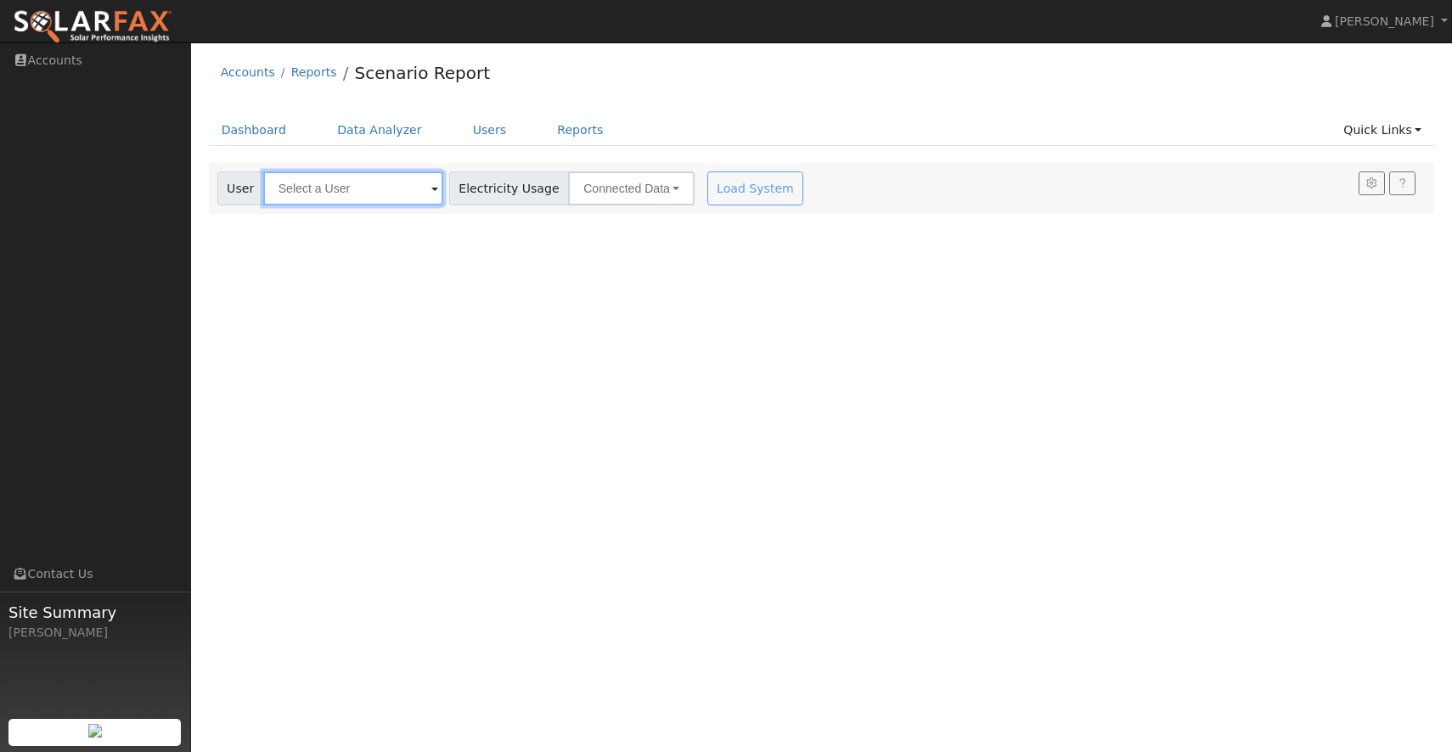
click at [390, 202] on input "text" at bounding box center [353, 189] width 180 height 34
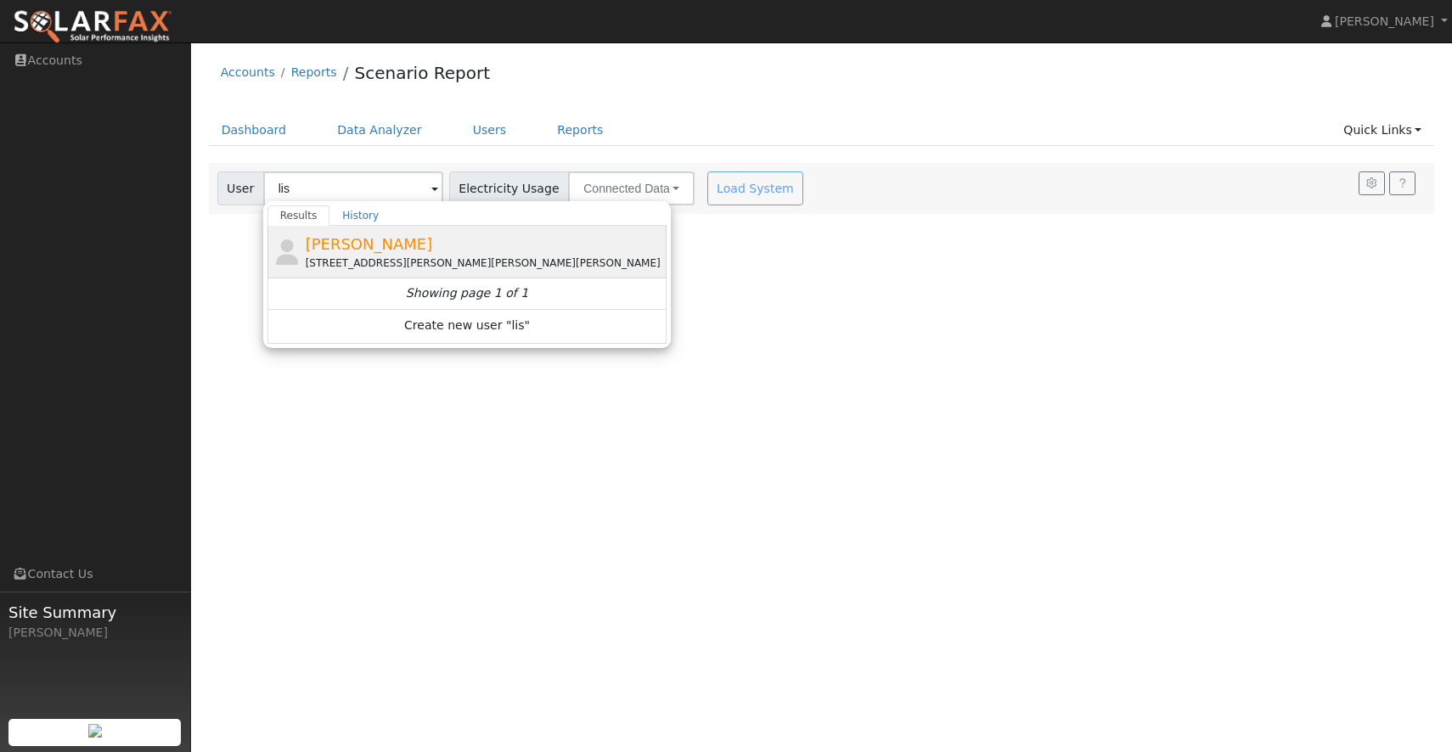
click at [324, 241] on span "[PERSON_NAME]" at bounding box center [369, 244] width 127 height 18
type input "[PERSON_NAME]"
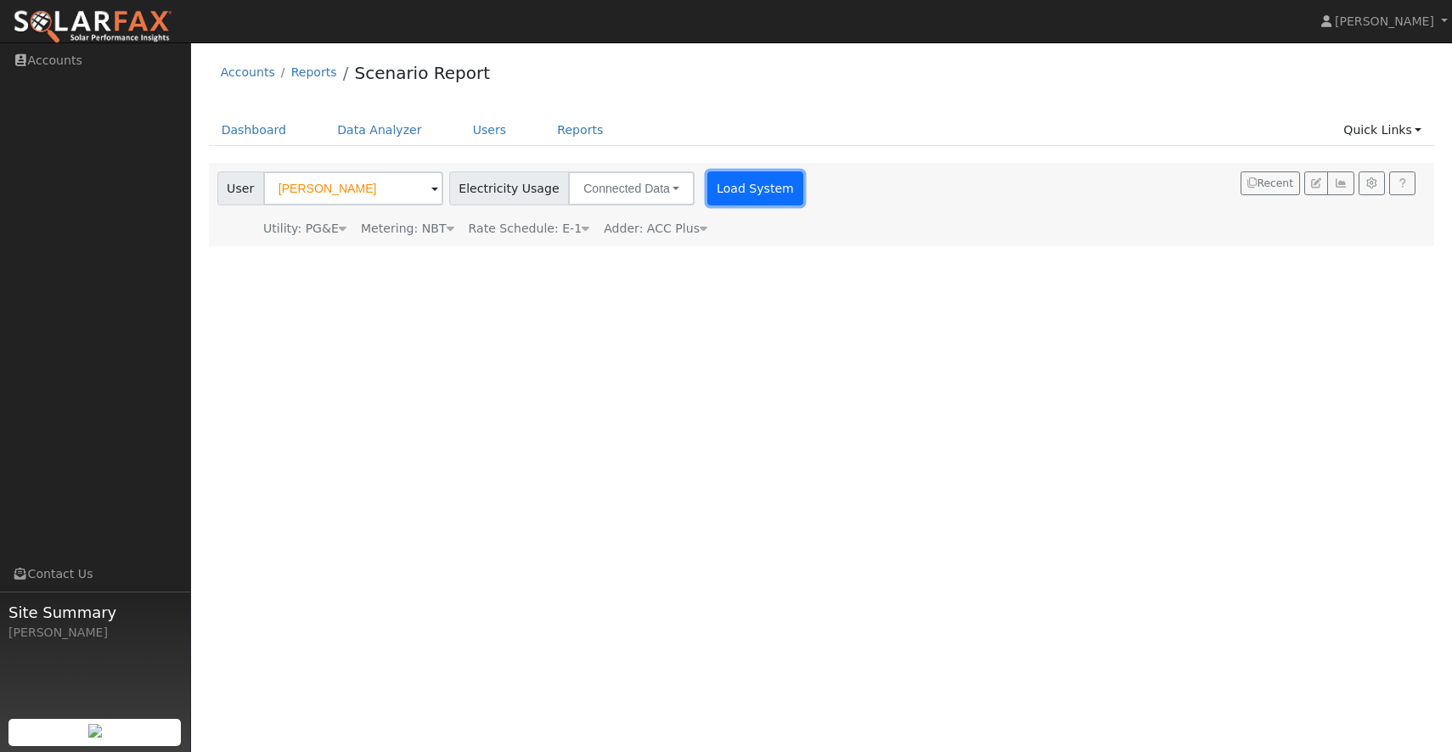
click at [720, 183] on button "Load System" at bounding box center [755, 189] width 97 height 34
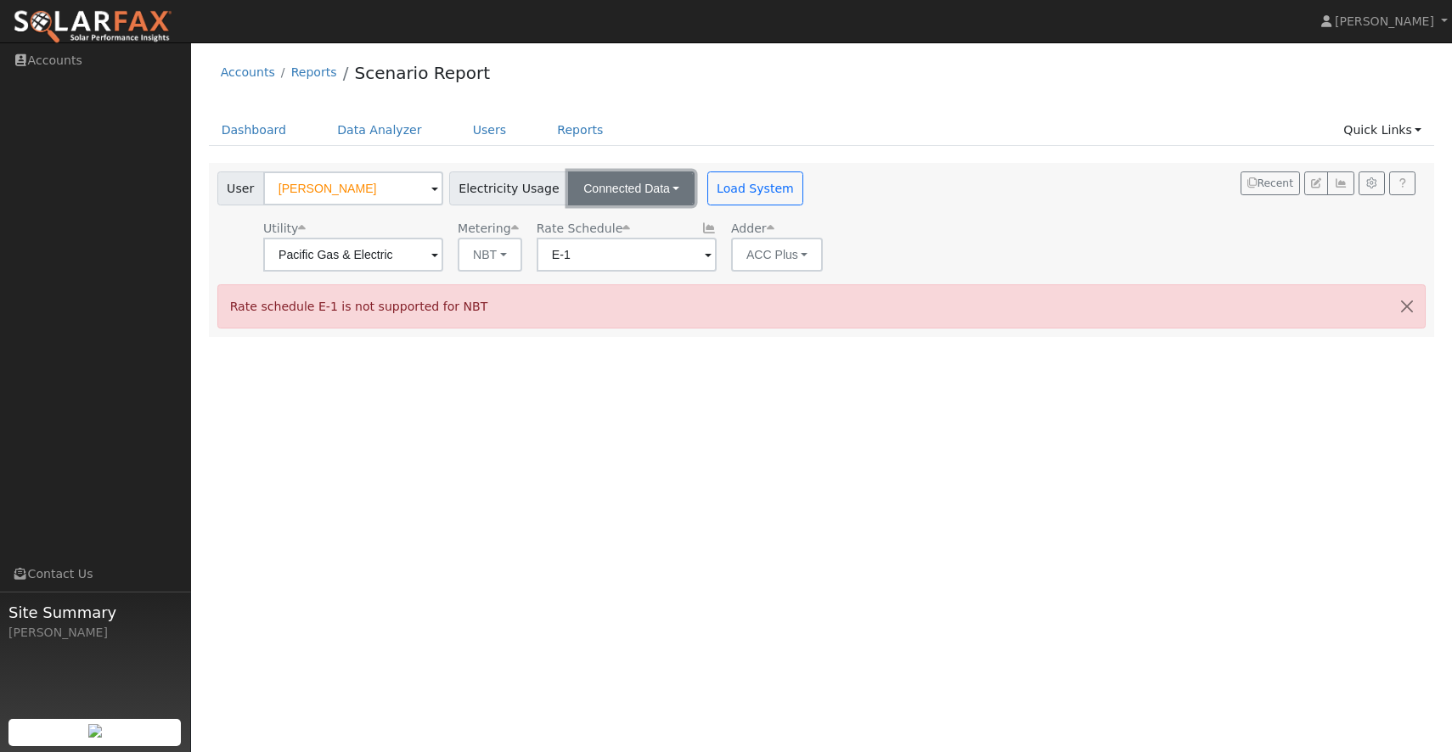
click at [650, 193] on button "Connected Data" at bounding box center [631, 189] width 127 height 34
click at [651, 188] on button "Connected Data" at bounding box center [631, 189] width 127 height 34
click at [481, 133] on link "Users" at bounding box center [489, 130] width 59 height 31
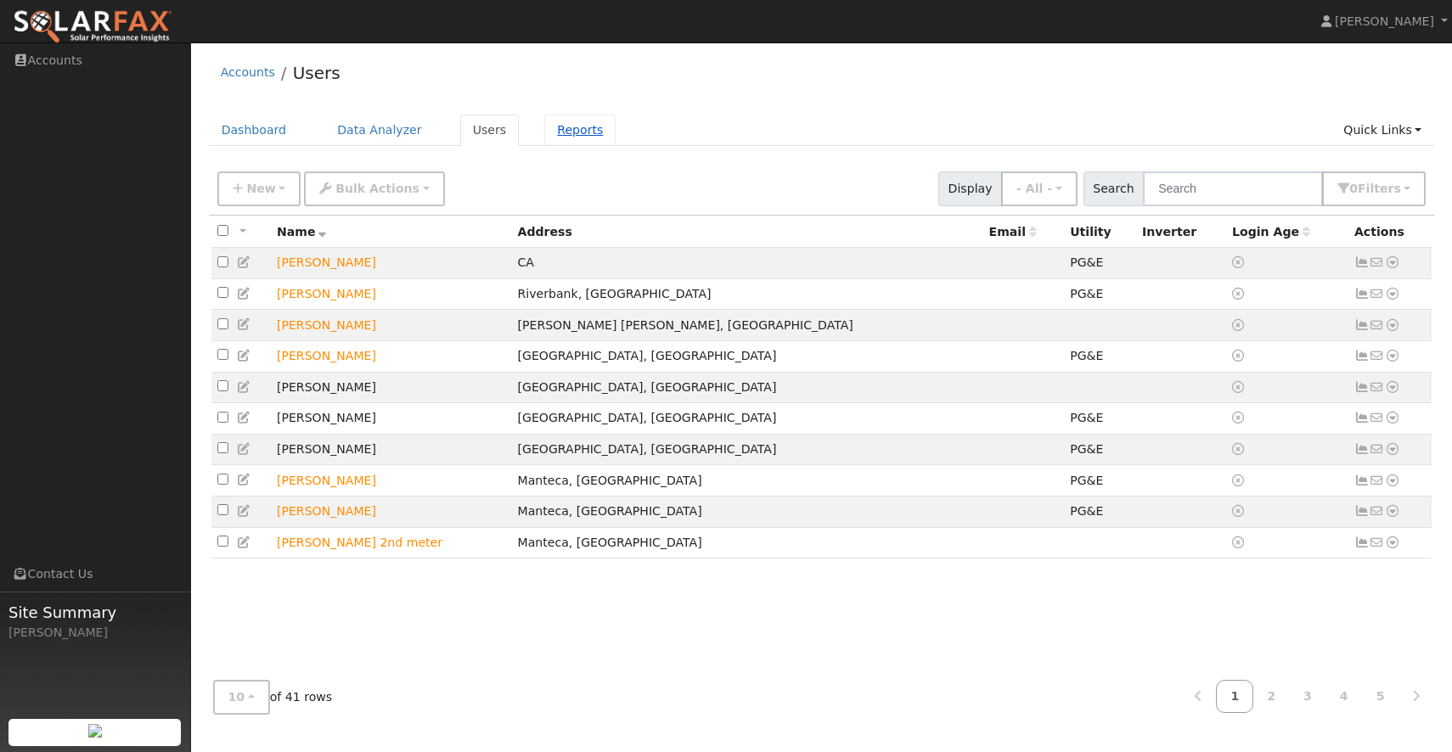
click at [570, 127] on link "Reports" at bounding box center [579, 130] width 71 height 31
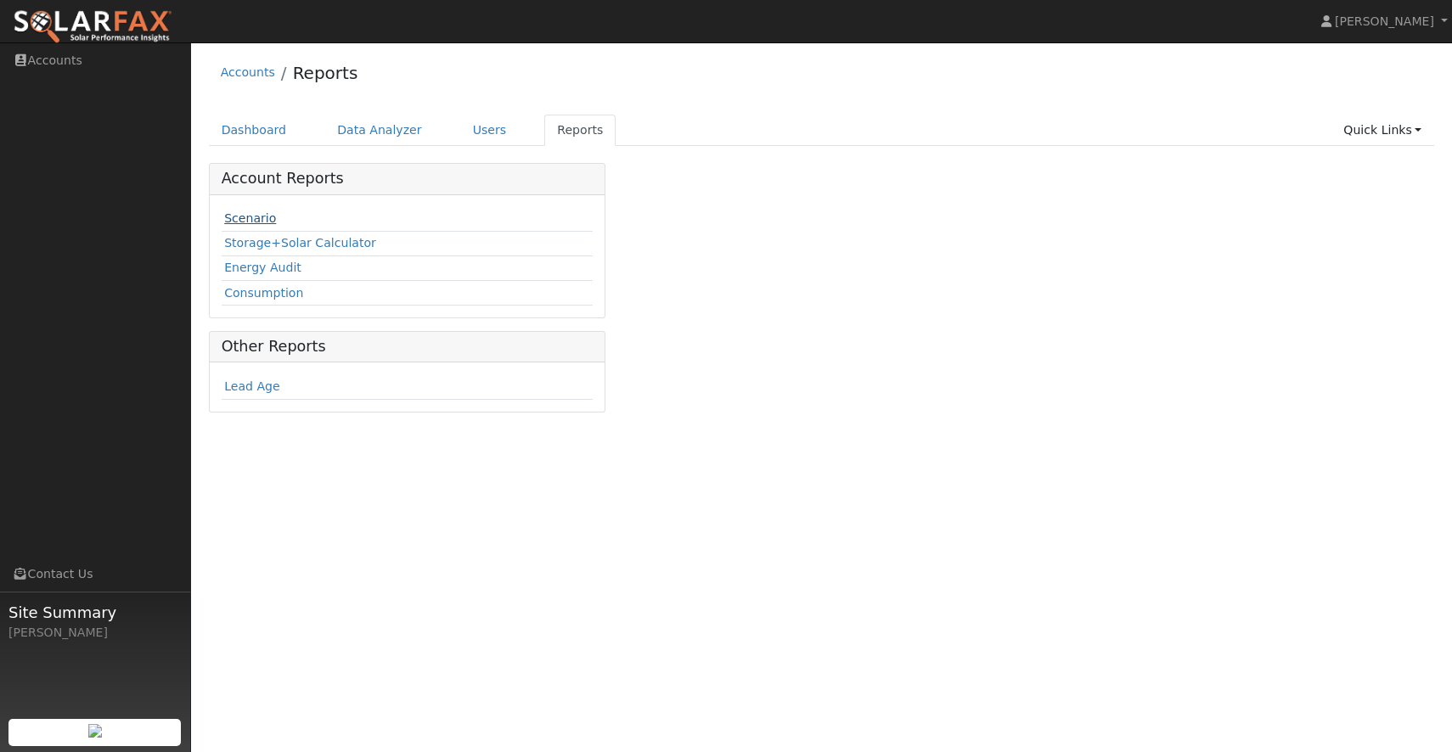
click at [261, 218] on link "Scenario" at bounding box center [250, 218] width 52 height 14
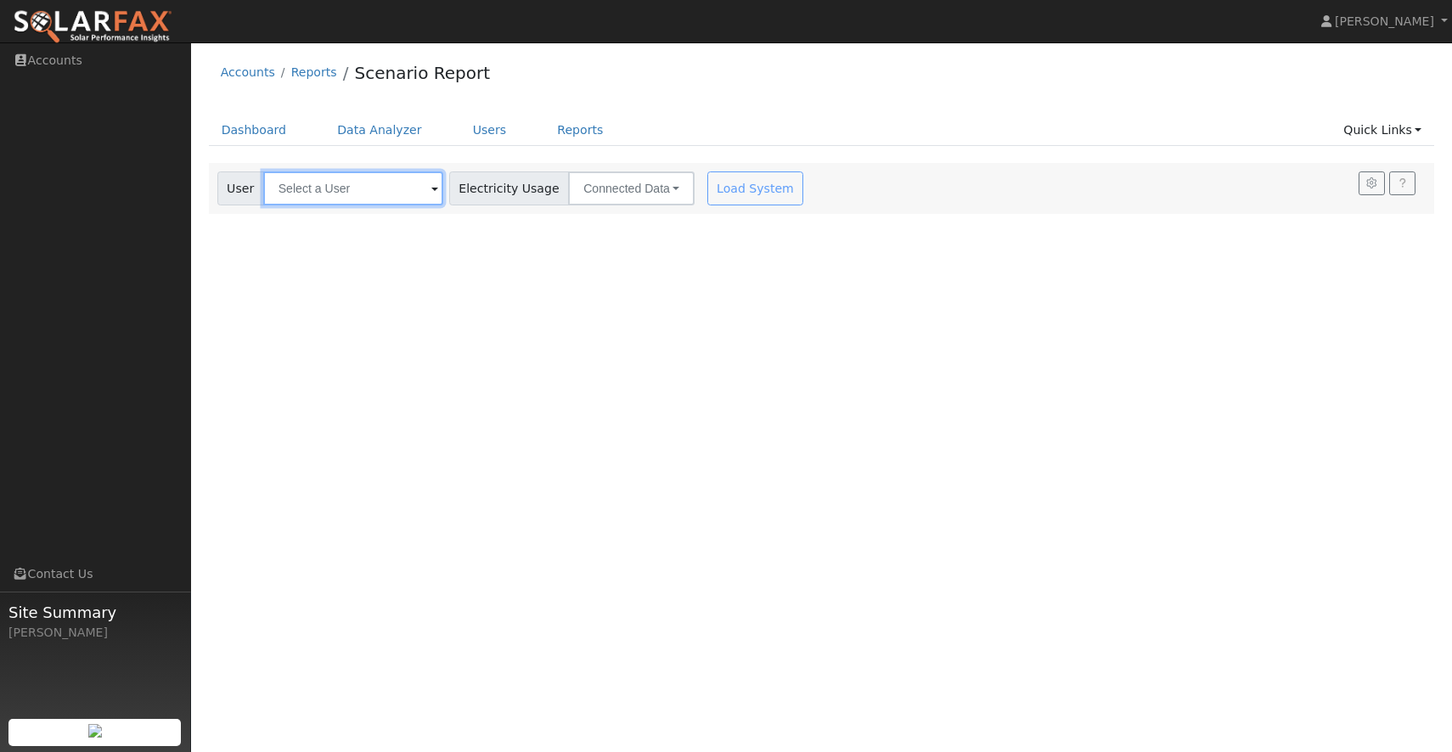
click at [319, 197] on input "text" at bounding box center [353, 189] width 180 height 34
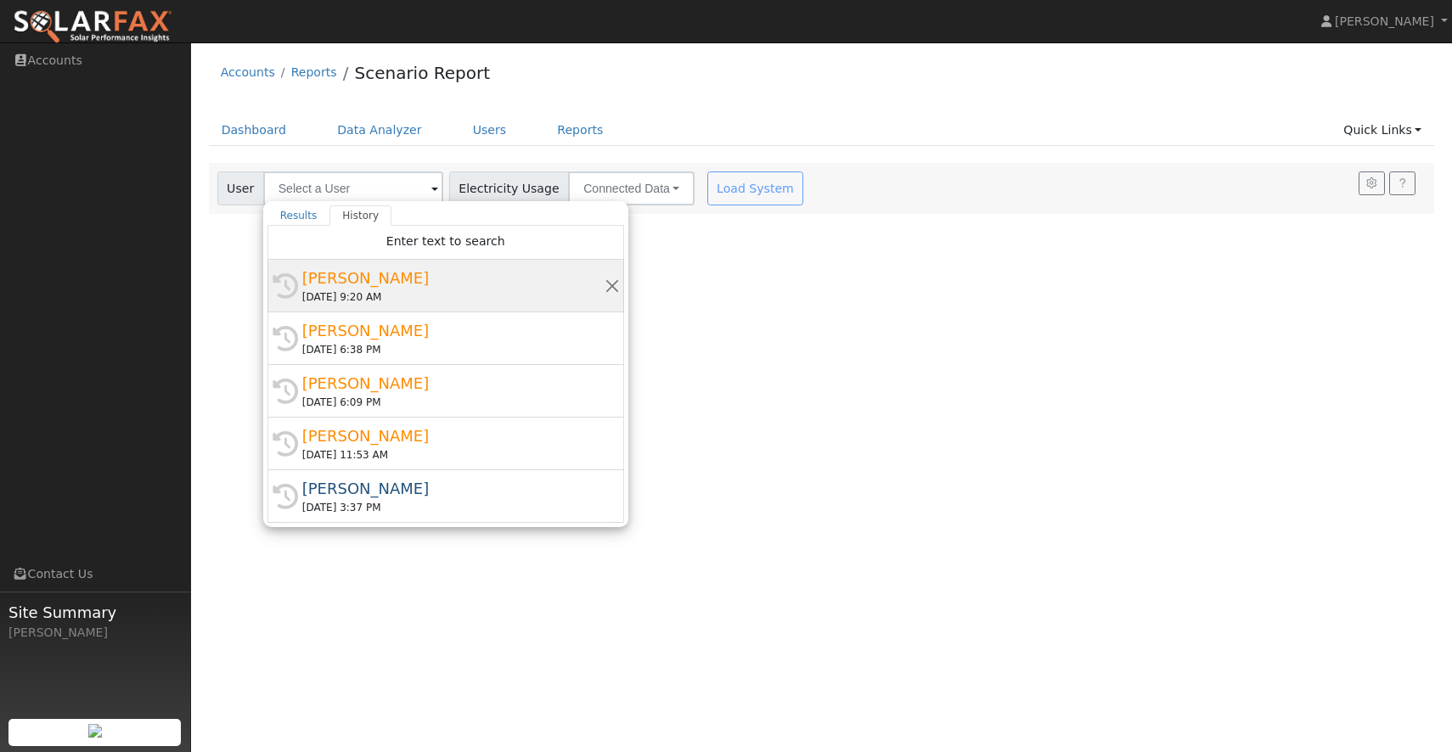
click at [317, 273] on div "[PERSON_NAME]" at bounding box center [453, 278] width 302 height 23
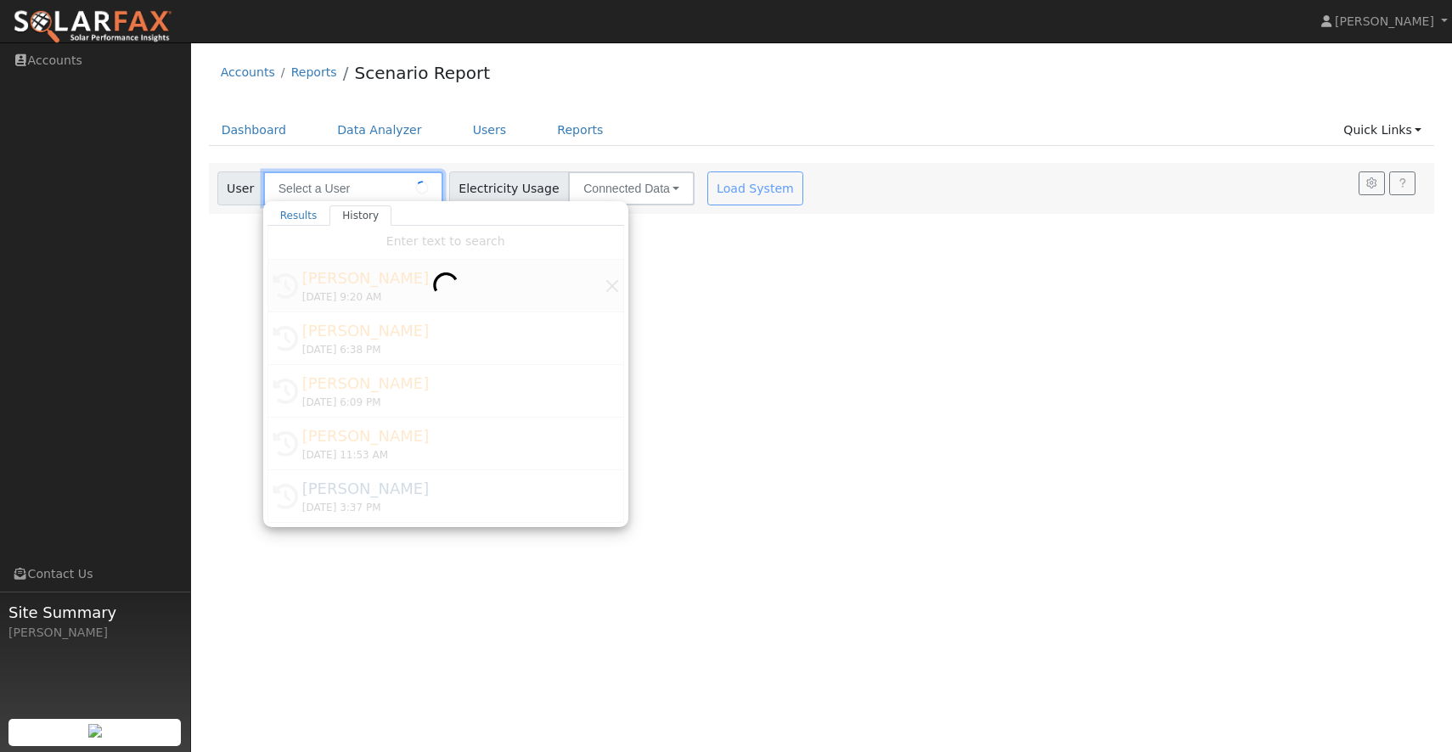
type input "[PERSON_NAME]"
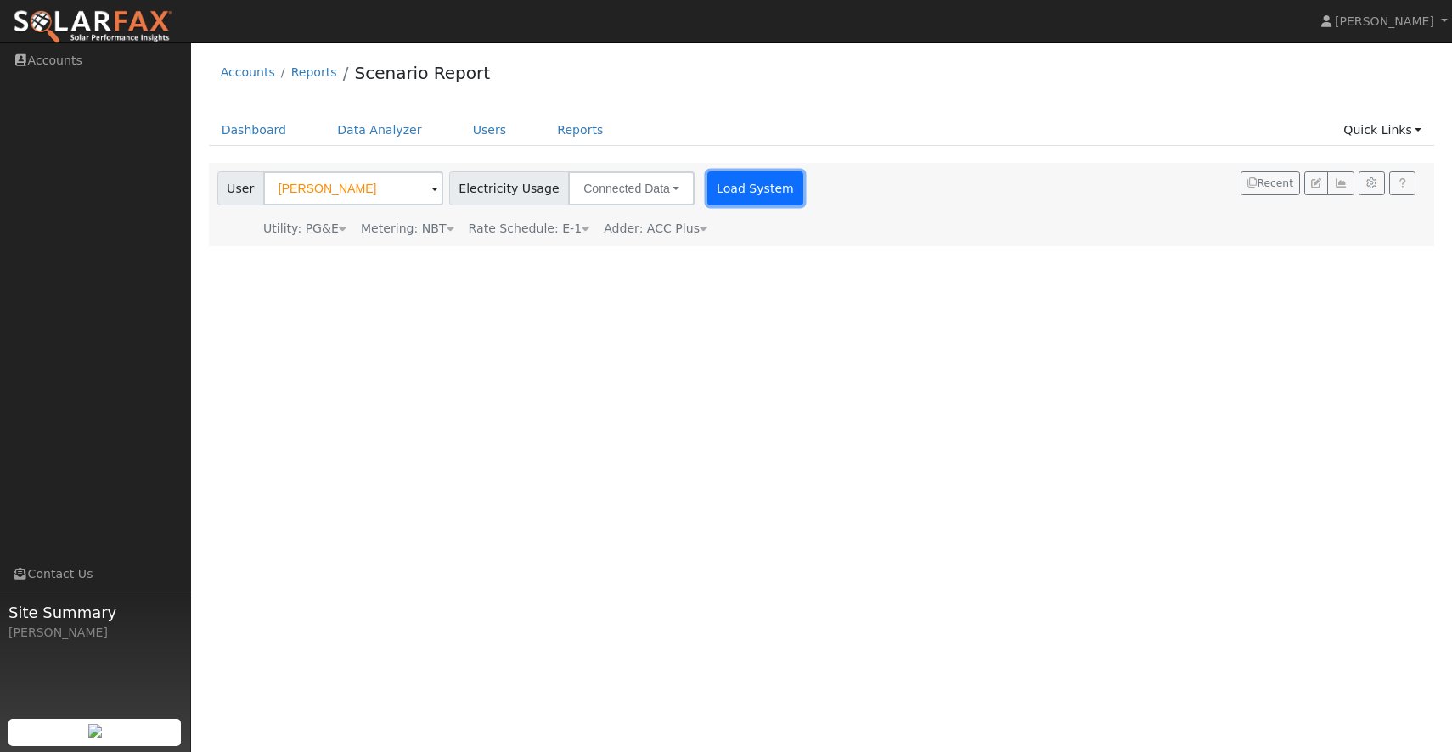
click at [755, 185] on button "Load System" at bounding box center [755, 189] width 97 height 34
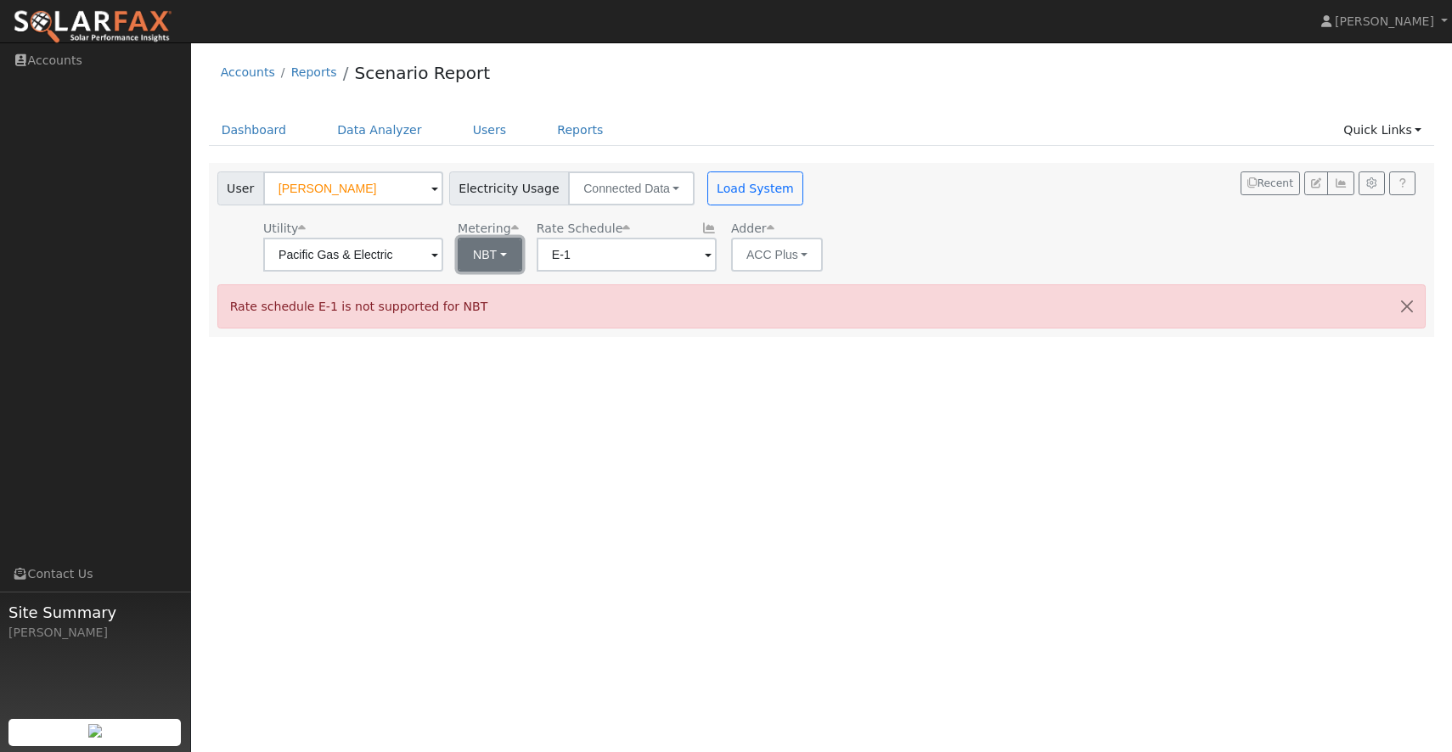
click at [478, 251] on button "NBT" at bounding box center [490, 255] width 65 height 34
click at [484, 284] on link "NEM" at bounding box center [501, 292] width 118 height 24
click at [492, 251] on button "NEM" at bounding box center [491, 255] width 67 height 34
click at [491, 314] on link "NBT" at bounding box center [501, 317] width 118 height 24
click at [610, 259] on input "E-ELEC" at bounding box center [627, 255] width 180 height 34
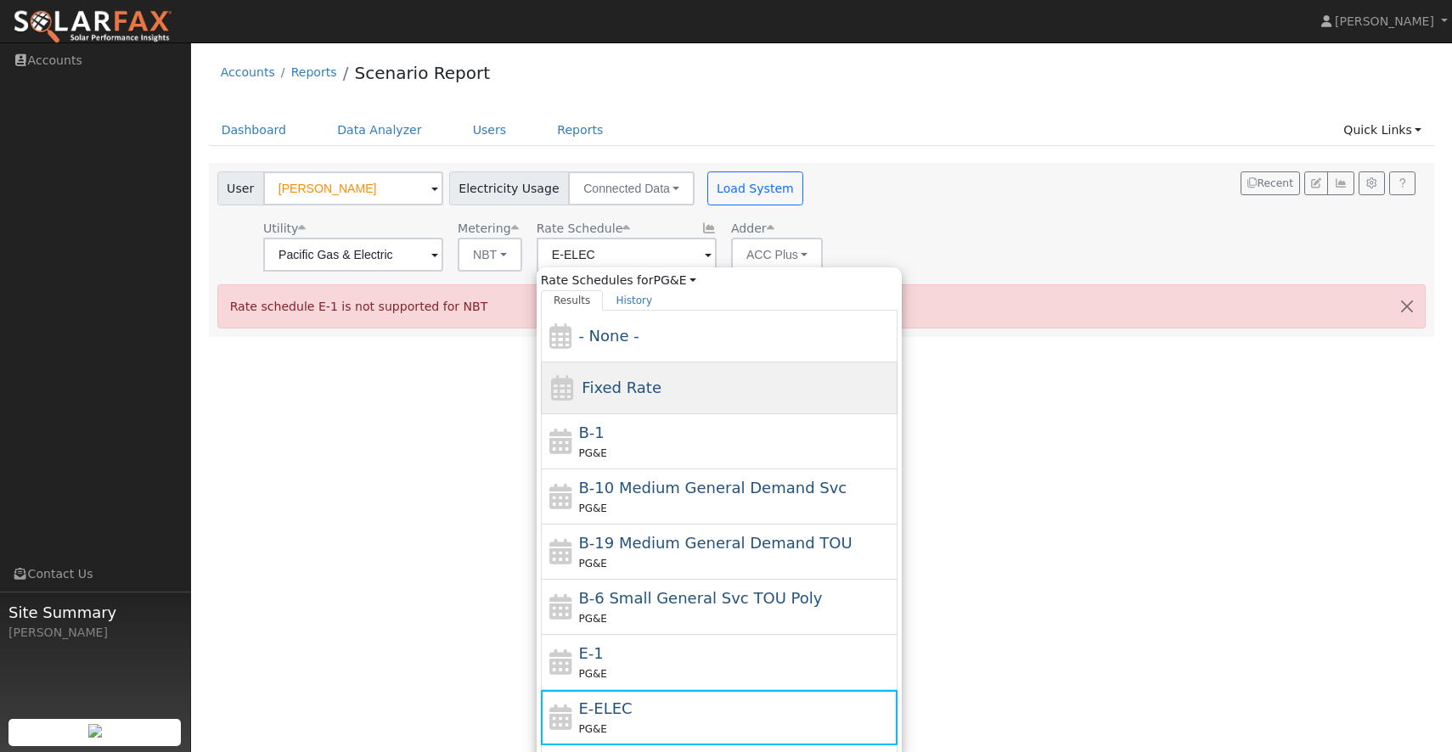
click at [665, 381] on div "Fixed Rate" at bounding box center [719, 389] width 357 height 52
type input "Fixed Rate"
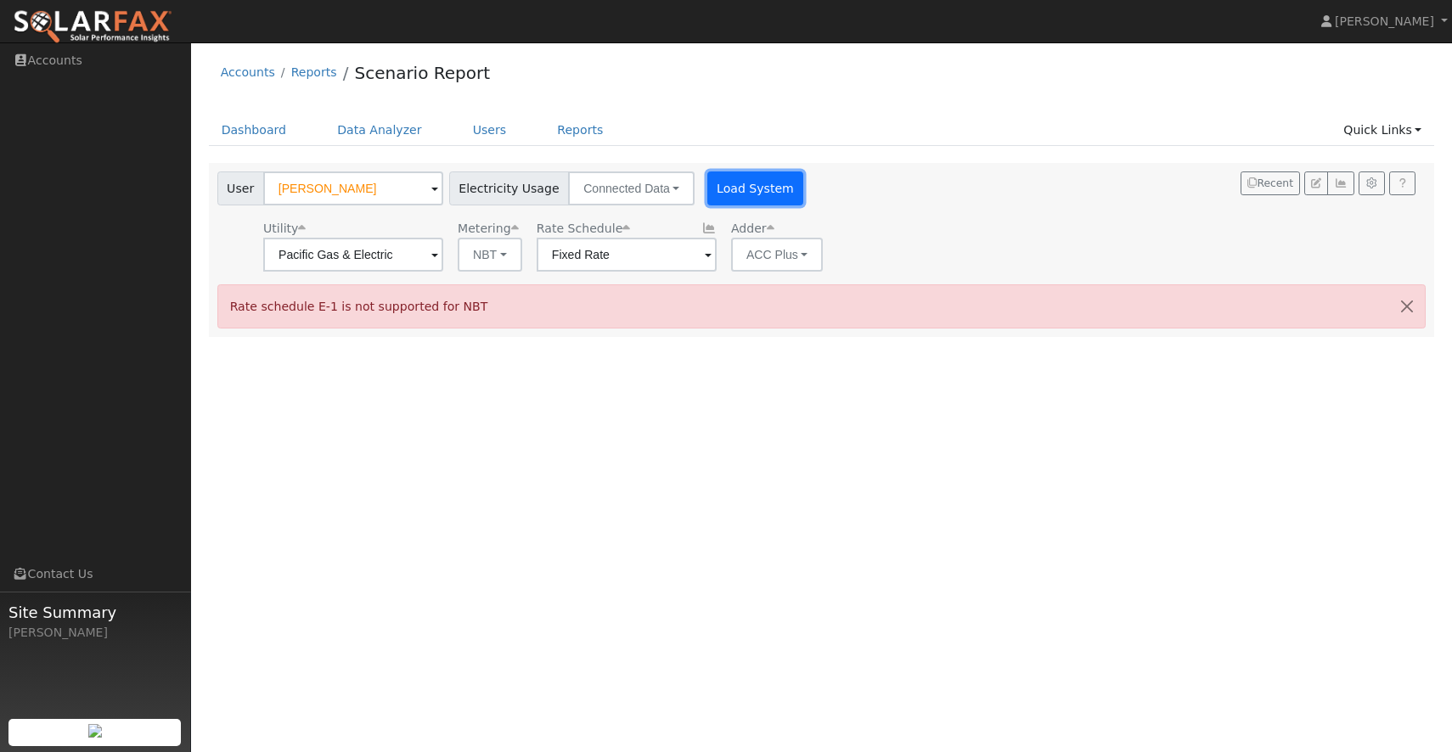
click at [721, 178] on button "Load System" at bounding box center [755, 189] width 97 height 34
click at [607, 260] on input "Fixed Rate" at bounding box center [627, 255] width 180 height 34
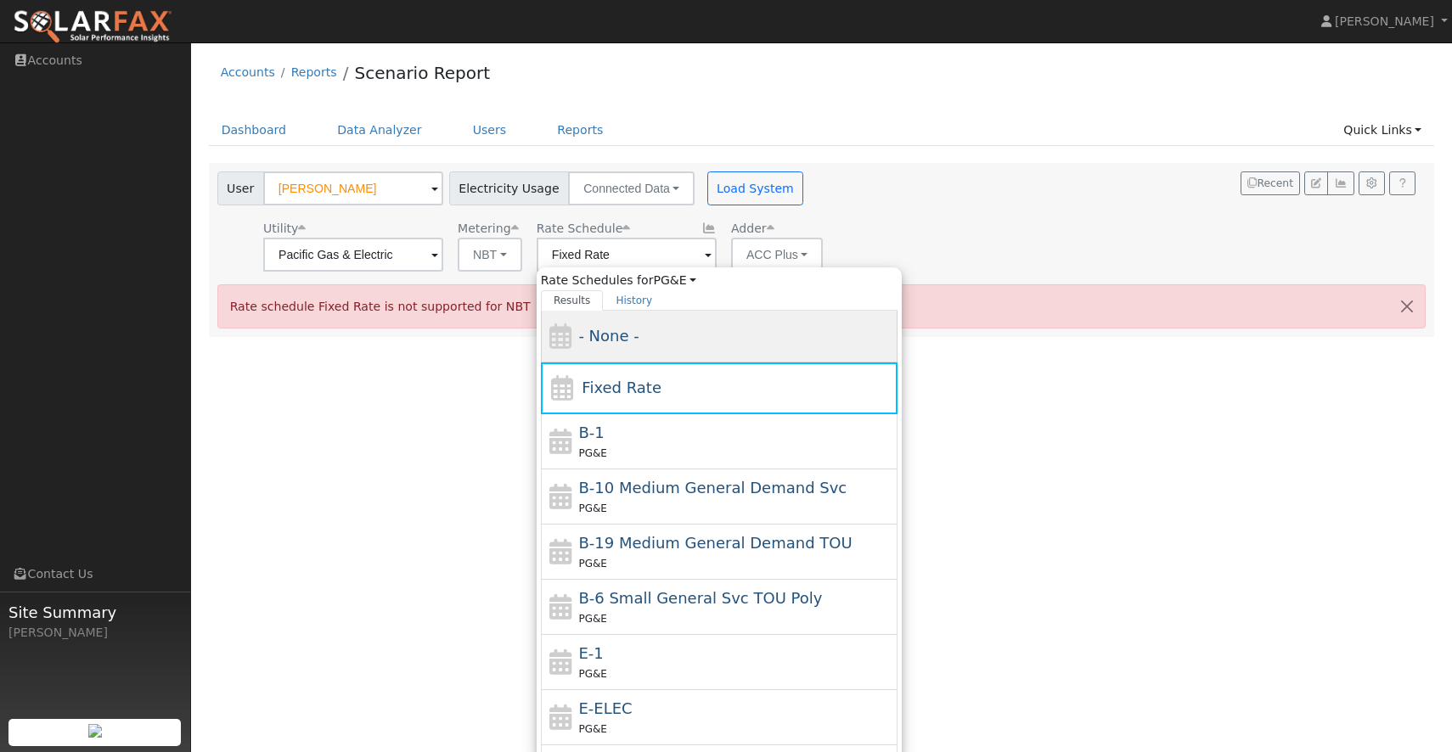
click at [637, 340] on div "- None -" at bounding box center [735, 335] width 315 height 23
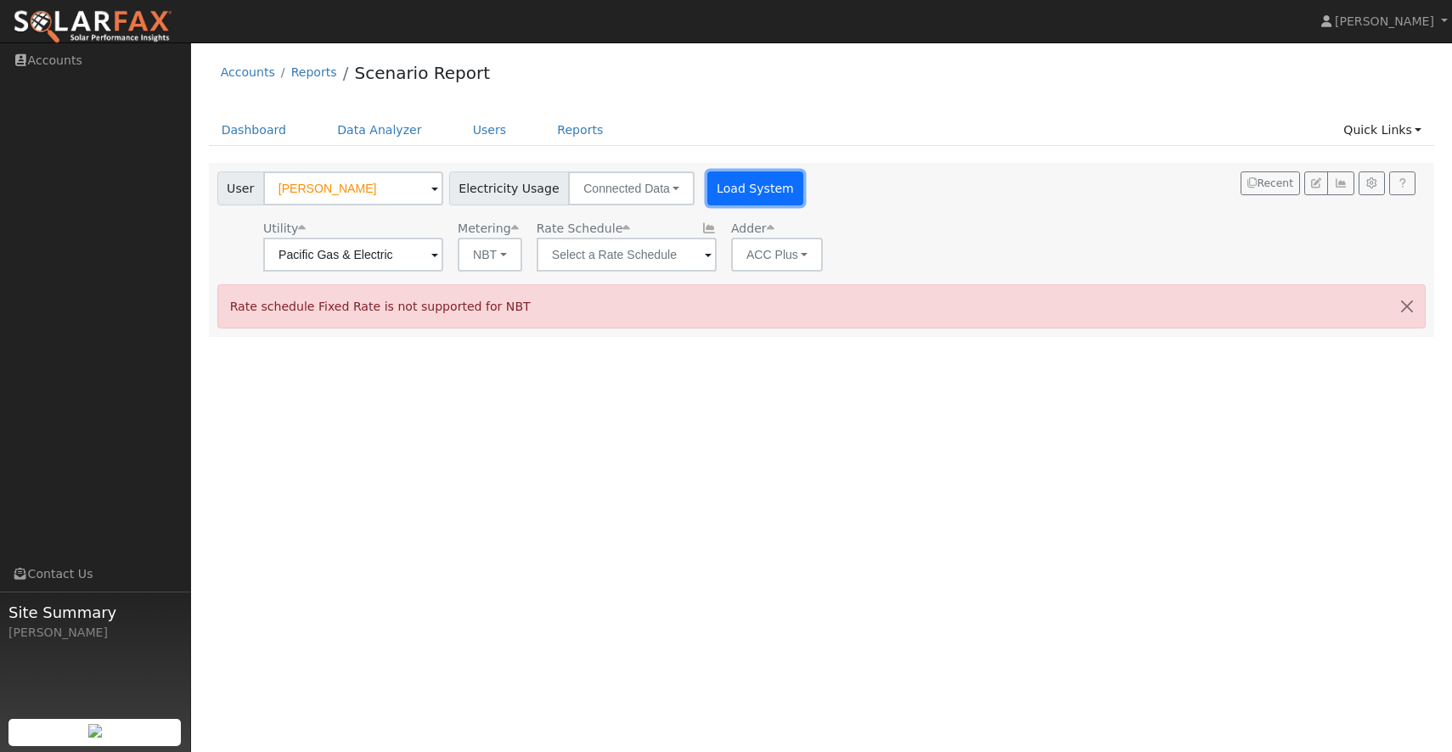
click at [751, 190] on button "Load System" at bounding box center [755, 189] width 97 height 34
click at [638, 261] on input "text" at bounding box center [627, 255] width 180 height 34
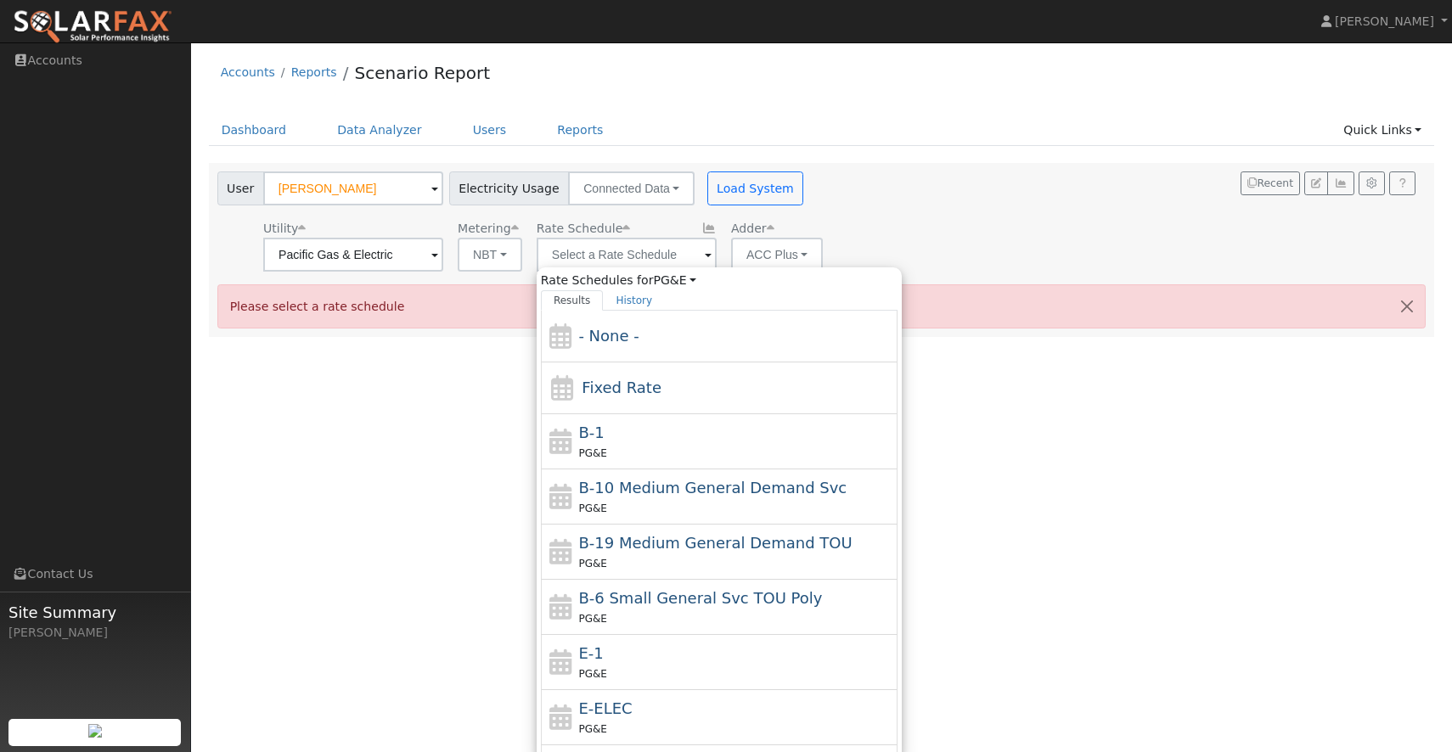
click at [458, 411] on div "User Profile First name Last name Email Email Notifications No Emails No Emails…" at bounding box center [821, 397] width 1261 height 710
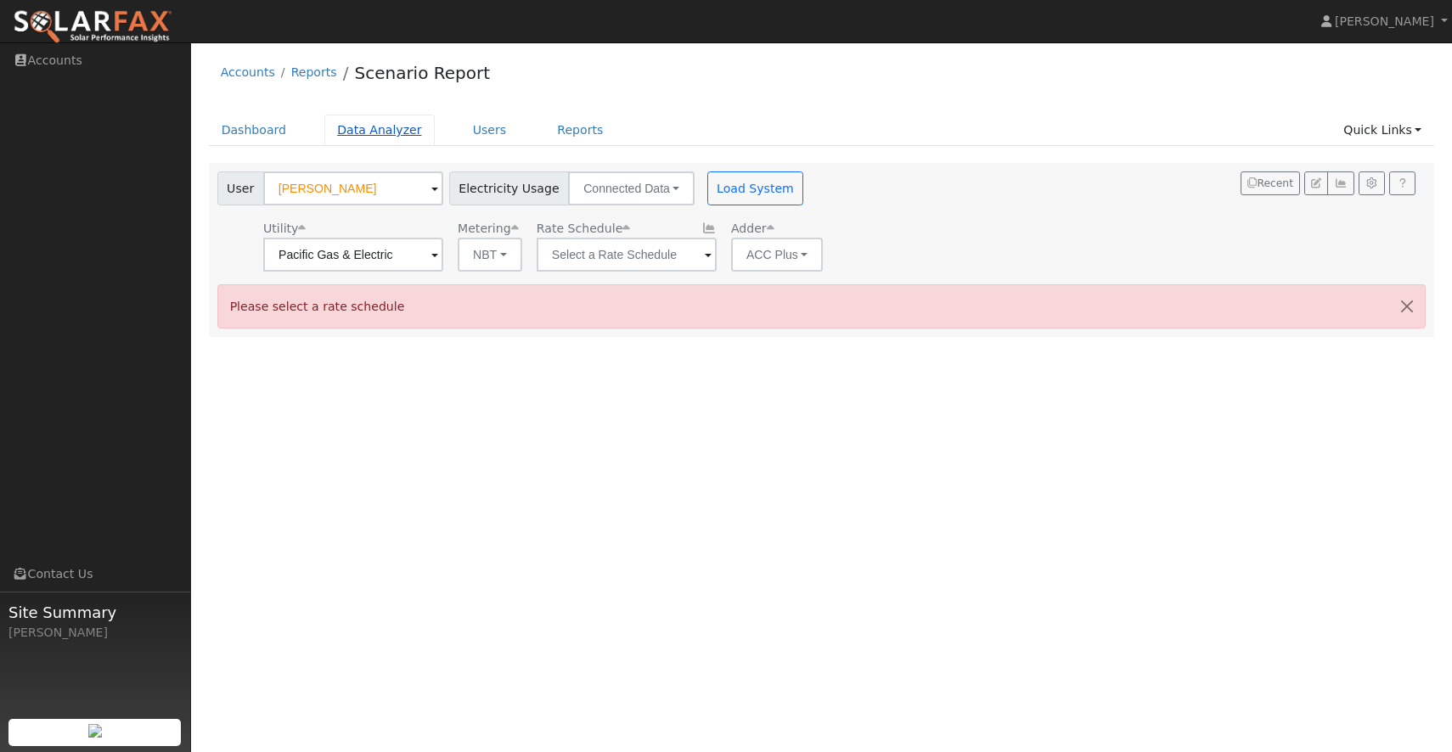
click at [380, 134] on link "Data Analyzer" at bounding box center [379, 130] width 110 height 31
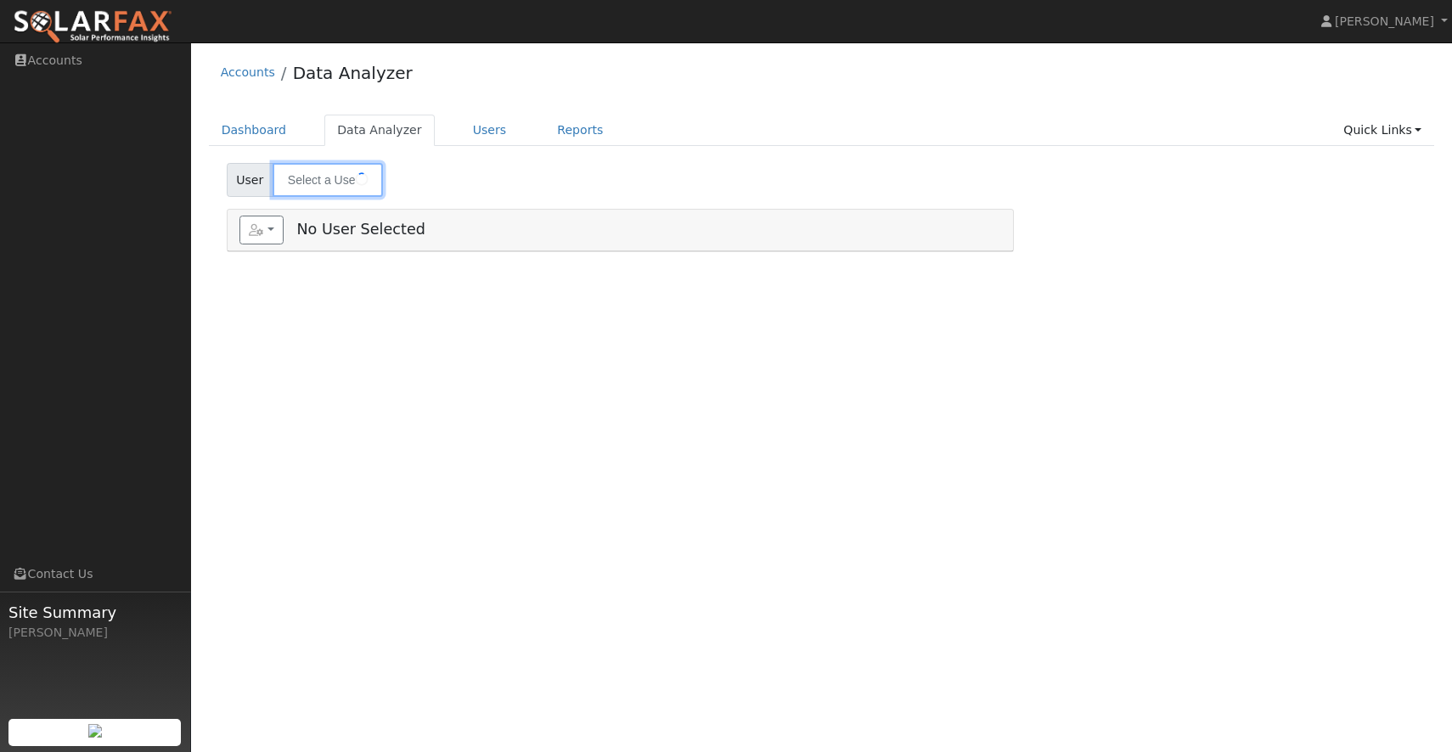
type input "John P"
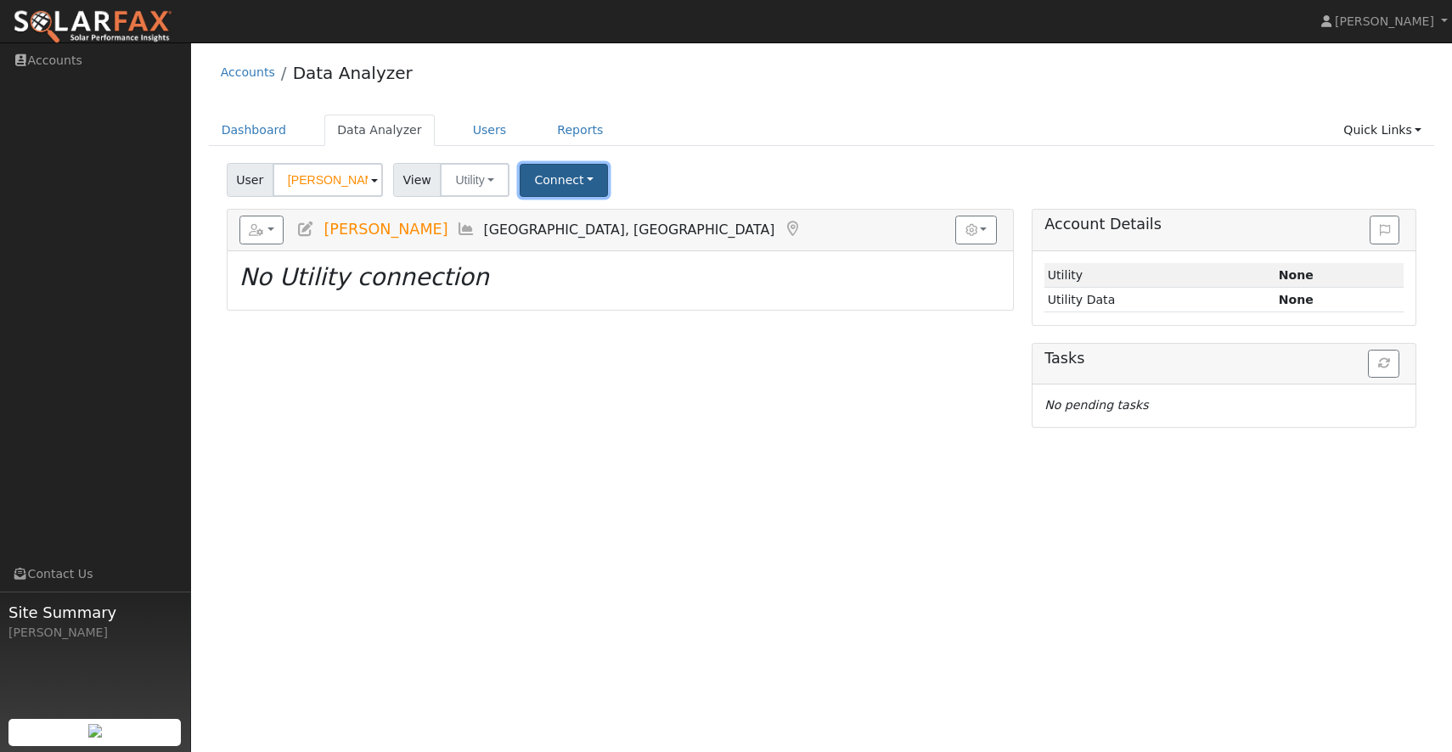
click at [565, 178] on button "Connect" at bounding box center [564, 180] width 88 height 33
click at [571, 211] on link "Select a Provider" at bounding box center [587, 217] width 132 height 24
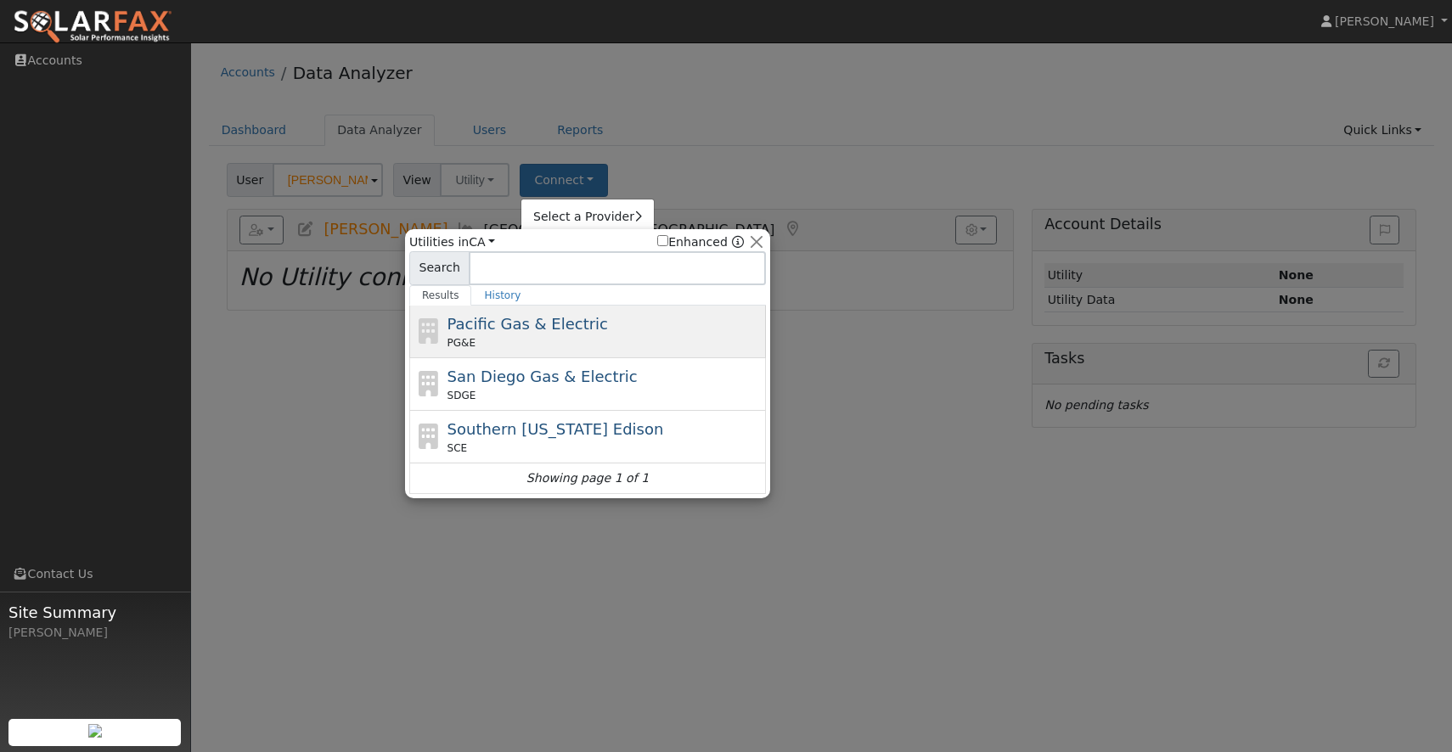
click at [534, 334] on div "Pacific Gas & Electric PG&E" at bounding box center [604, 331] width 315 height 38
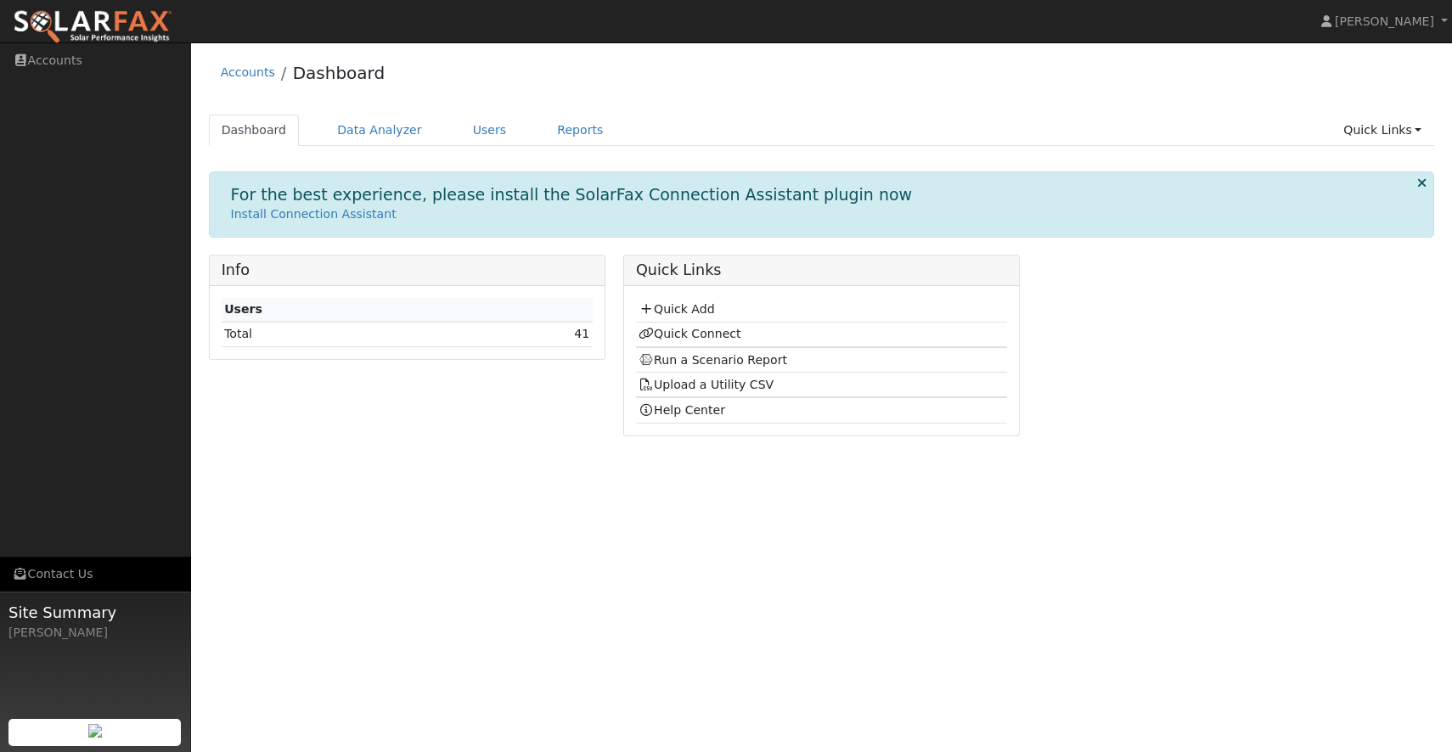
click at [51, 579] on link "Contact Us" at bounding box center [95, 574] width 191 height 35
click at [698, 329] on link "Quick Connect" at bounding box center [689, 334] width 102 height 14
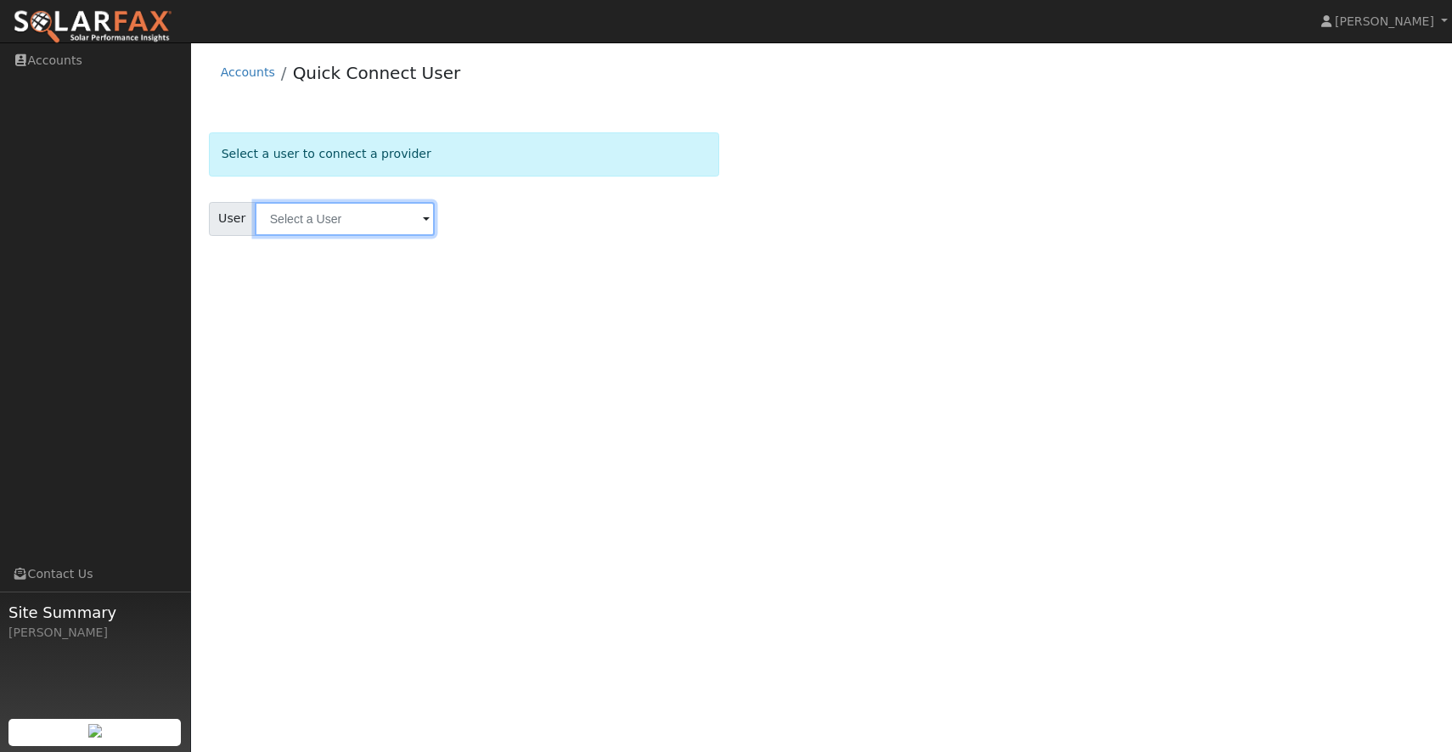
click at [401, 228] on input "text" at bounding box center [345, 219] width 180 height 34
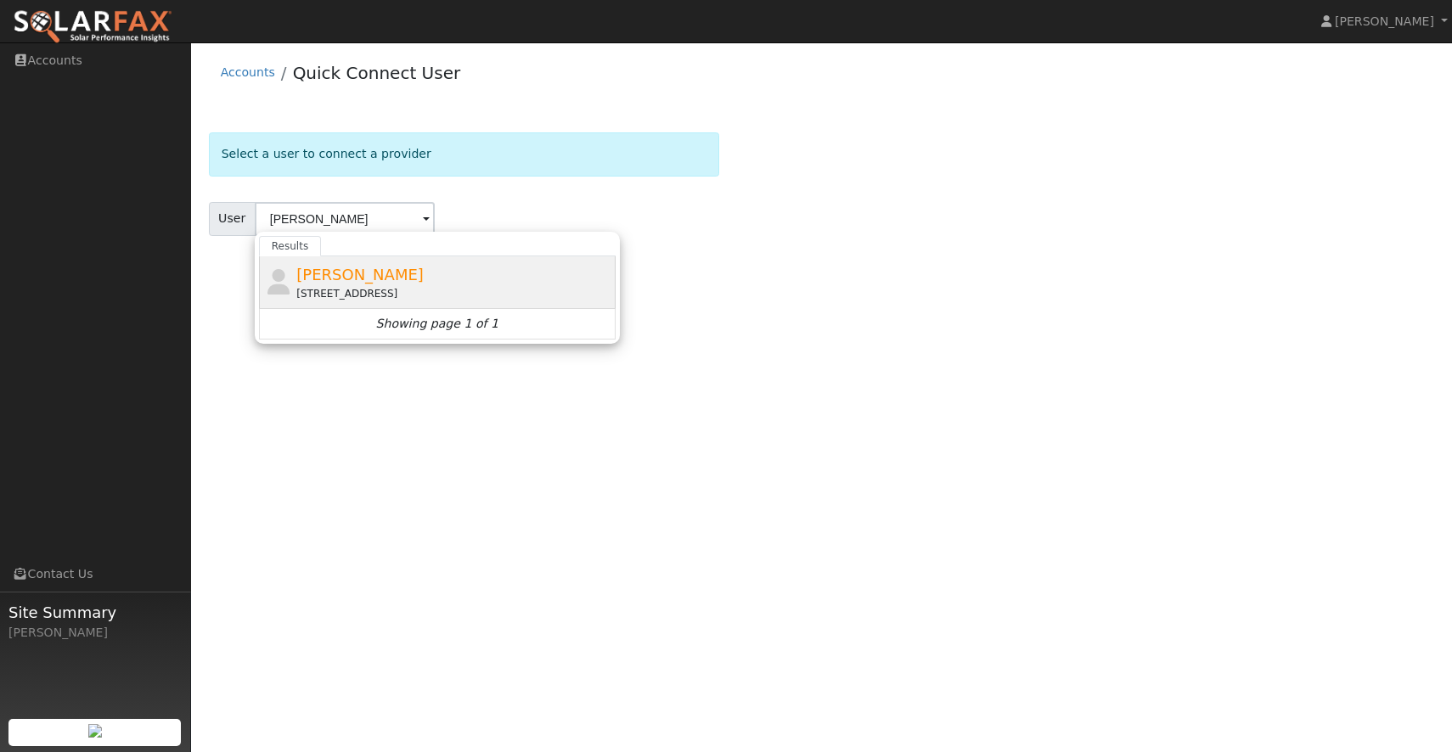
click at [354, 289] on div "16375 Flaming Oak Lane, Morgan Hill, CA 95037" at bounding box center [453, 293] width 315 height 15
type input "John P"
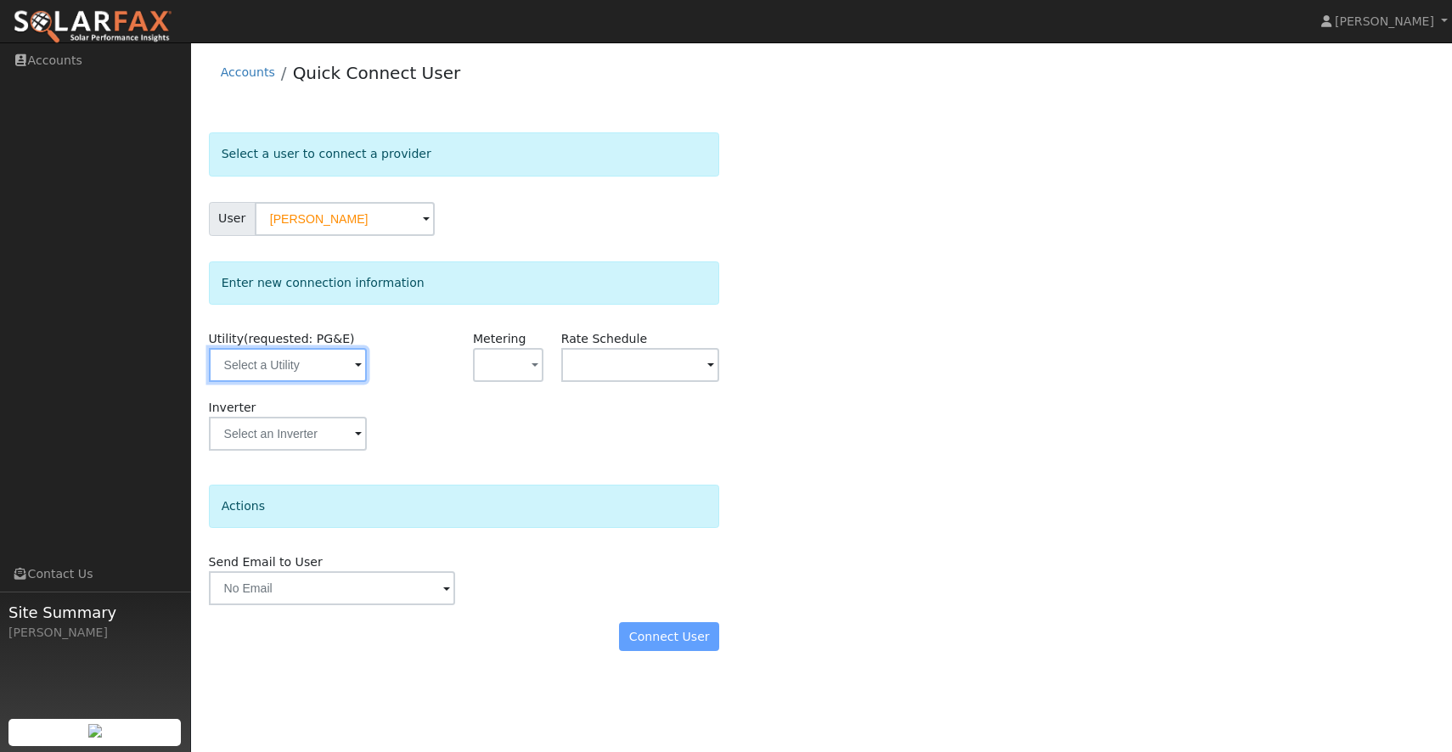
click at [352, 366] on input "text" at bounding box center [288, 365] width 158 height 34
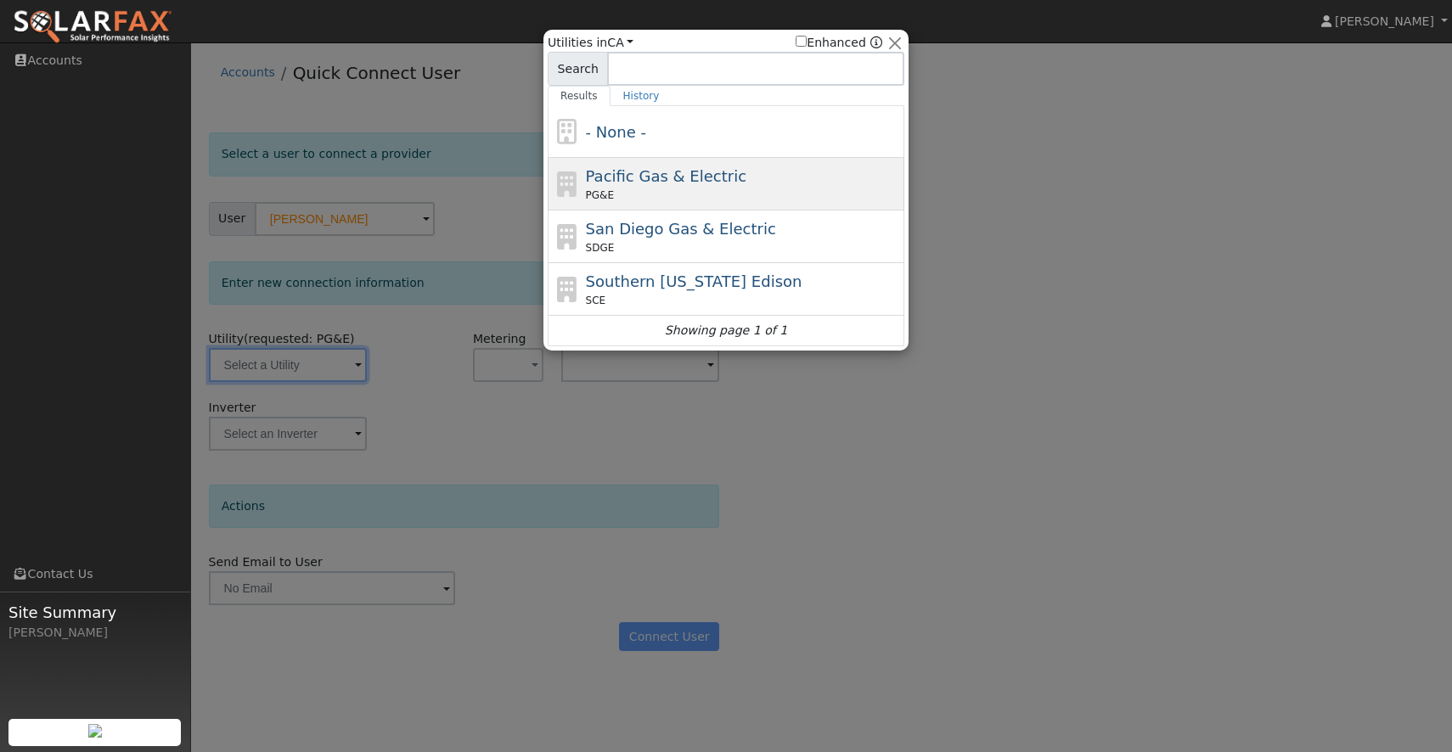
click at [674, 187] on div "Pacific Gas & Electric PG&E" at bounding box center [743, 184] width 315 height 38
type input "PG&E"
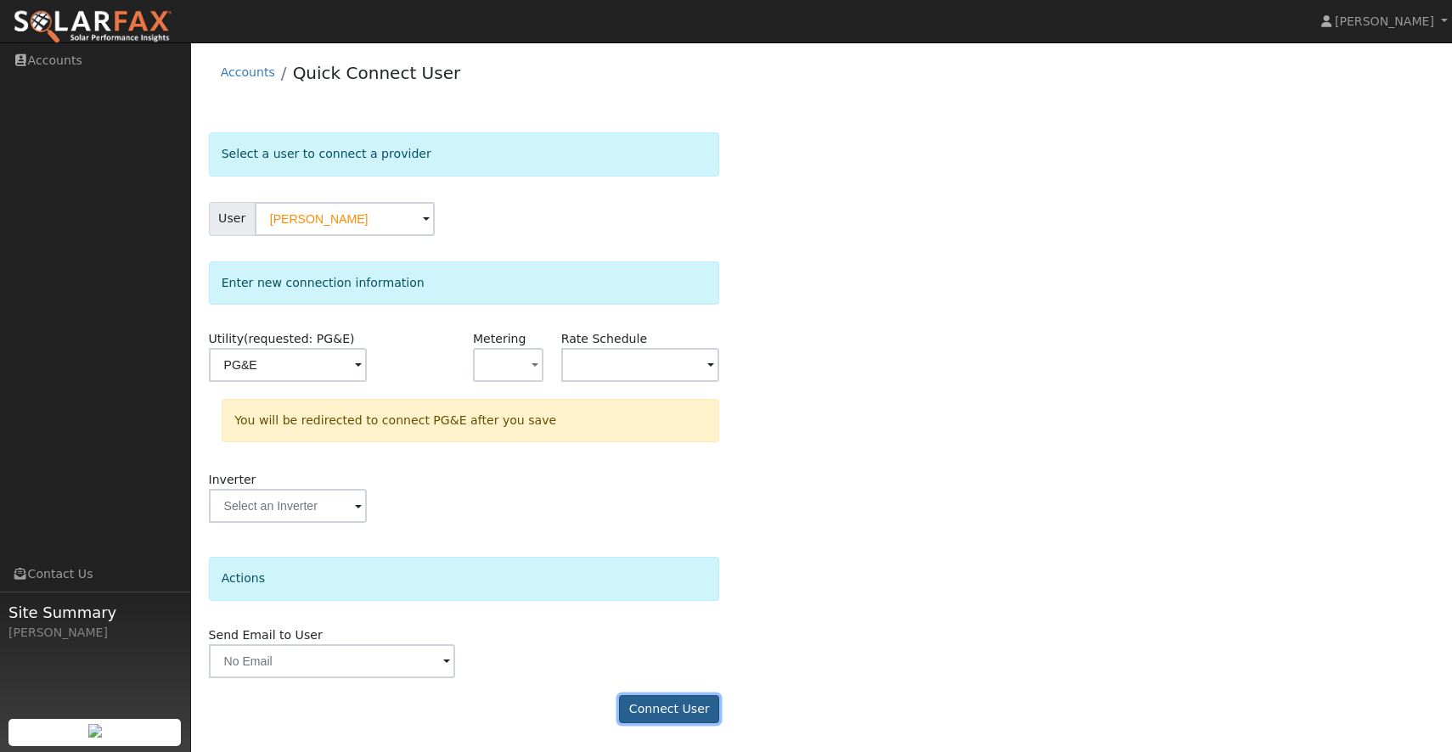
click at [640, 709] on button "Connect User" at bounding box center [669, 709] width 100 height 29
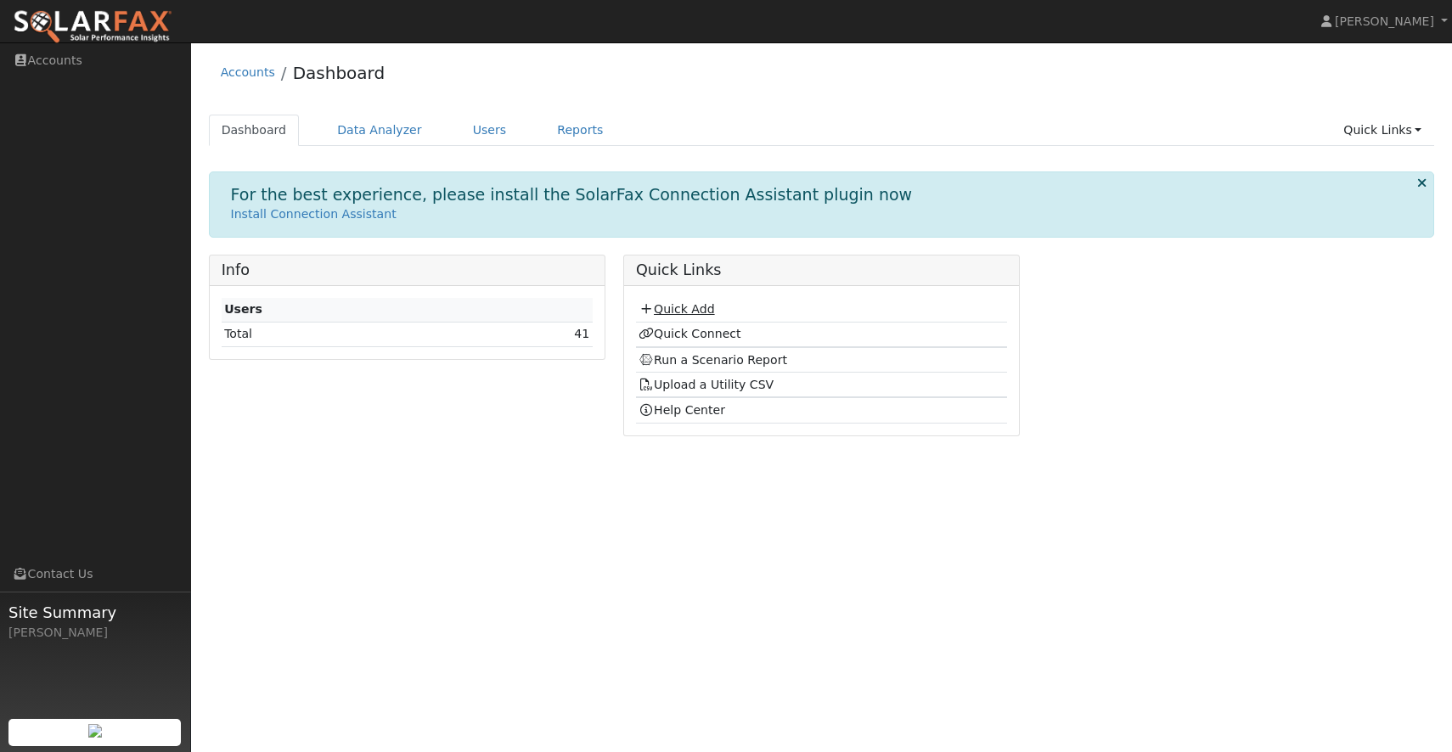
click at [687, 308] on link "Quick Add" at bounding box center [676, 309] width 76 height 14
click at [710, 335] on link "Quick Connect" at bounding box center [689, 334] width 102 height 14
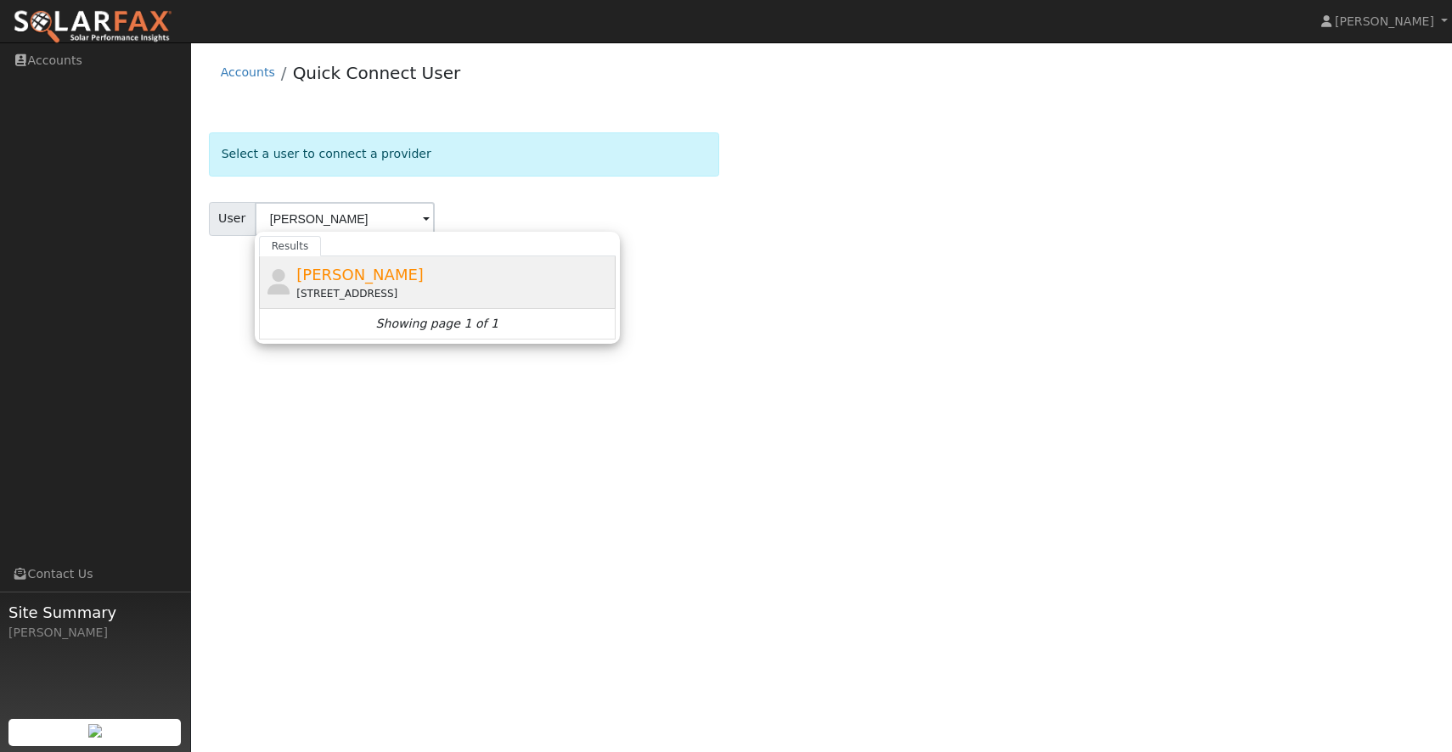
click at [340, 266] on span "[PERSON_NAME]" at bounding box center [359, 275] width 127 height 18
type input "[PERSON_NAME]"
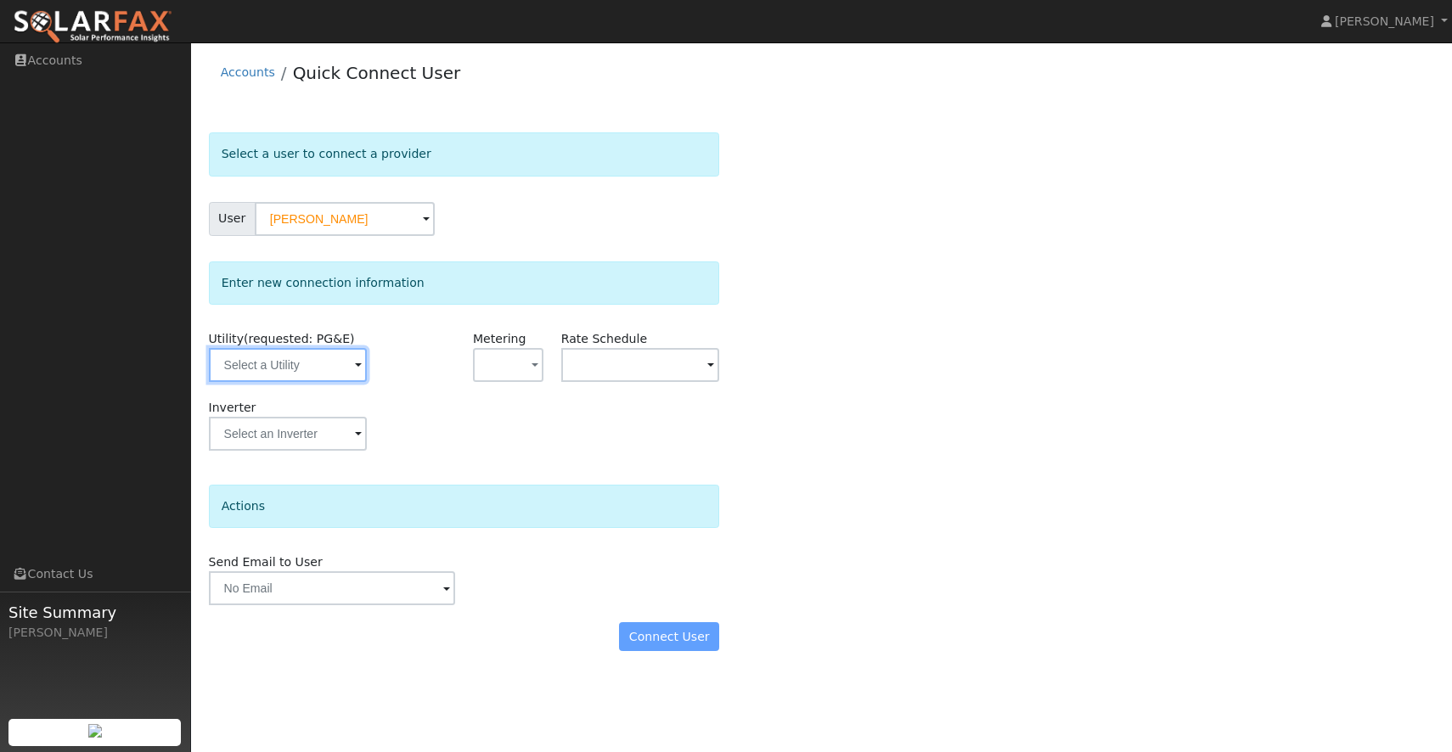
click at [340, 368] on input "text" at bounding box center [288, 365] width 158 height 34
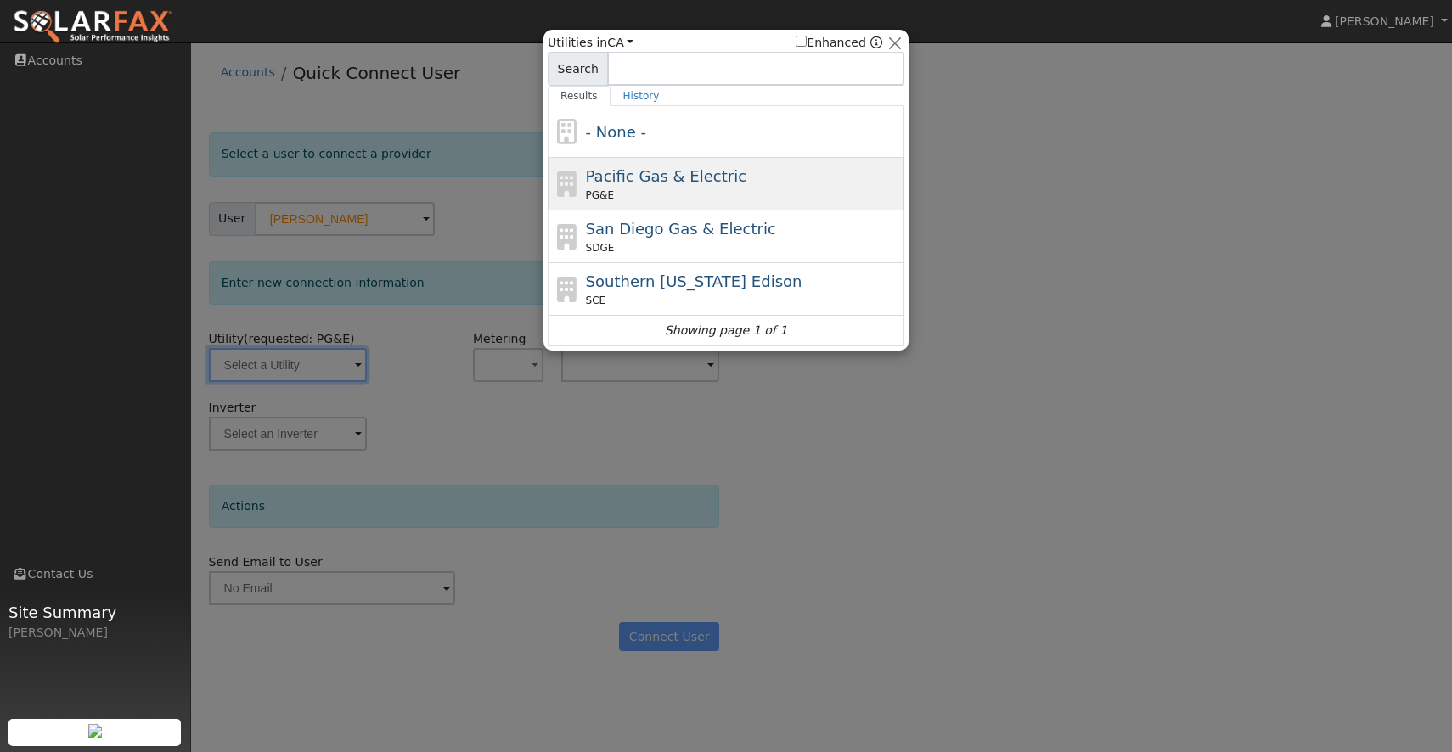
click at [606, 172] on span "Pacific Gas & Electric" at bounding box center [666, 176] width 160 height 18
type input "PG&E"
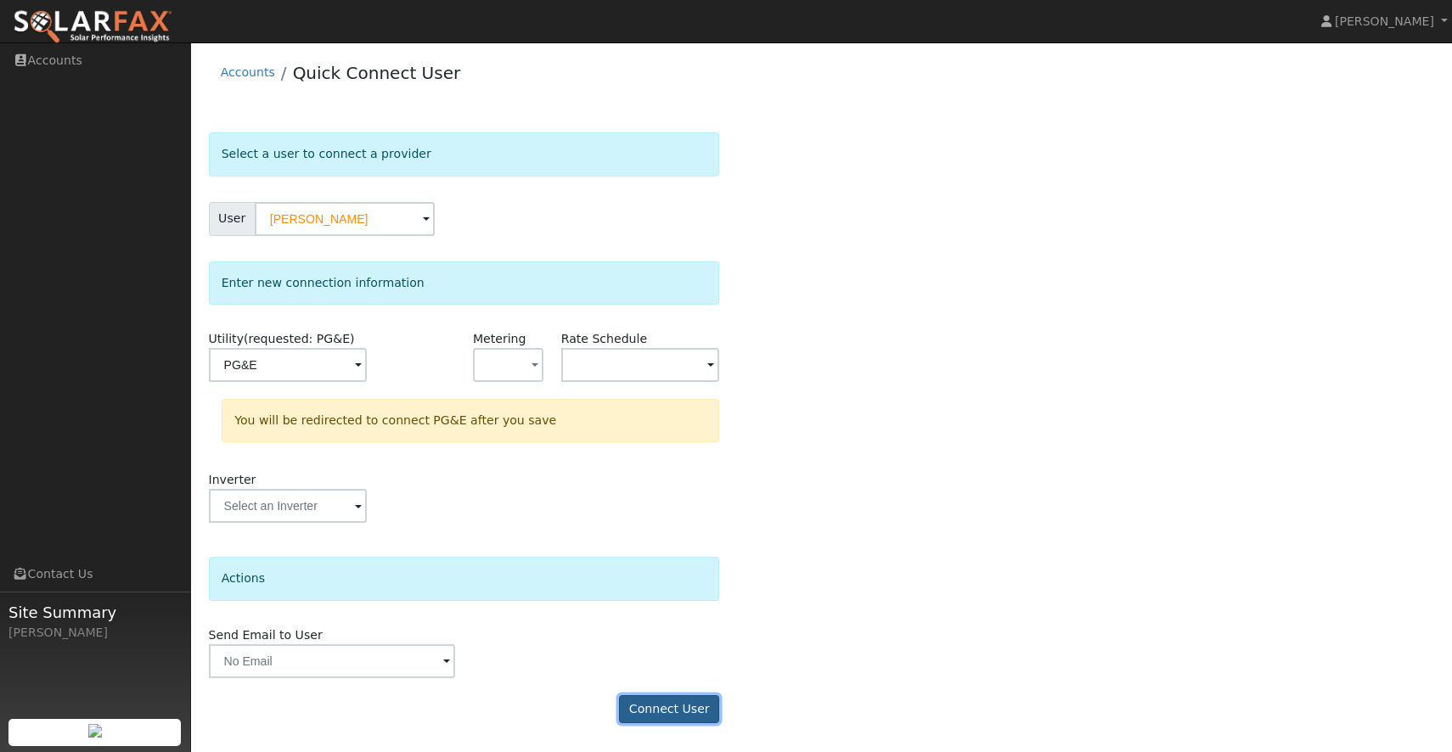
click at [667, 706] on button "Connect User" at bounding box center [669, 709] width 100 height 29
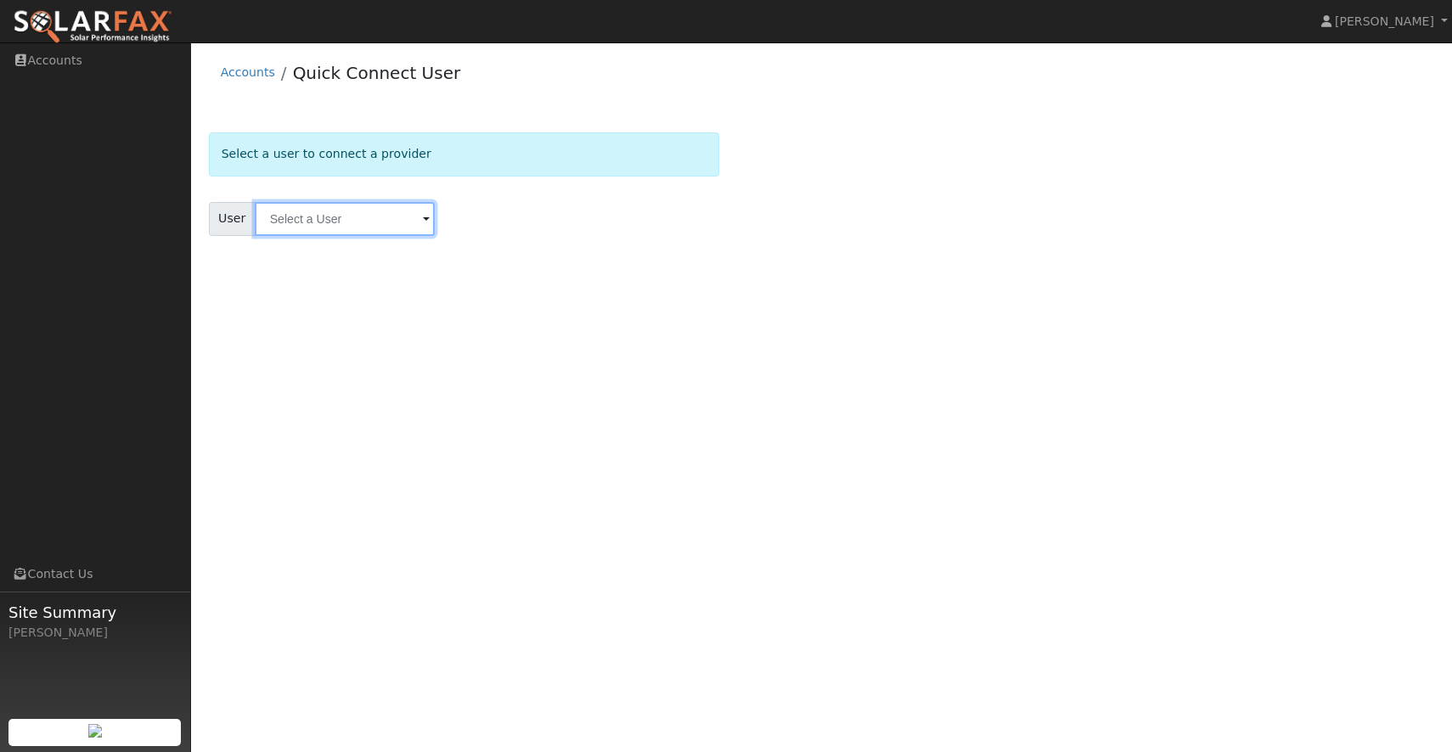
click at [290, 207] on input "text" at bounding box center [345, 219] width 180 height 34
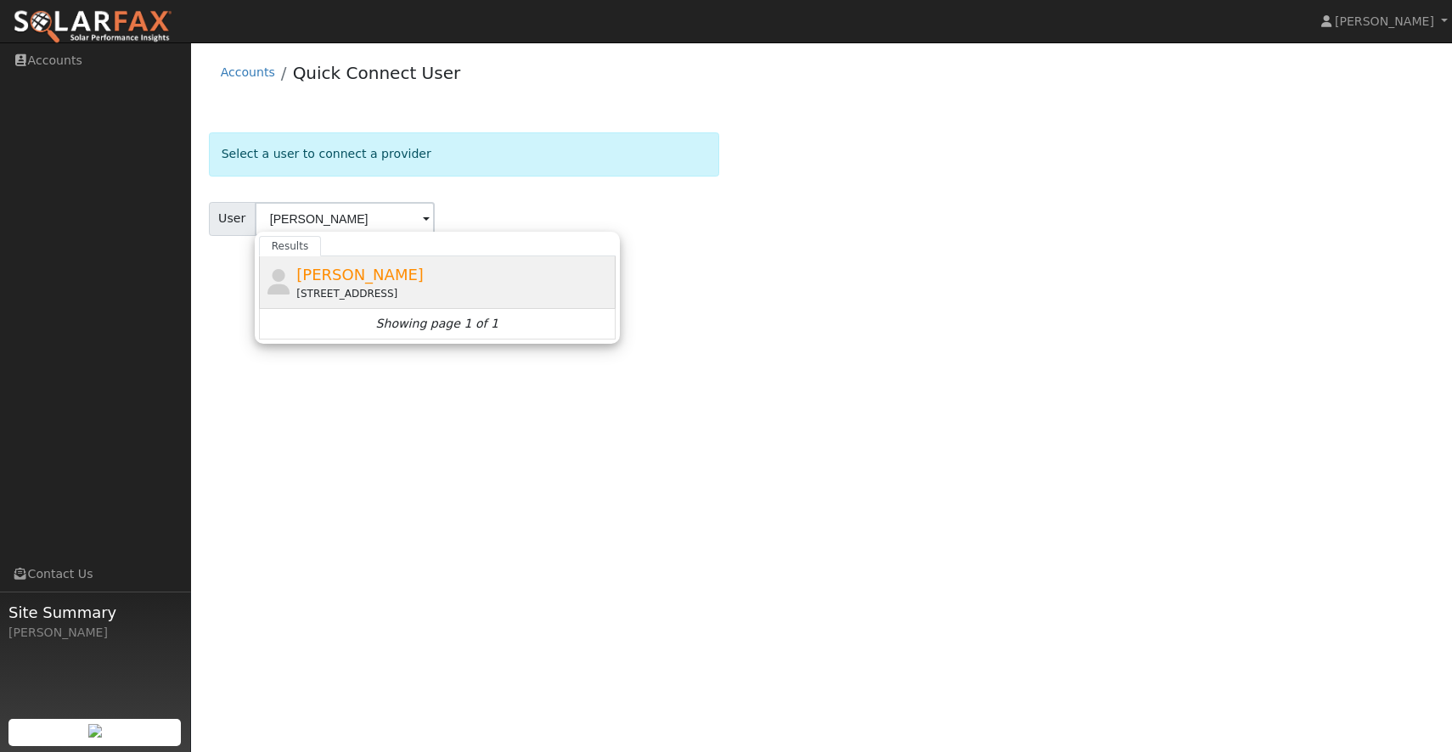
click at [417, 268] on div "[PERSON_NAME] [STREET_ADDRESS]" at bounding box center [453, 282] width 315 height 38
type input "[PERSON_NAME]"
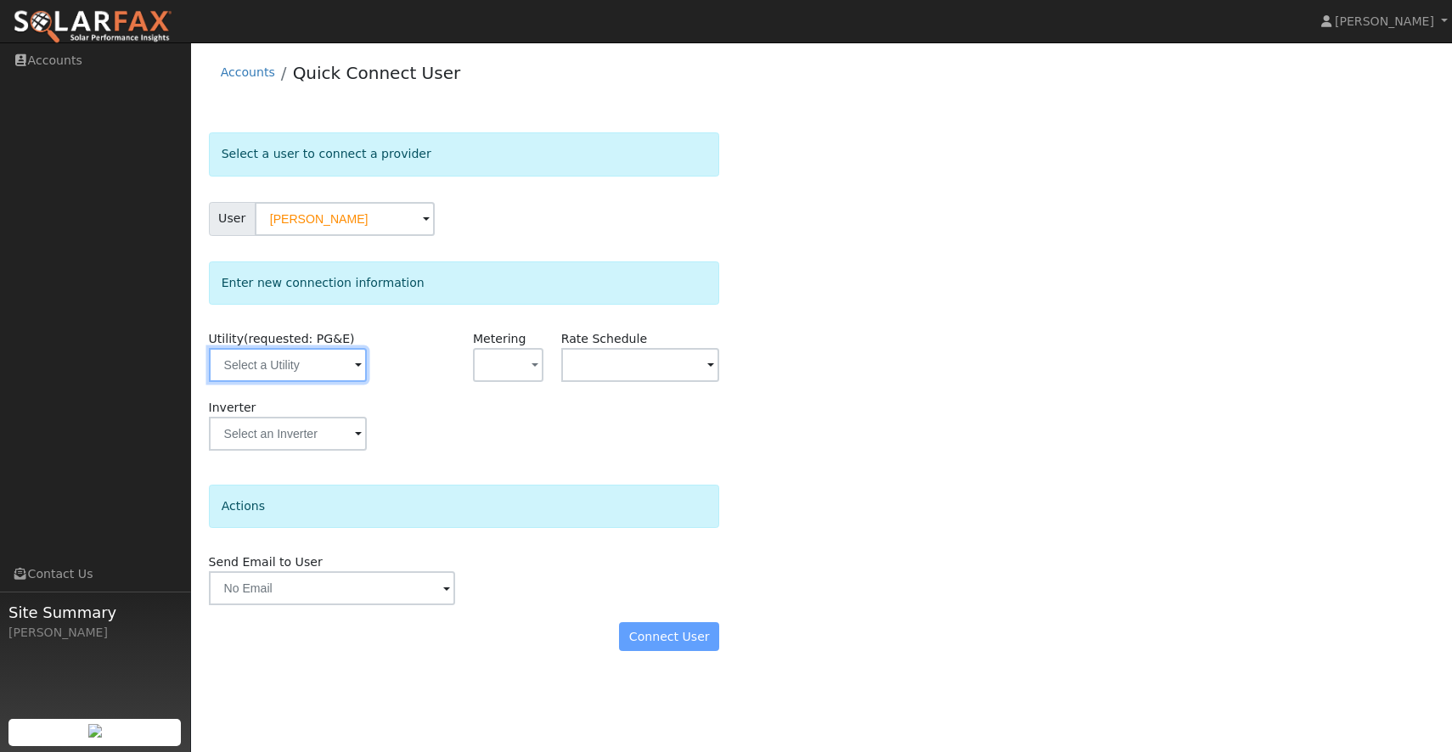
click at [316, 351] on input "text" at bounding box center [288, 365] width 158 height 34
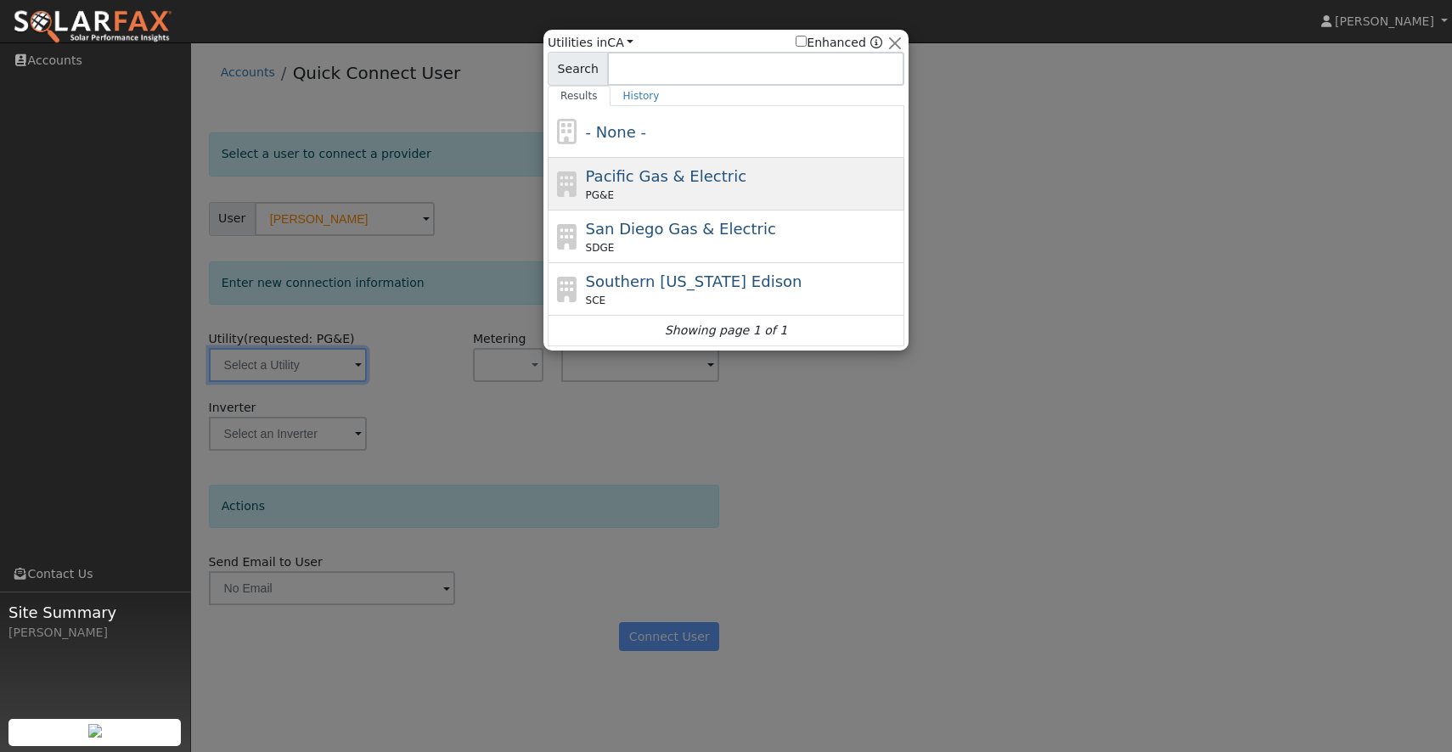
click at [605, 173] on span "Pacific Gas & Electric" at bounding box center [666, 176] width 160 height 18
type input "PG&E"
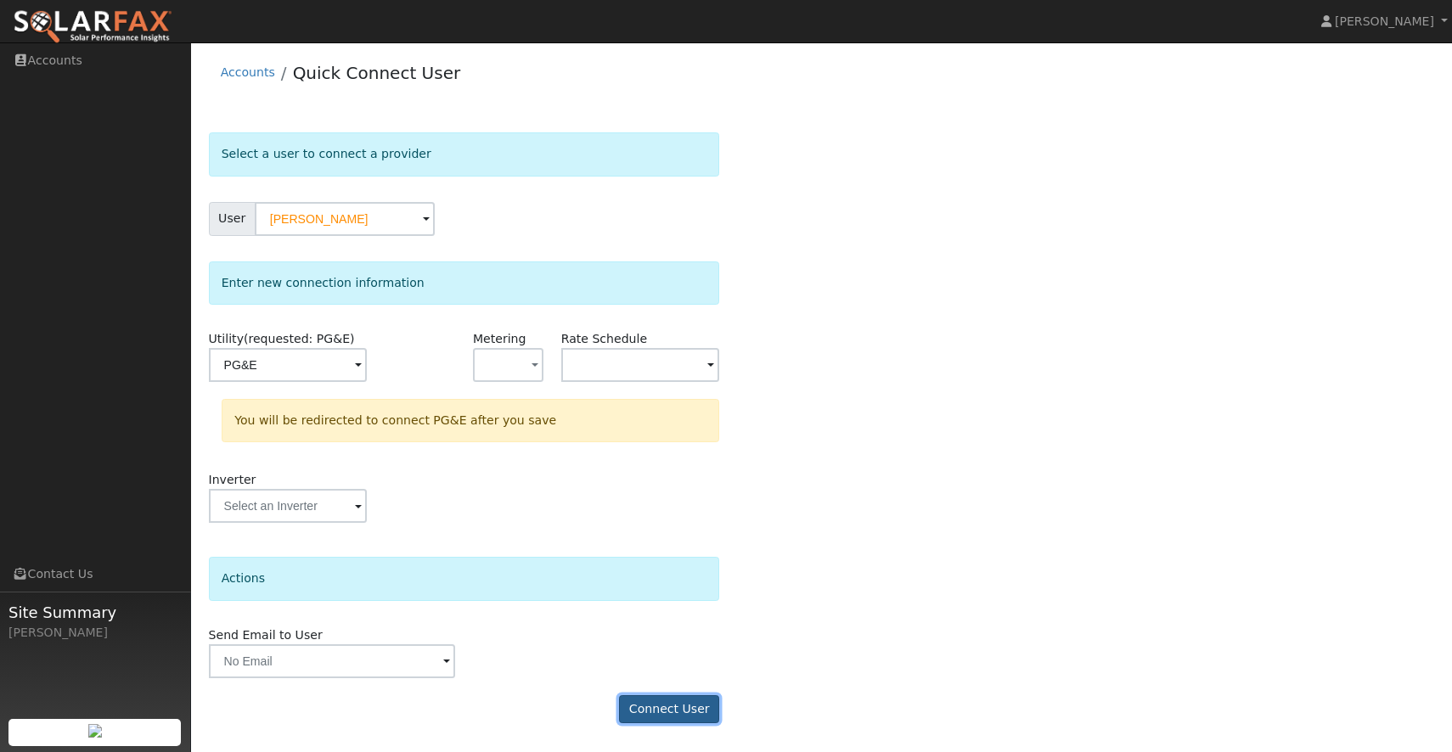
click at [664, 721] on button "Connect User" at bounding box center [669, 709] width 100 height 29
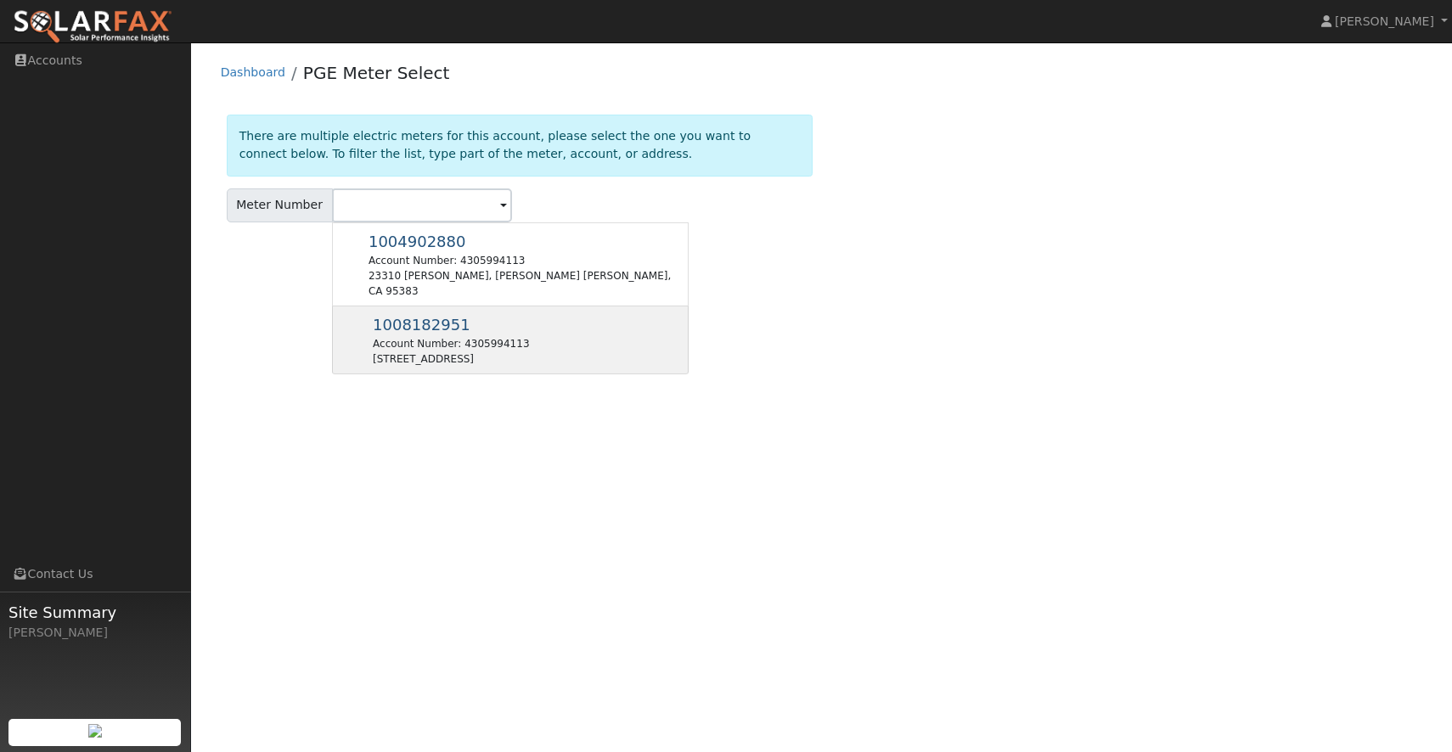
click at [469, 336] on div "Account Number: 4305994113" at bounding box center [451, 343] width 156 height 15
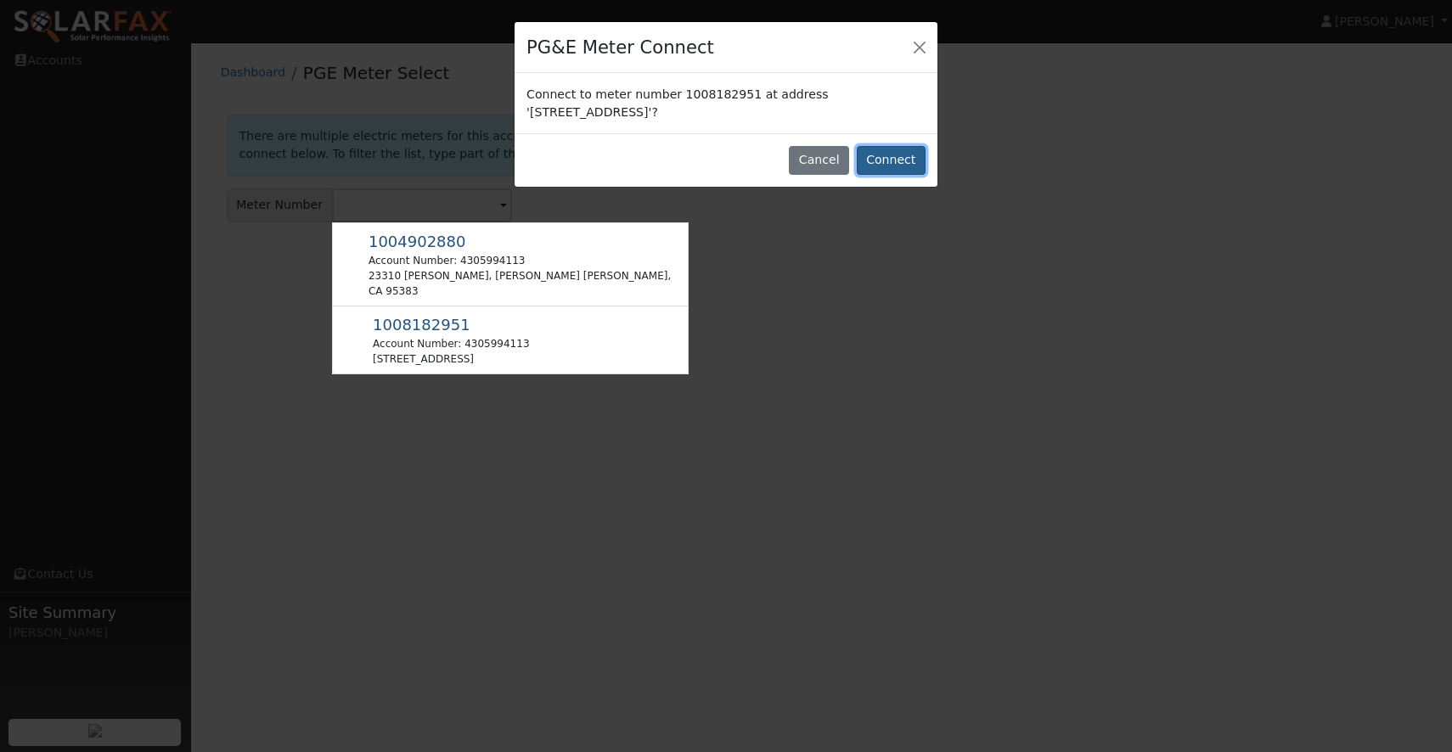
click at [892, 161] on button "Connect" at bounding box center [891, 160] width 69 height 29
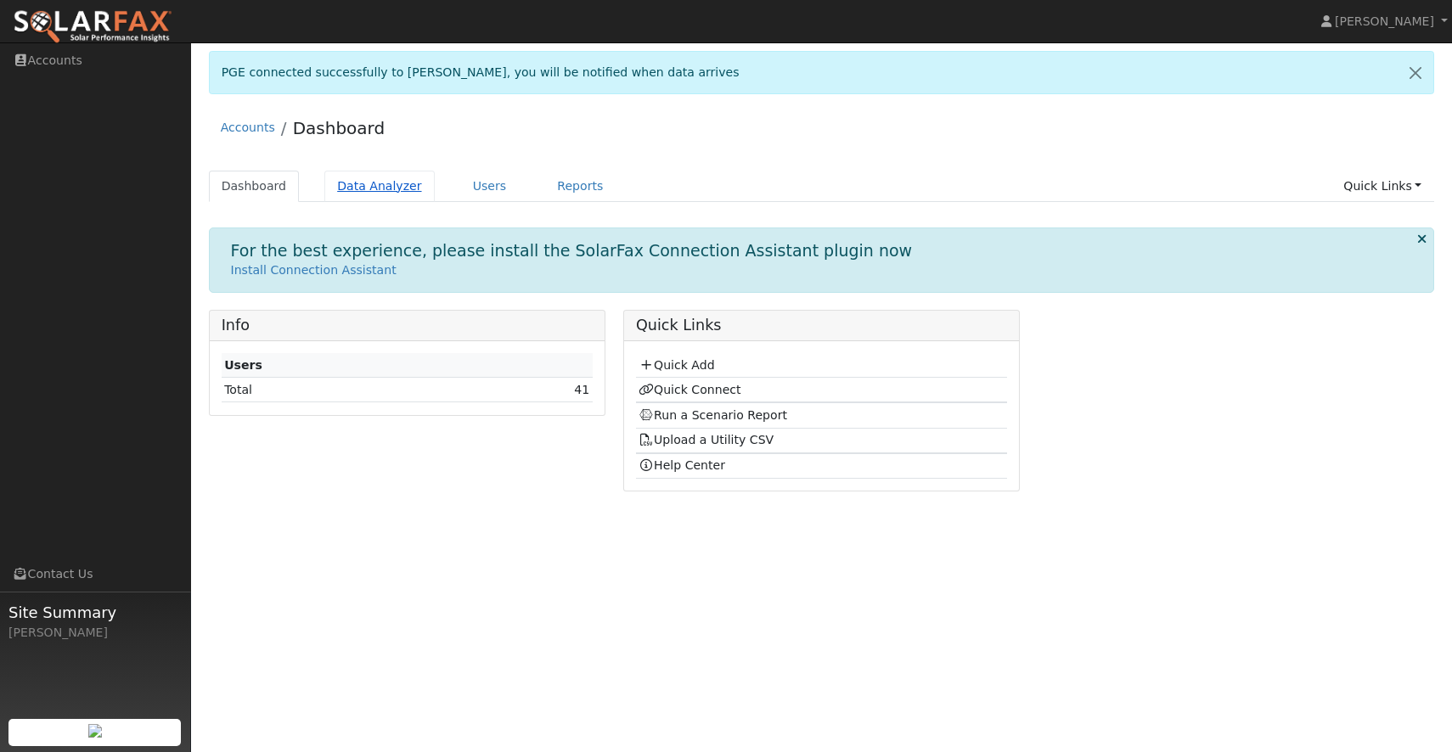
click at [396, 185] on link "Data Analyzer" at bounding box center [379, 186] width 110 height 31
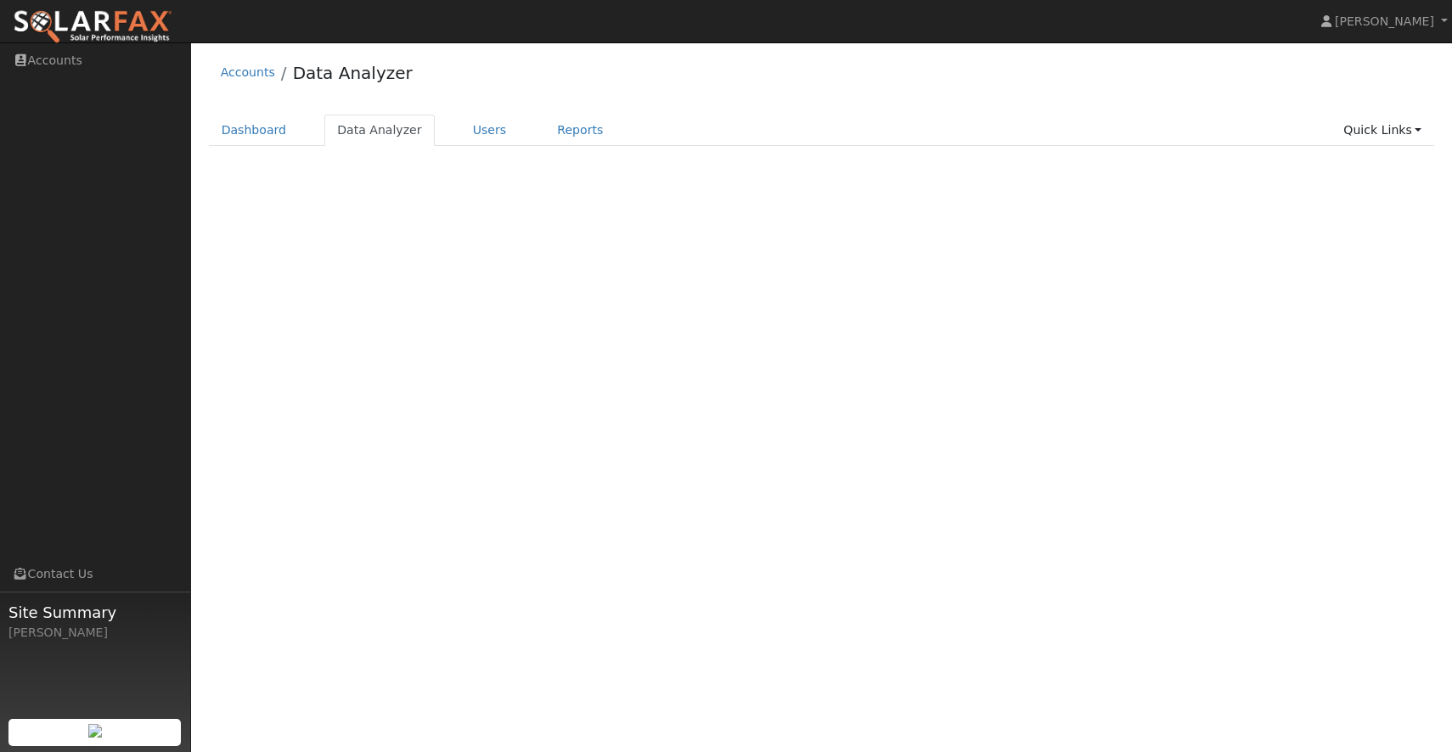
select select "8"
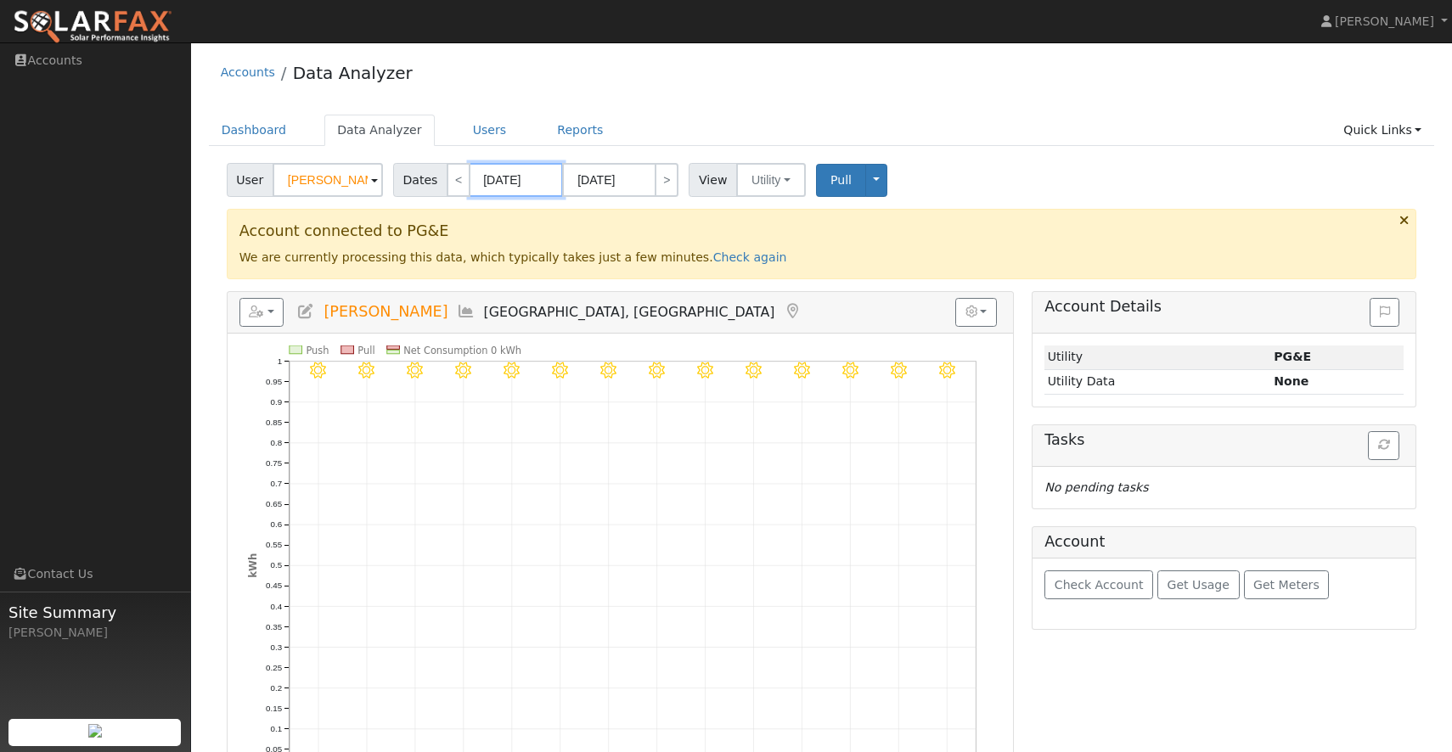
click at [530, 186] on input "09/03/2025" at bounding box center [516, 180] width 93 height 34
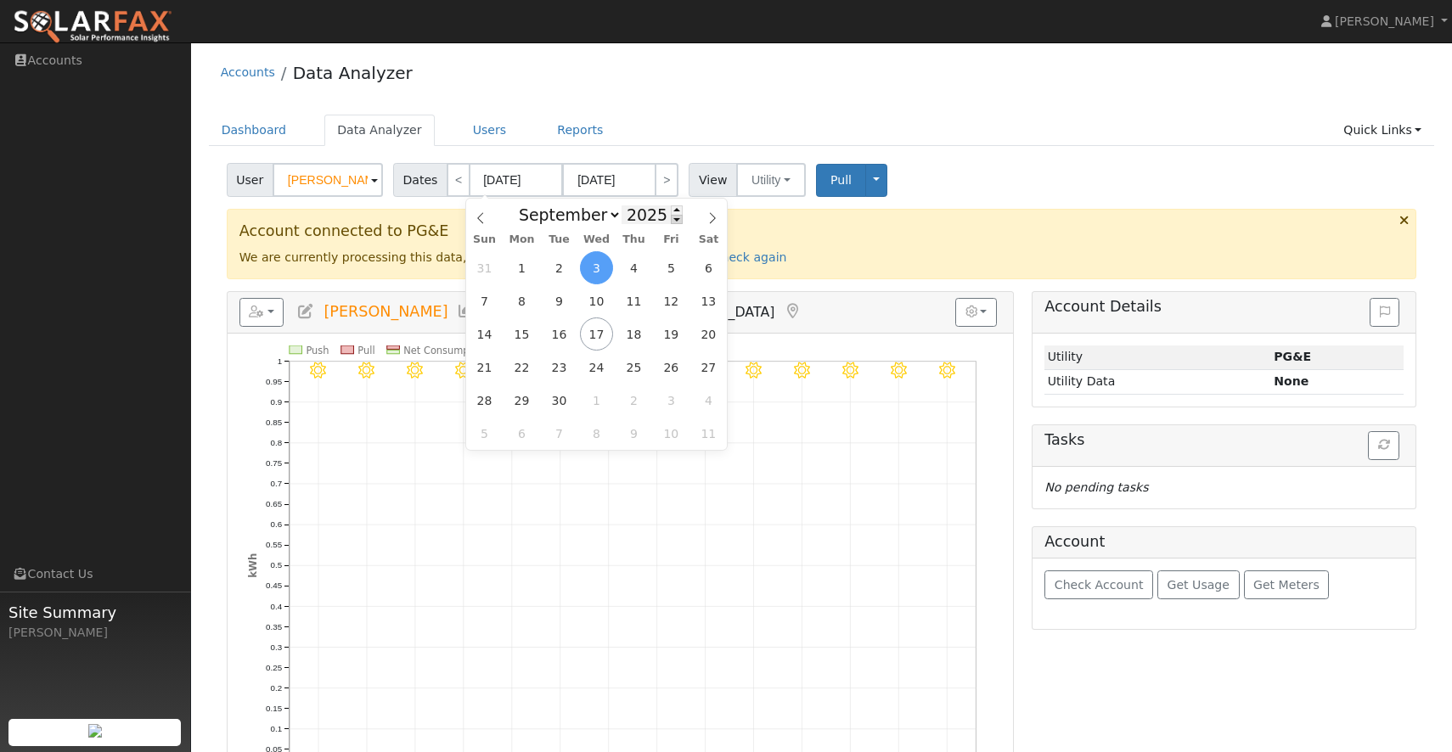
click at [671, 221] on span at bounding box center [677, 219] width 12 height 9
type input "2024"
click at [489, 267] on span "1" at bounding box center [484, 267] width 33 height 33
type input "09/01/2024"
type input "09/30/2024"
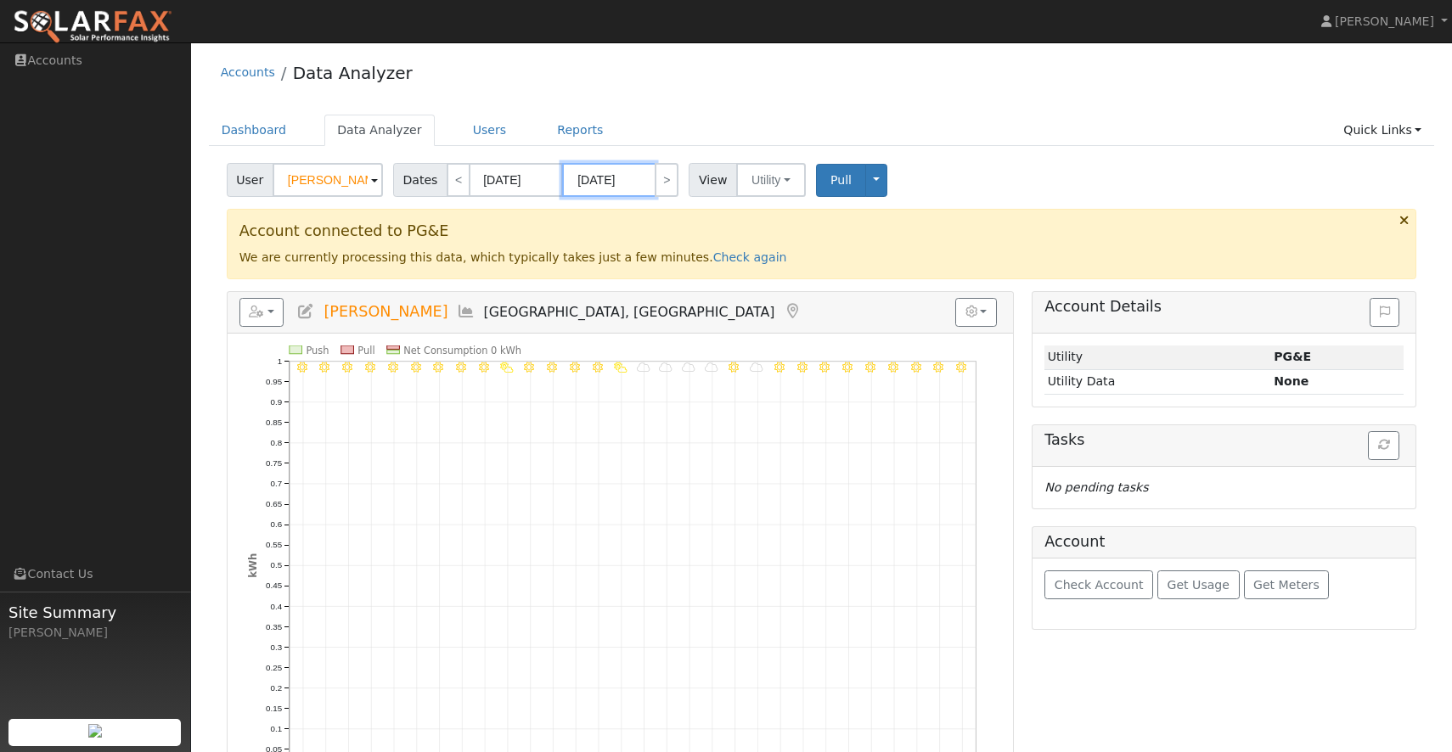
click at [626, 186] on input "09/30/2024" at bounding box center [608, 180] width 93 height 34
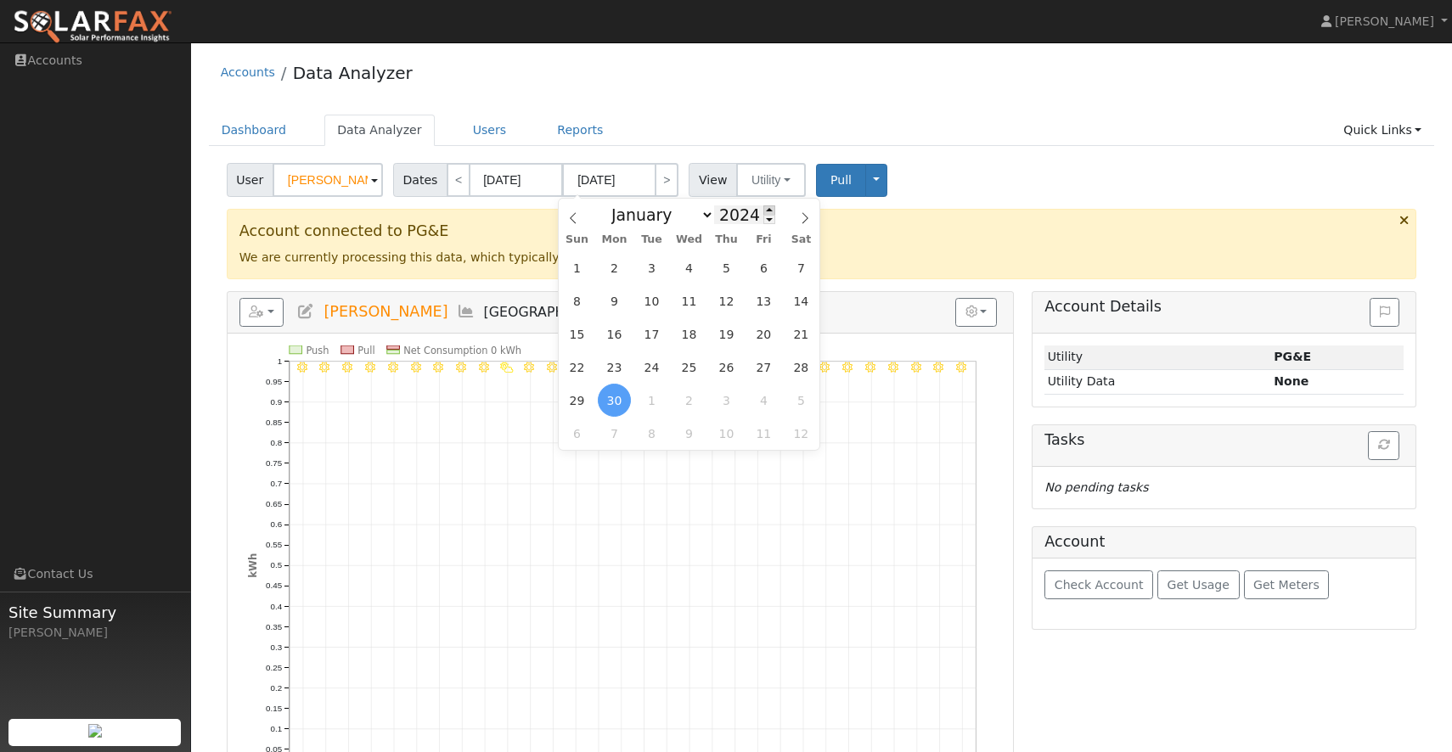
click at [765, 210] on span at bounding box center [769, 209] width 12 height 9
type input "2025"
click at [655, 330] on span "16" at bounding box center [651, 334] width 33 height 33
type input "09/16/2025"
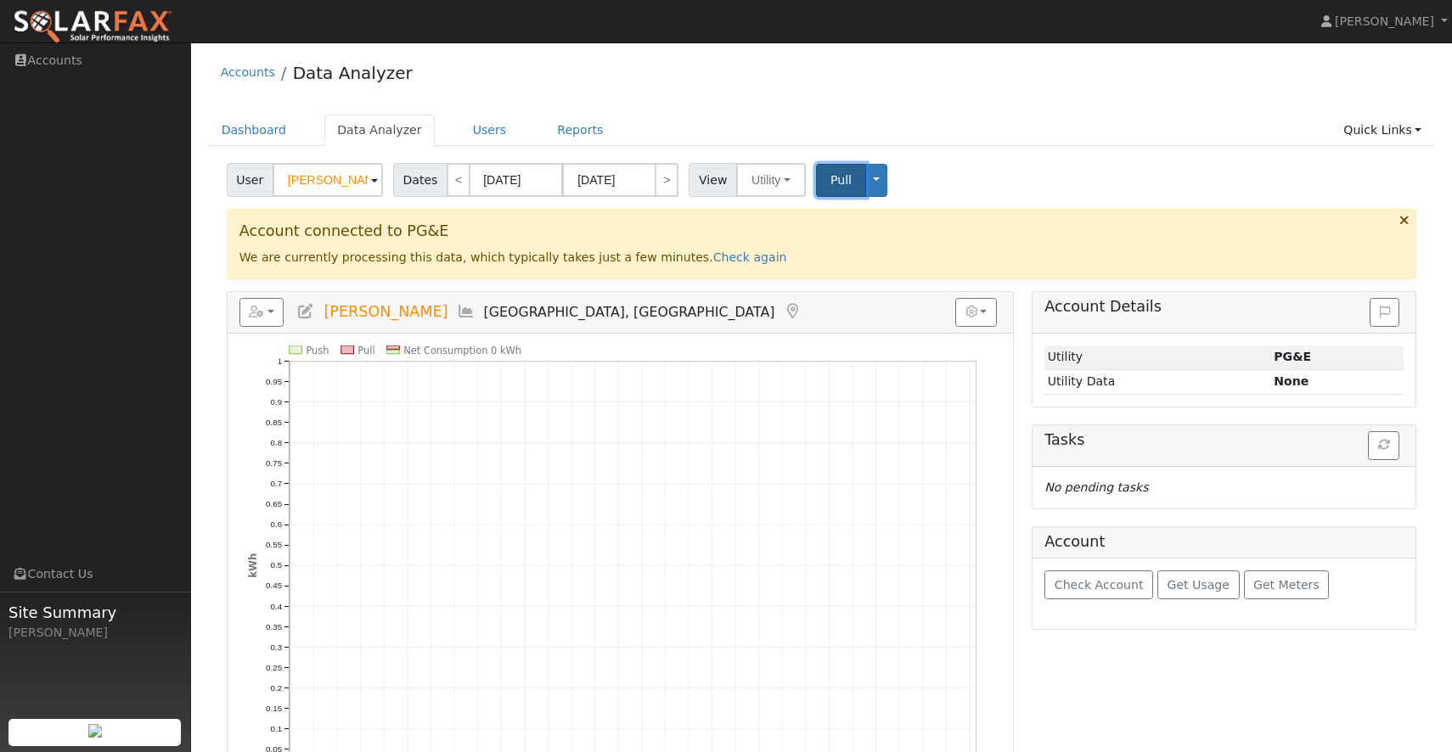
click at [840, 184] on span "Pull" at bounding box center [840, 180] width 21 height 14
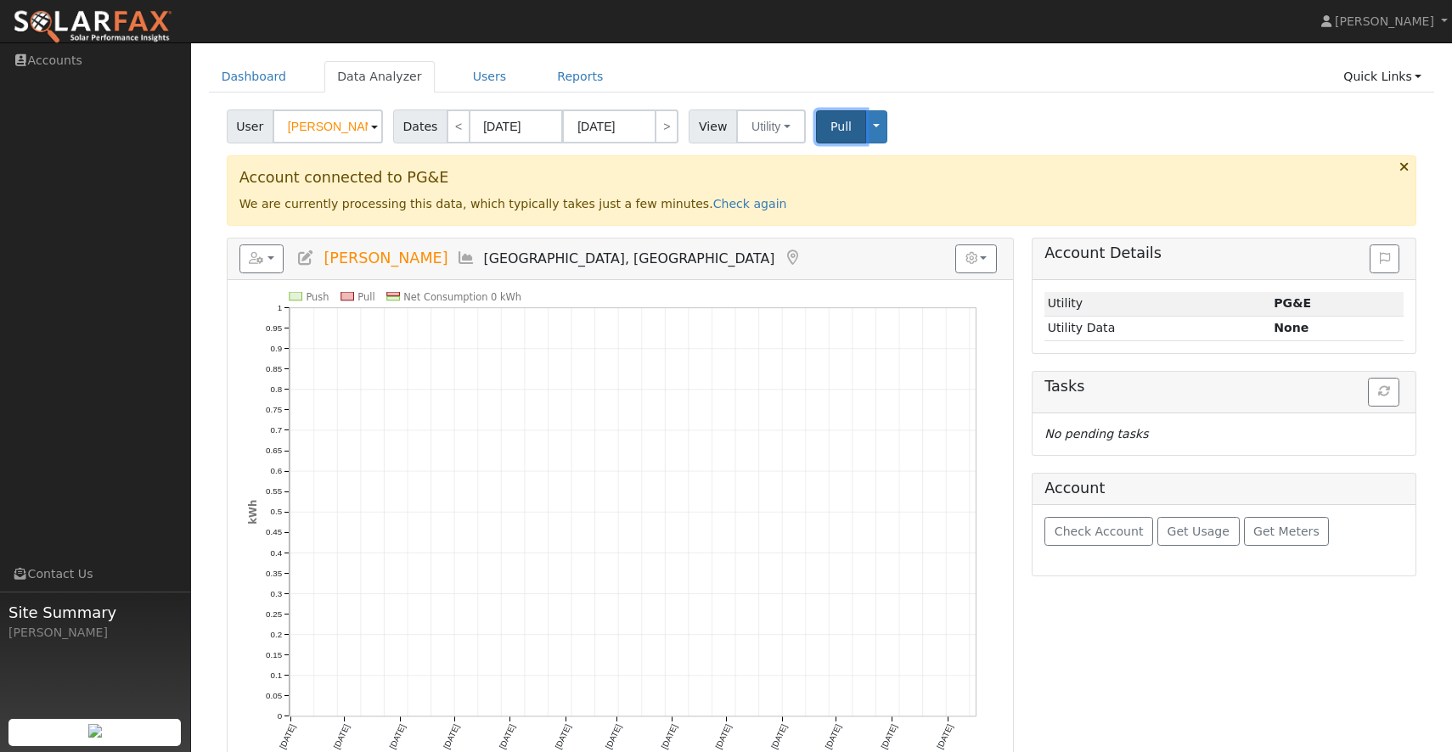
scroll to position [54, 0]
click at [1387, 391] on icon "button" at bounding box center [1384, 391] width 12 height 12
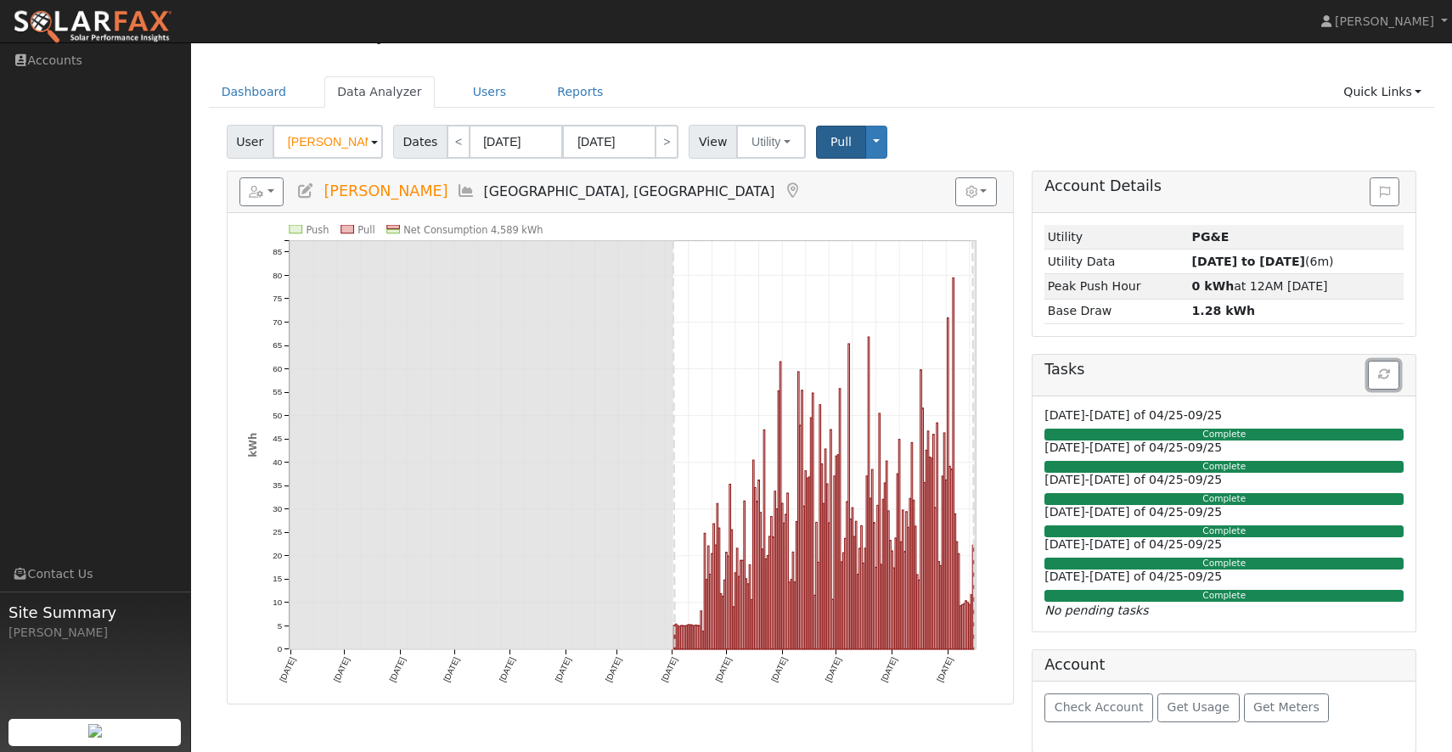
scroll to position [48, 0]
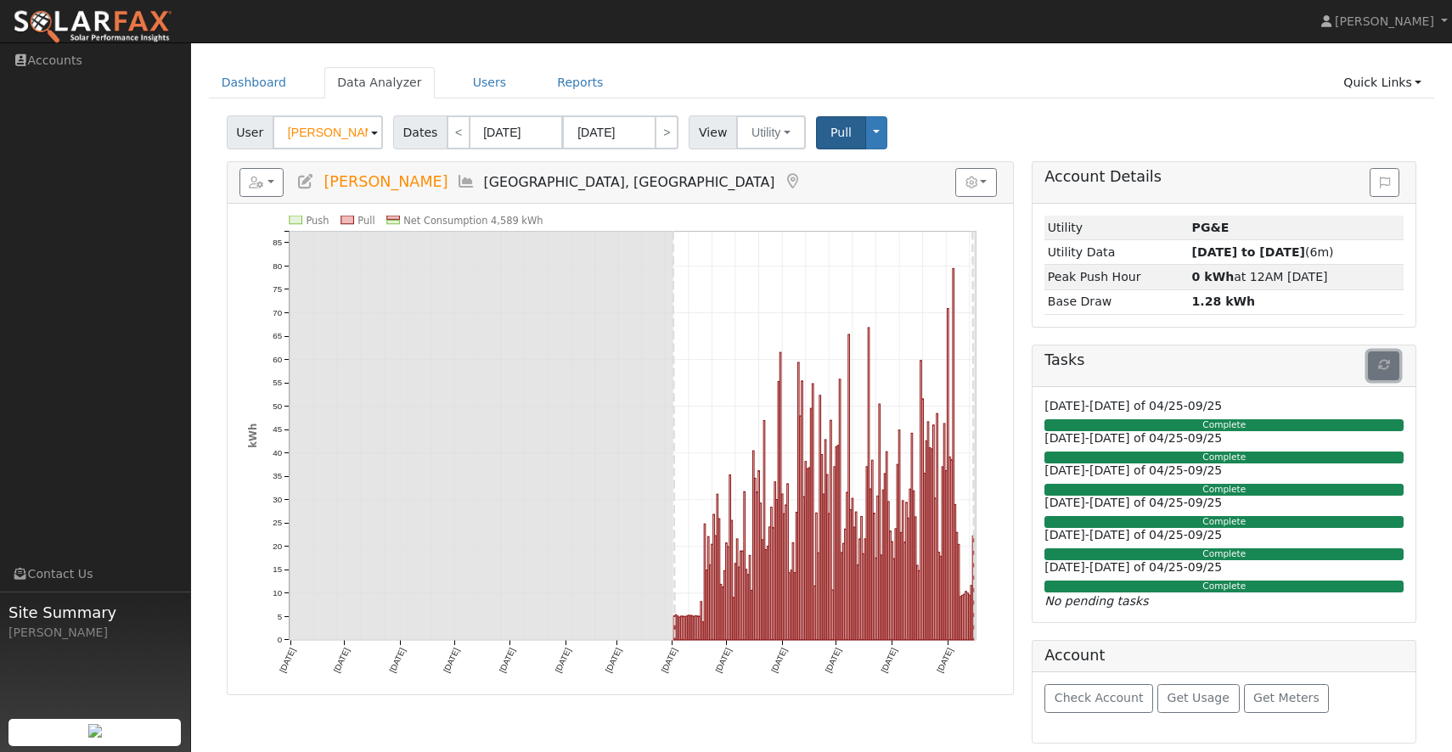
click at [1379, 355] on button "button" at bounding box center [1383, 366] width 31 height 29
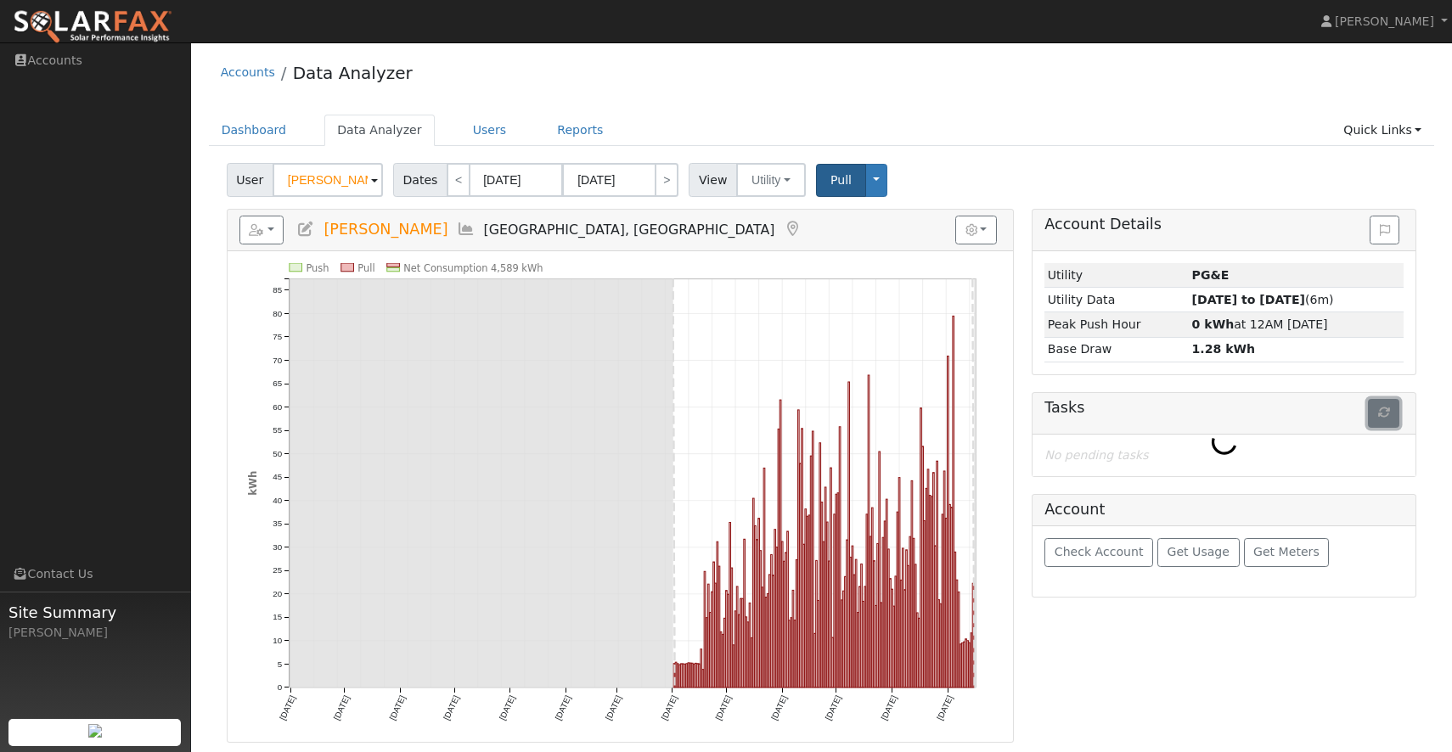
scroll to position [0, 0]
click at [1390, 410] on button "button" at bounding box center [1383, 413] width 31 height 29
click at [481, 132] on link "Users" at bounding box center [489, 130] width 59 height 31
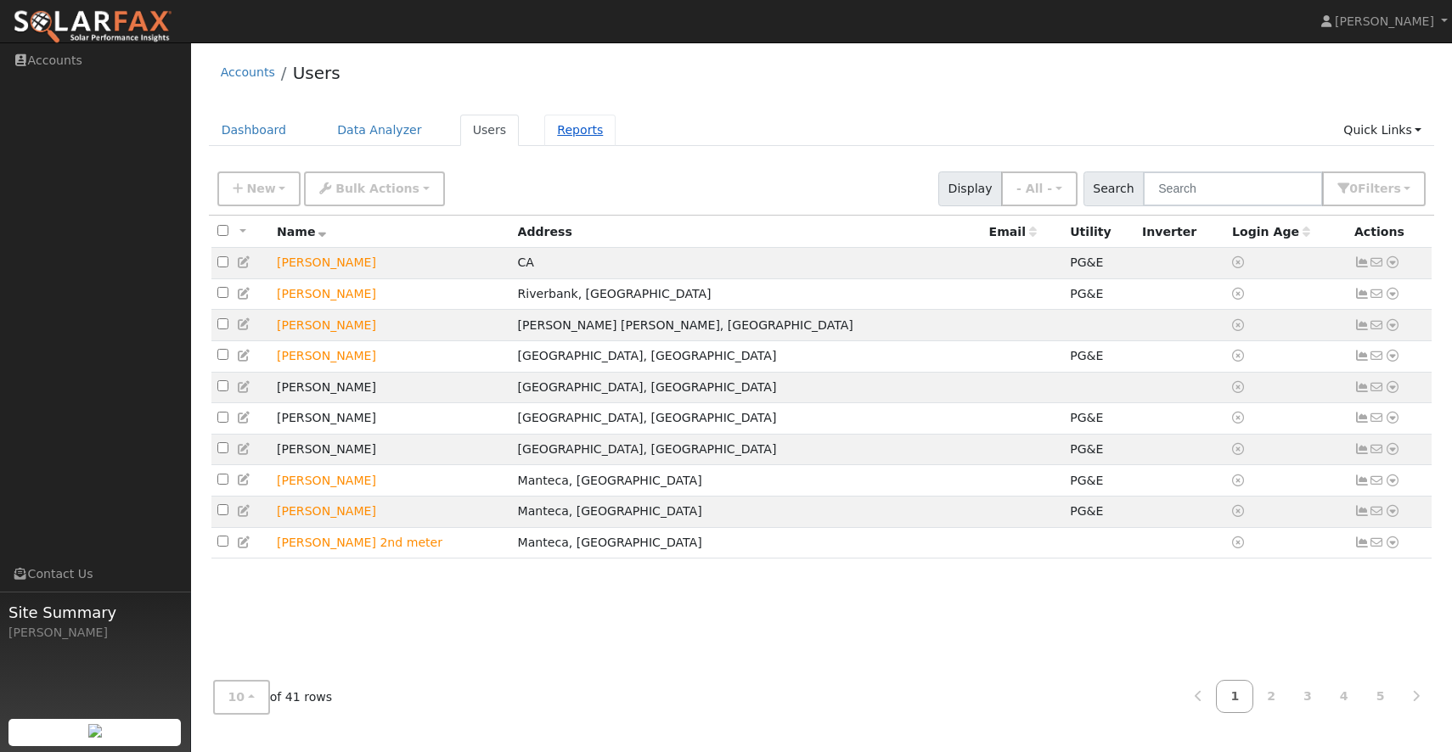
click at [555, 138] on link "Reports" at bounding box center [579, 130] width 71 height 31
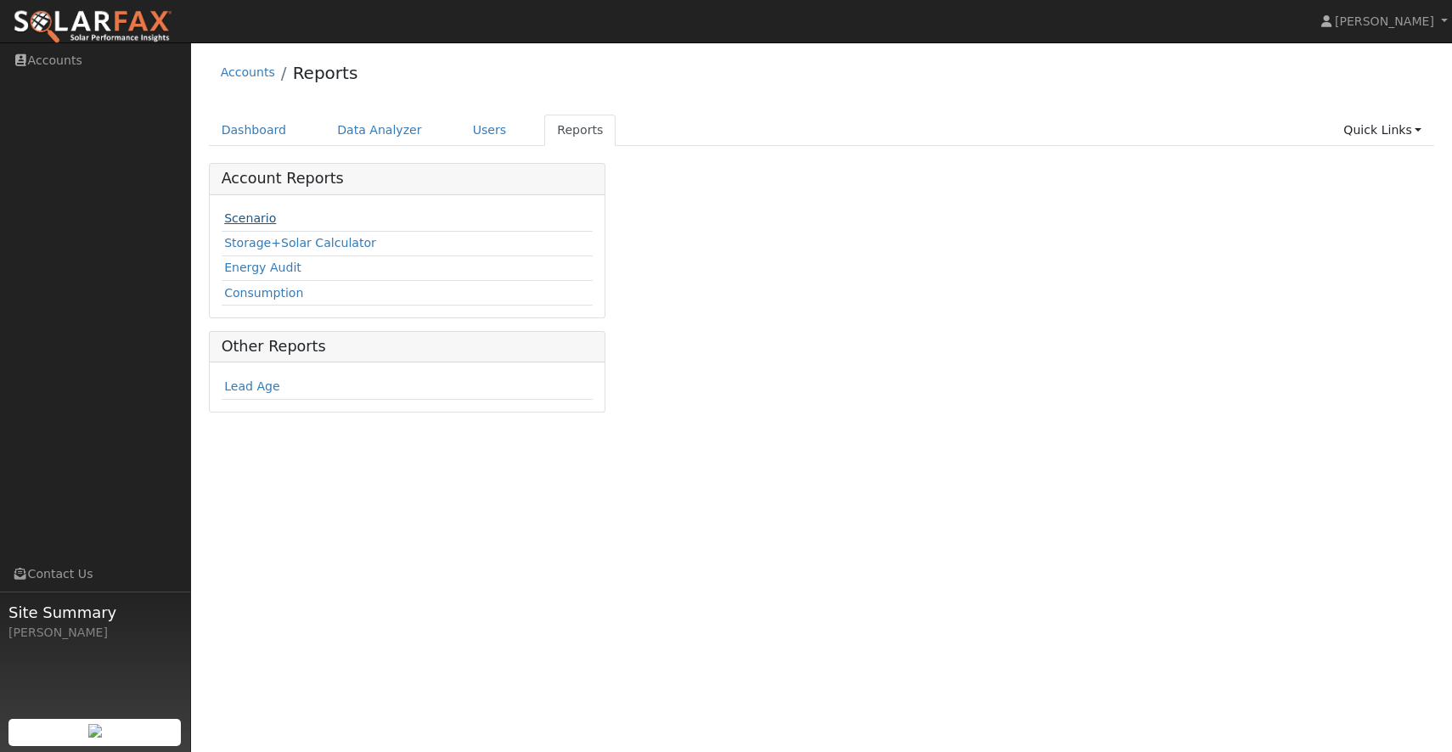
click at [267, 212] on link "Scenario" at bounding box center [250, 218] width 52 height 14
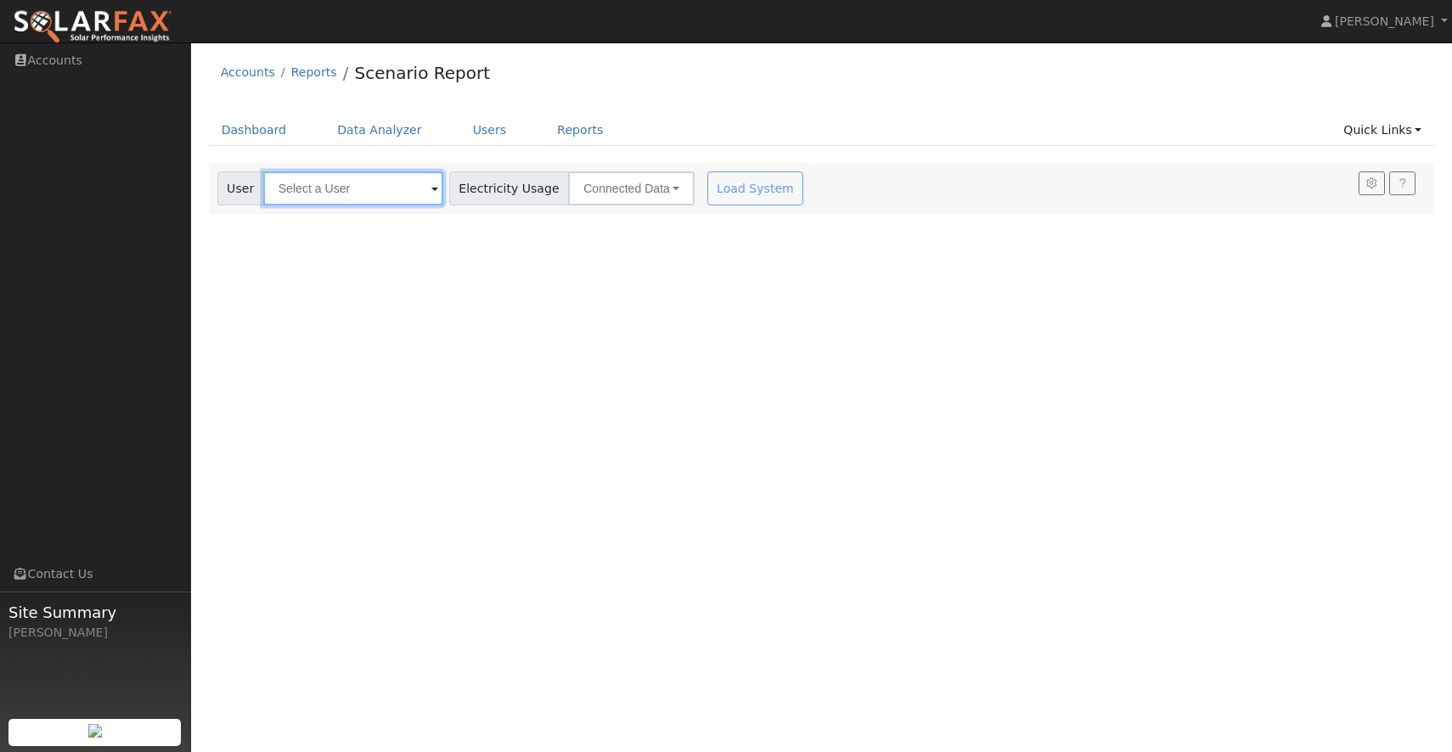
click at [341, 193] on input "text" at bounding box center [353, 189] width 180 height 34
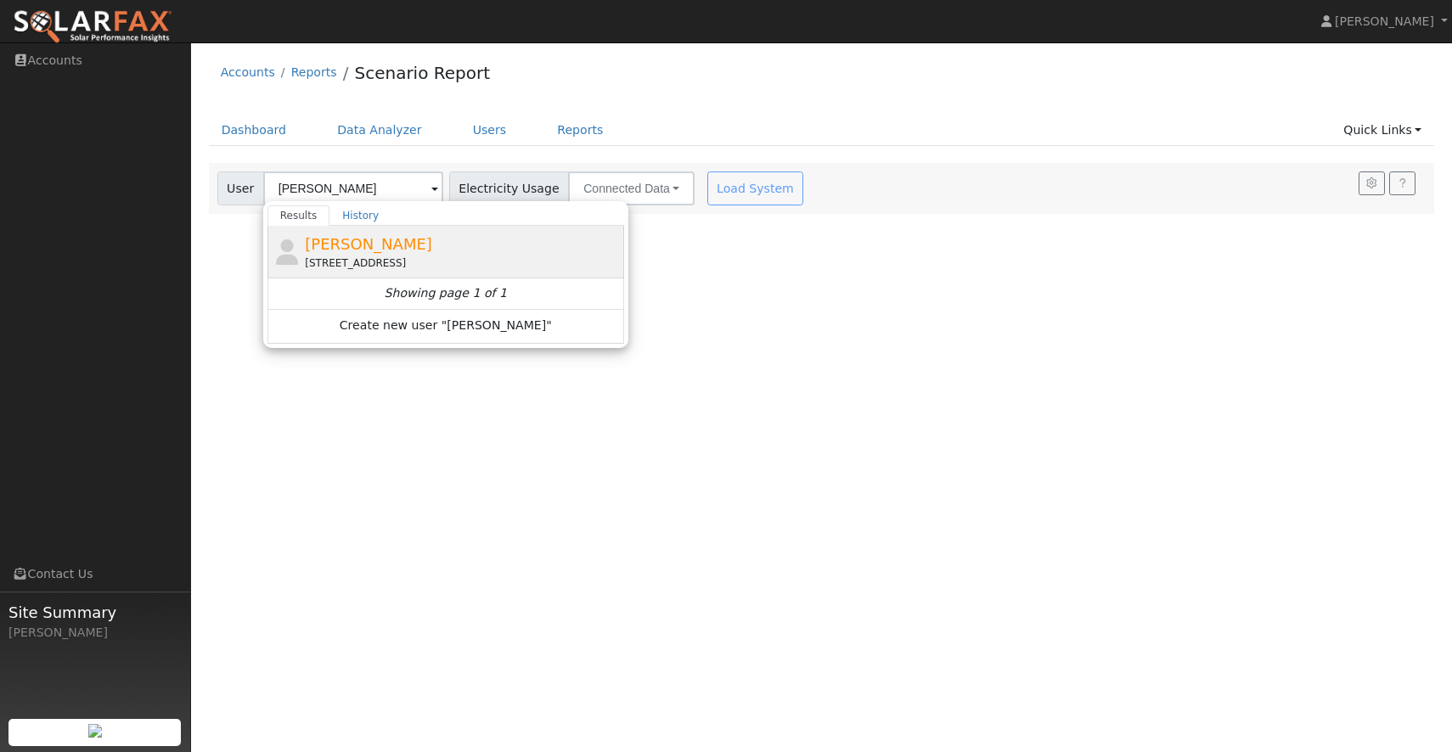
click at [328, 233] on div "[PERSON_NAME] [STREET_ADDRESS]" at bounding box center [462, 252] width 315 height 38
type input "[PERSON_NAME]"
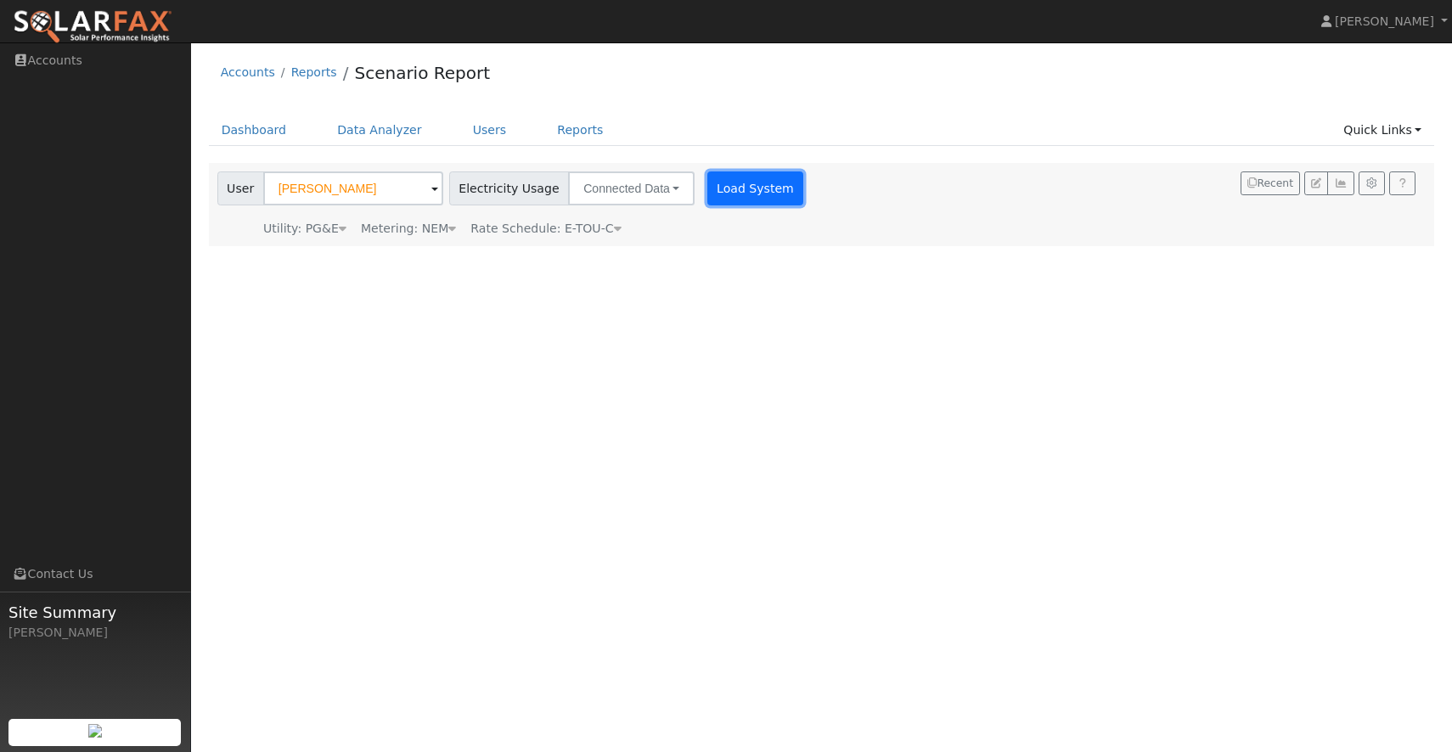
click at [731, 195] on button "Load System" at bounding box center [755, 189] width 97 height 34
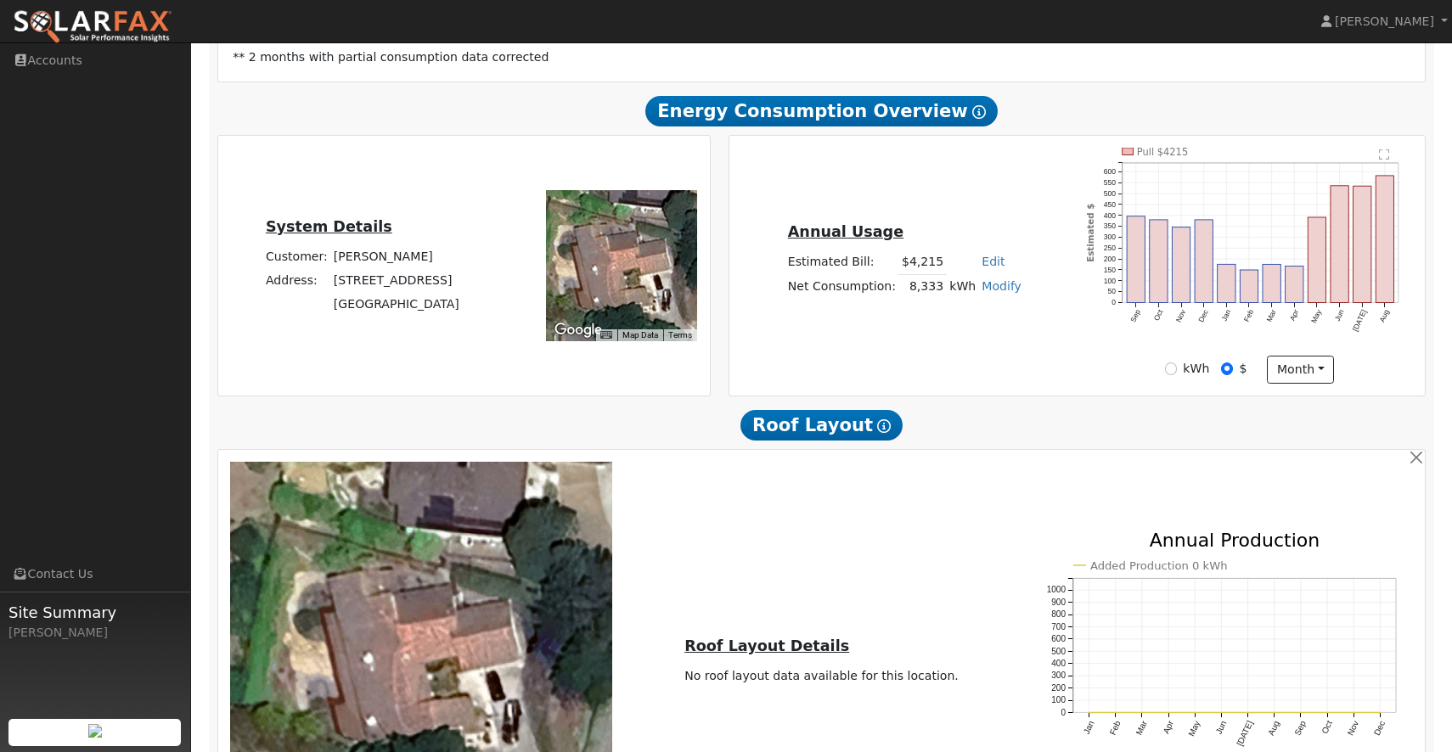
scroll to position [678, 0]
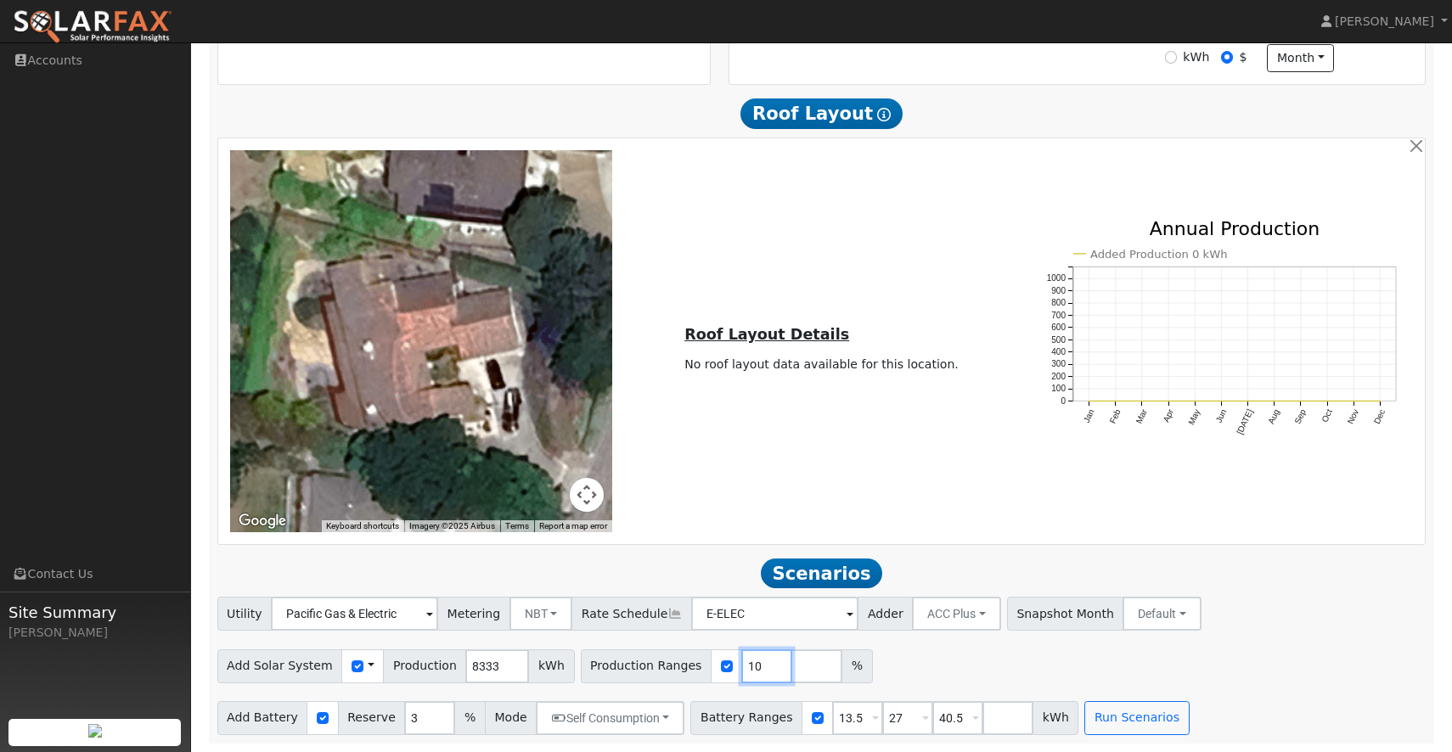
click at [741, 667] on input "10" at bounding box center [766, 667] width 51 height 34
click at [1111, 706] on button "Run Scenarios" at bounding box center [1136, 718] width 104 height 34
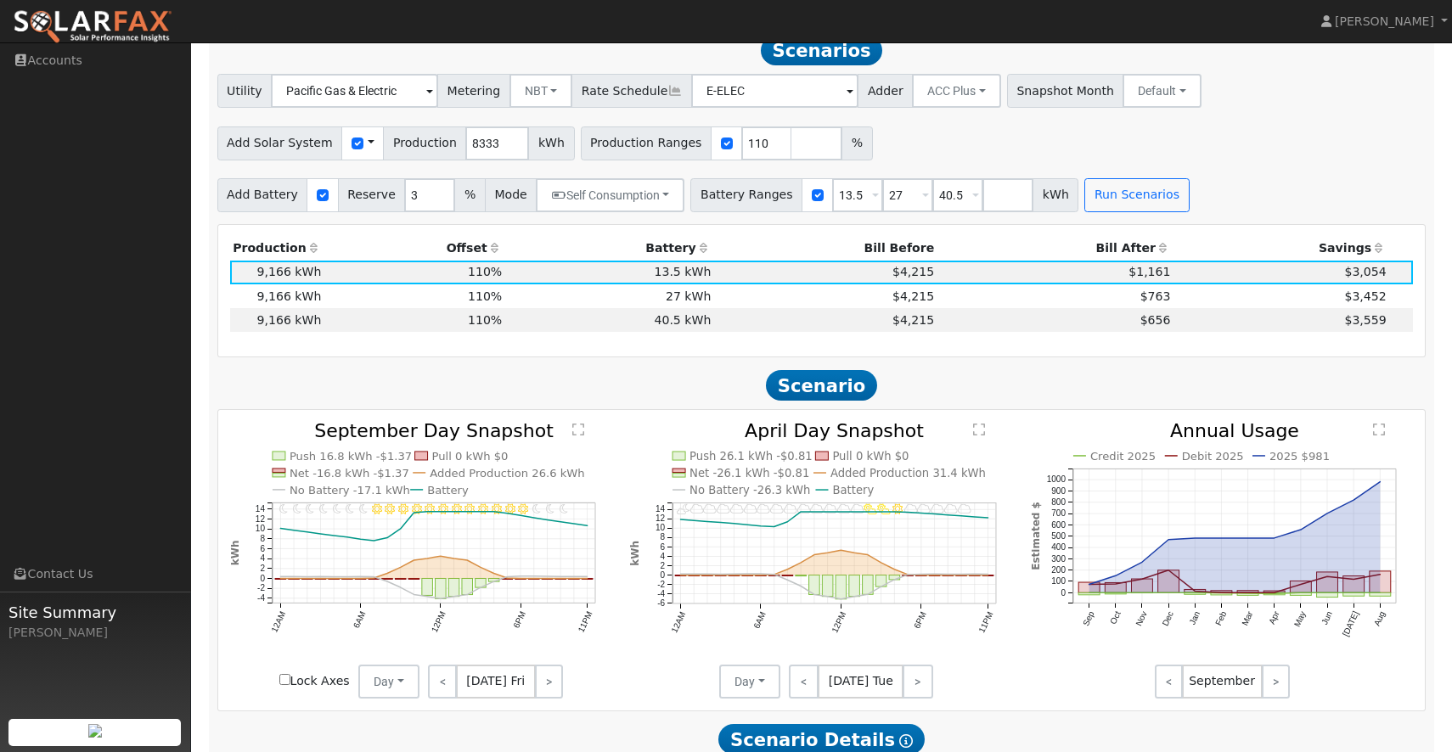
scroll to position [1206, 0]
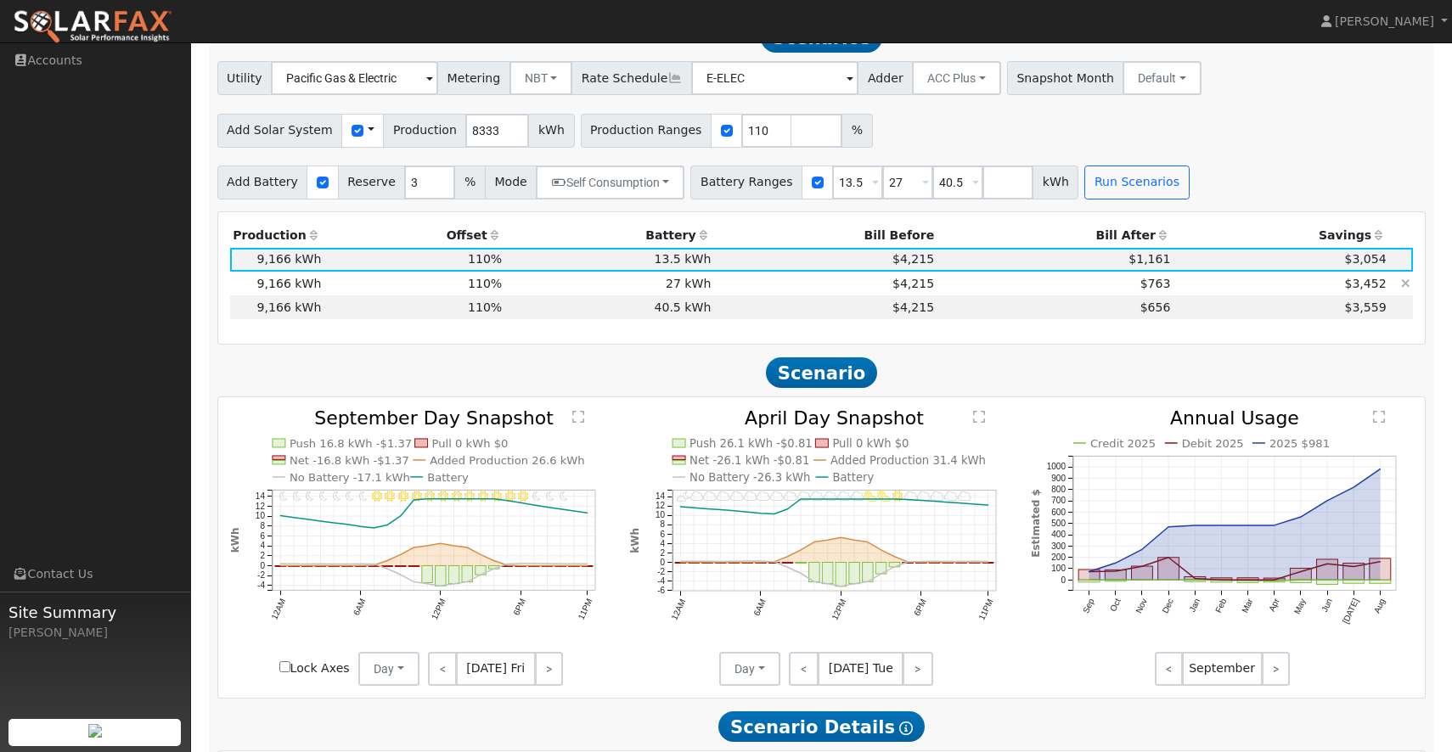
click at [691, 285] on td "27 kWh" at bounding box center [609, 284] width 209 height 24
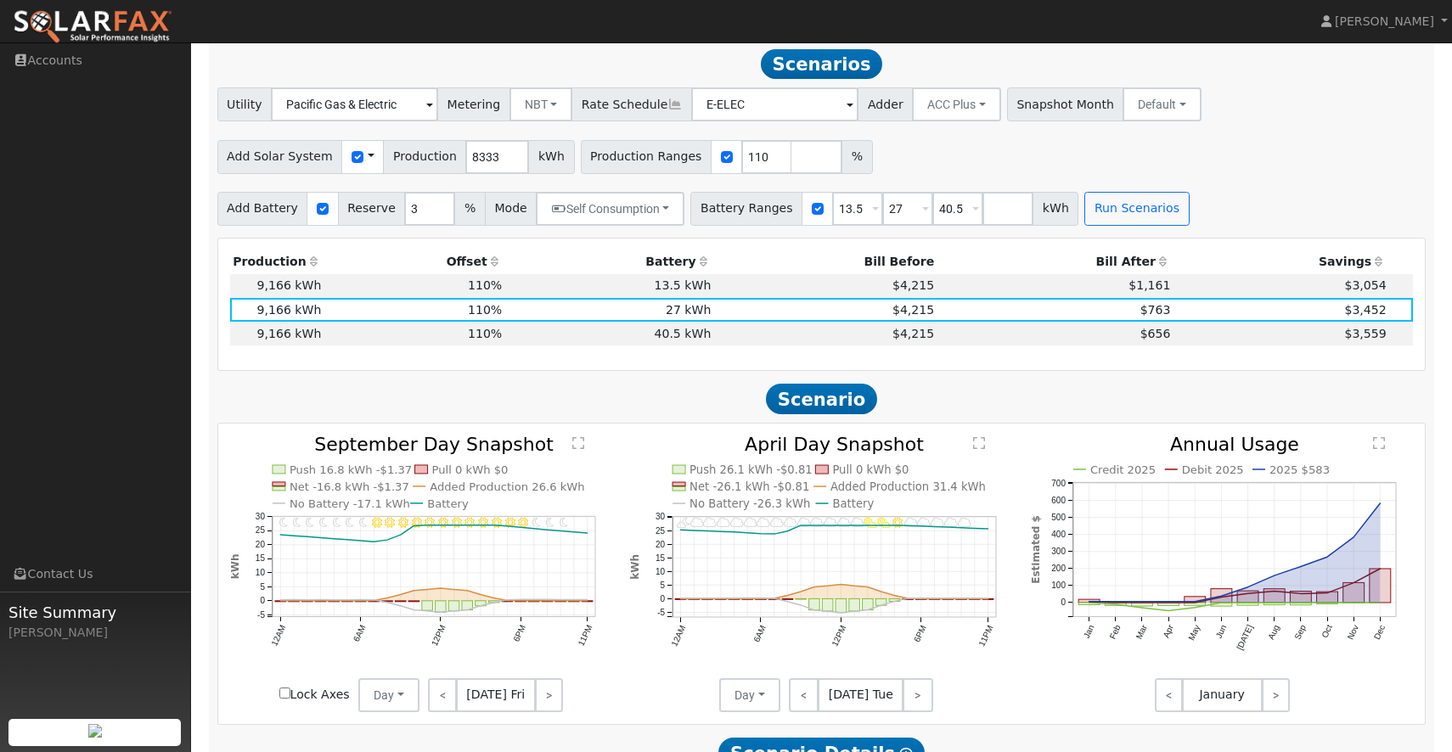
scroll to position [1173, 0]
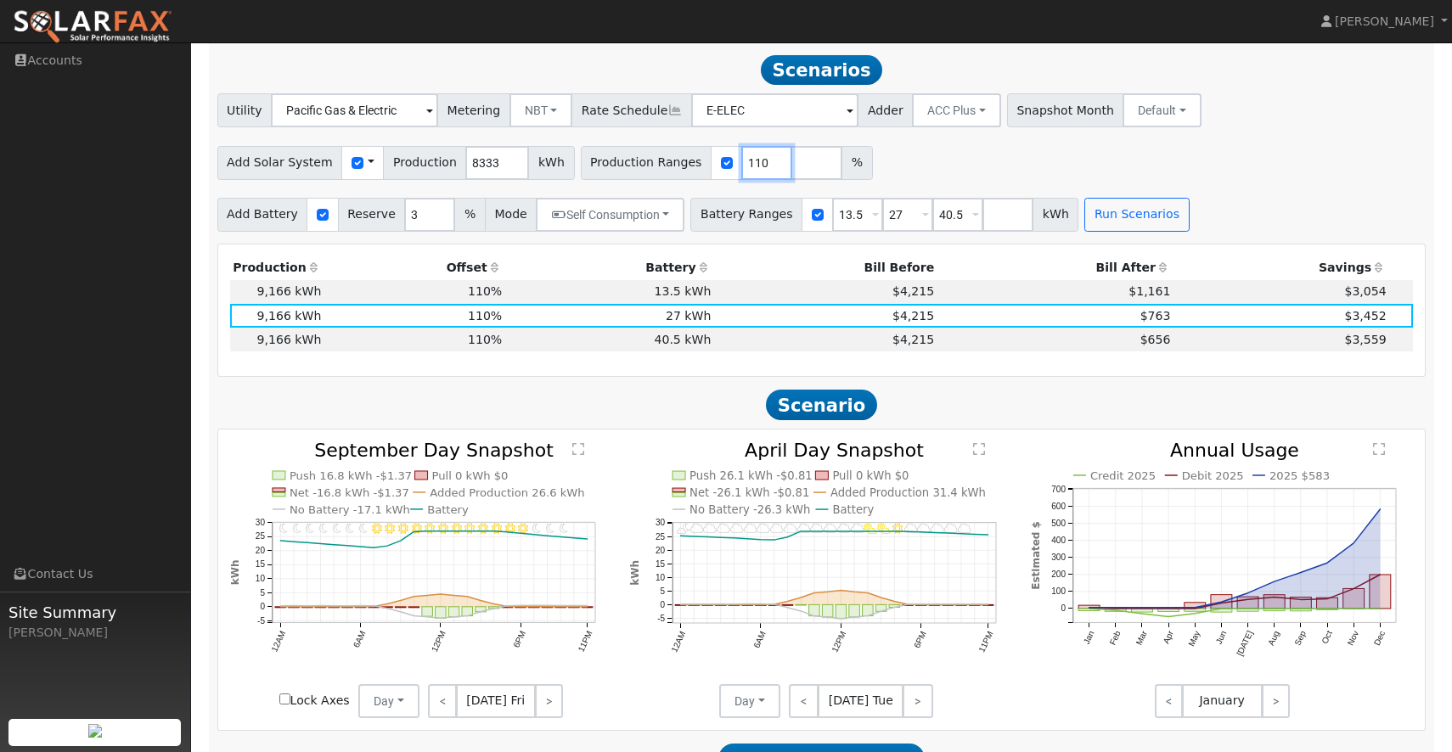
click at [741, 169] on input "110" at bounding box center [766, 163] width 51 height 34
type input "130"
click at [924, 163] on div "Add Solar System Use CSV Data Production 8333 kWh Production Ranges 130 %" at bounding box center [821, 160] width 1215 height 40
click at [1117, 220] on button "Run Scenarios" at bounding box center [1136, 215] width 104 height 34
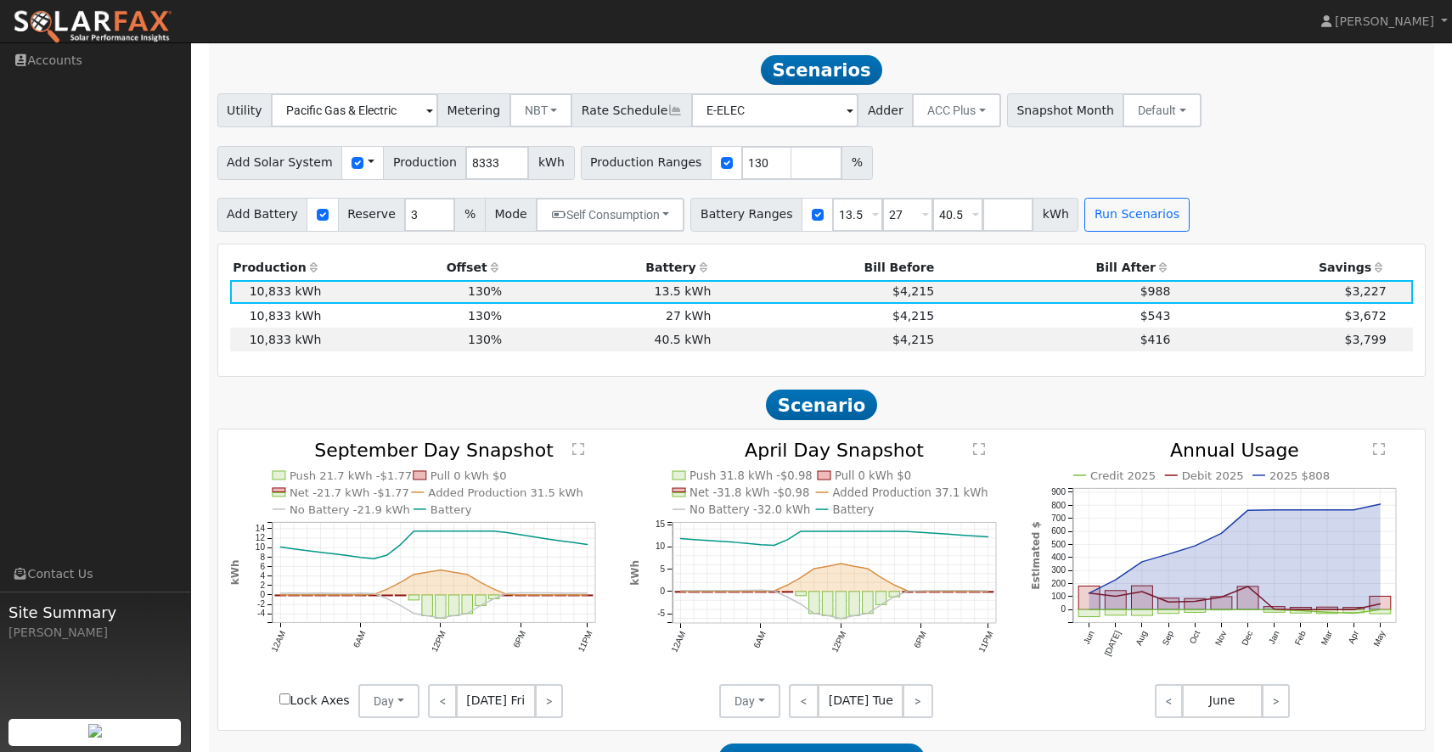
scroll to position [1184, 0]
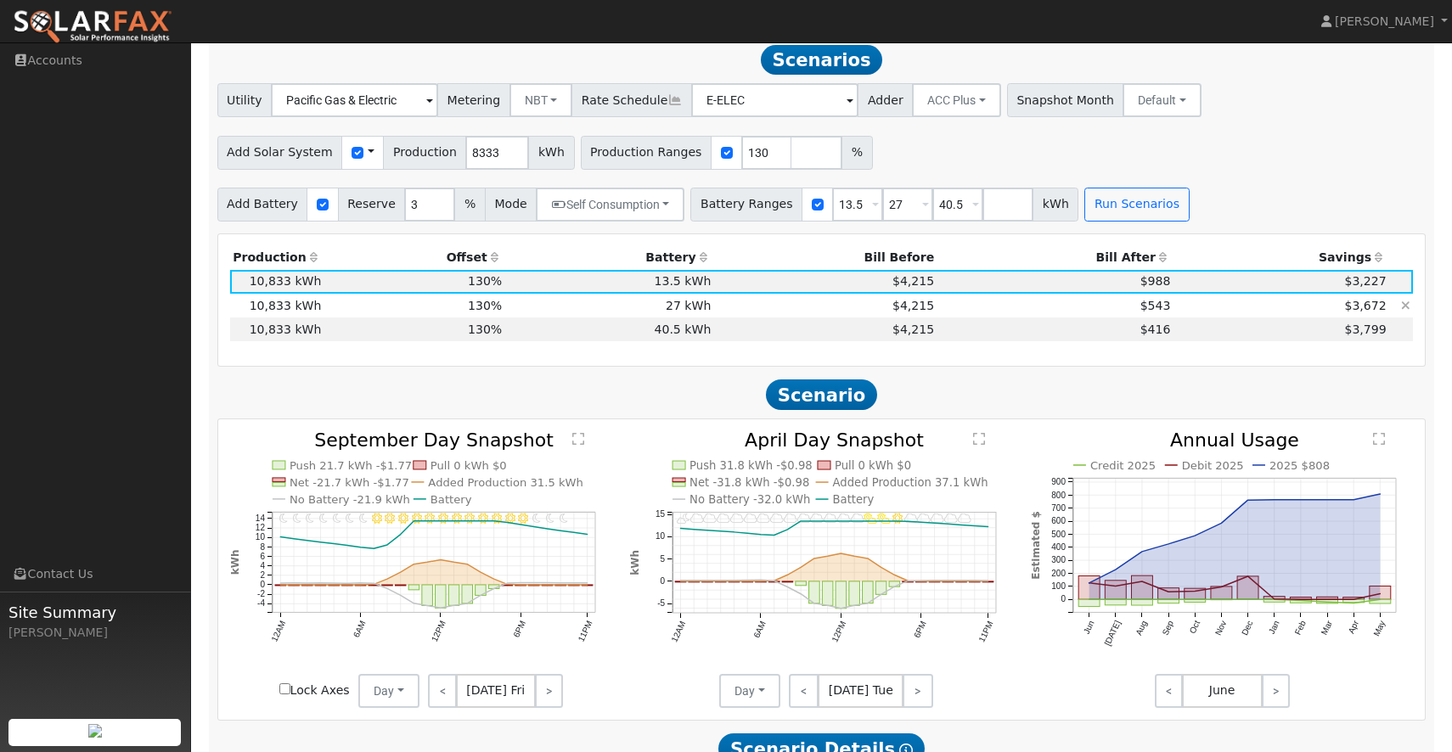
click at [1118, 310] on td "$543" at bounding box center [1055, 306] width 236 height 24
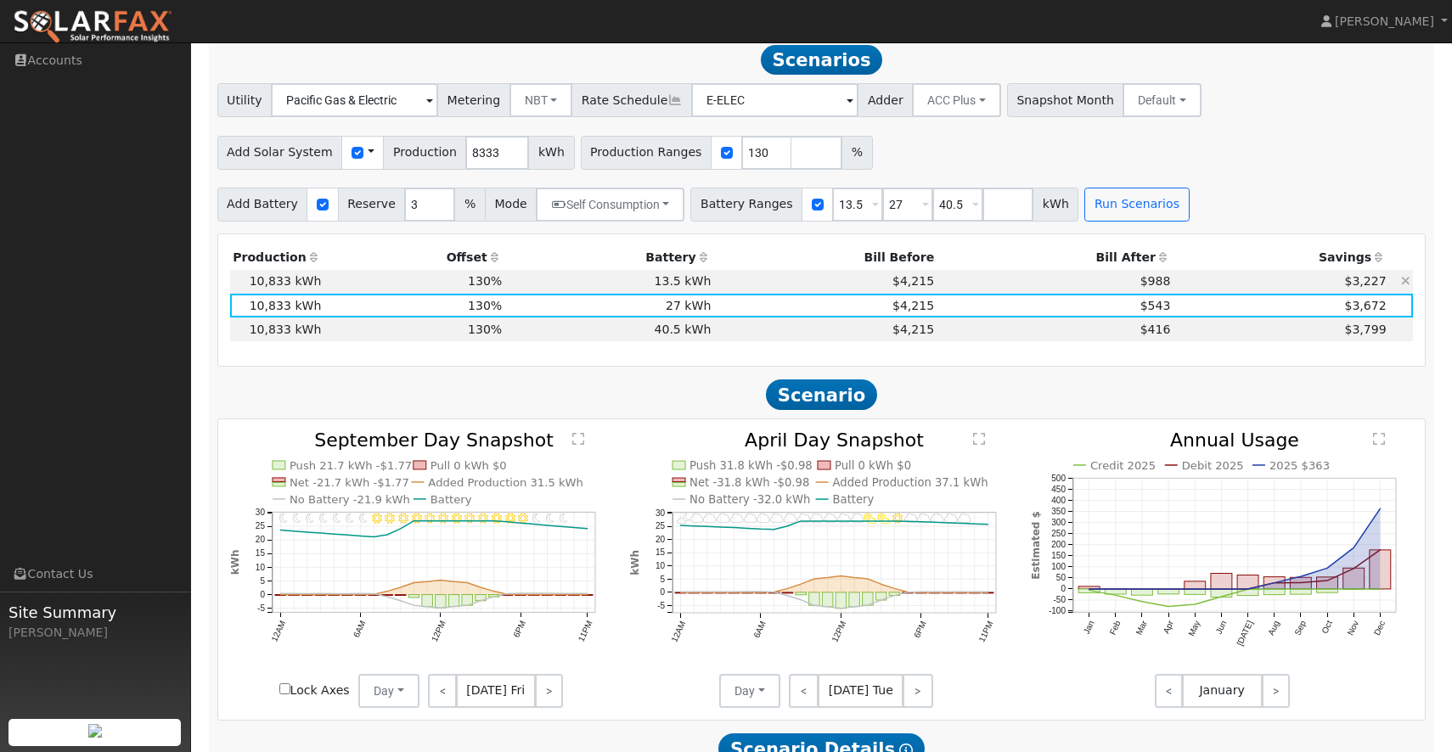
click at [1117, 285] on td "$988" at bounding box center [1055, 282] width 236 height 24
